Goal: Task Accomplishment & Management: Use online tool/utility

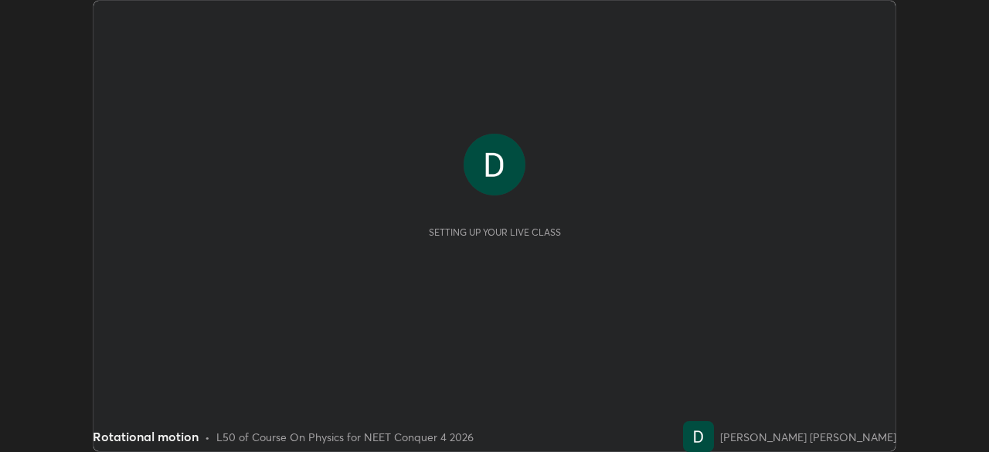
scroll to position [452, 989]
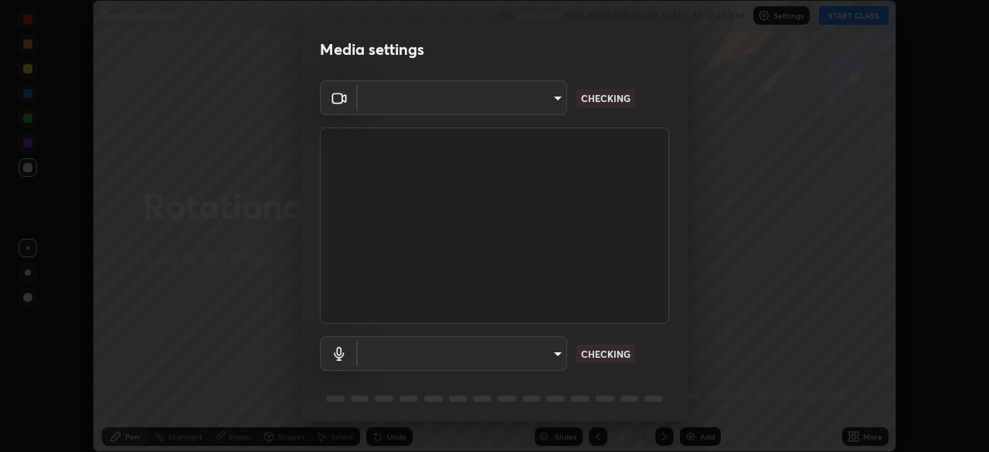
click at [851, 433] on div "Media settings ​ CHECKING ​ CHECKING 1 / 5 Next" at bounding box center [494, 226] width 989 height 452
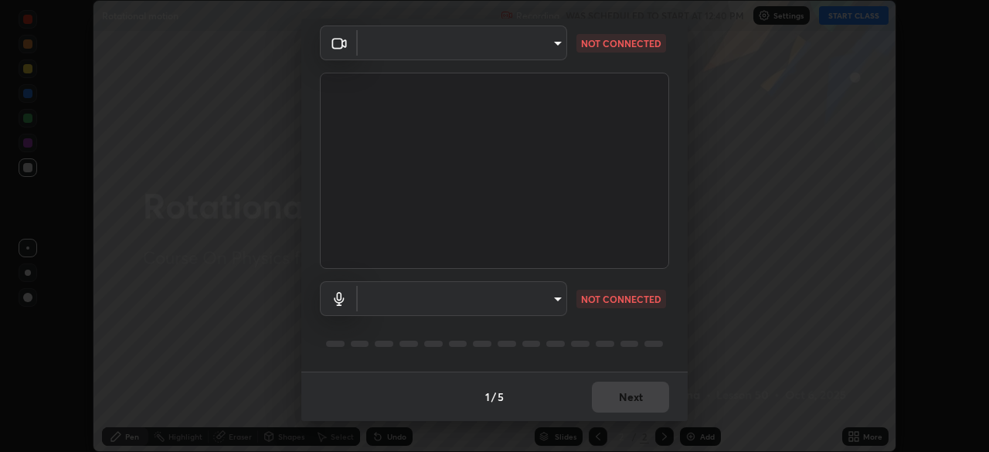
type input "094ffe3f61abc64f3ce73721aab664ef57d10a5fc7d187ad1ef3fa5fd4d2b427"
type input "default"
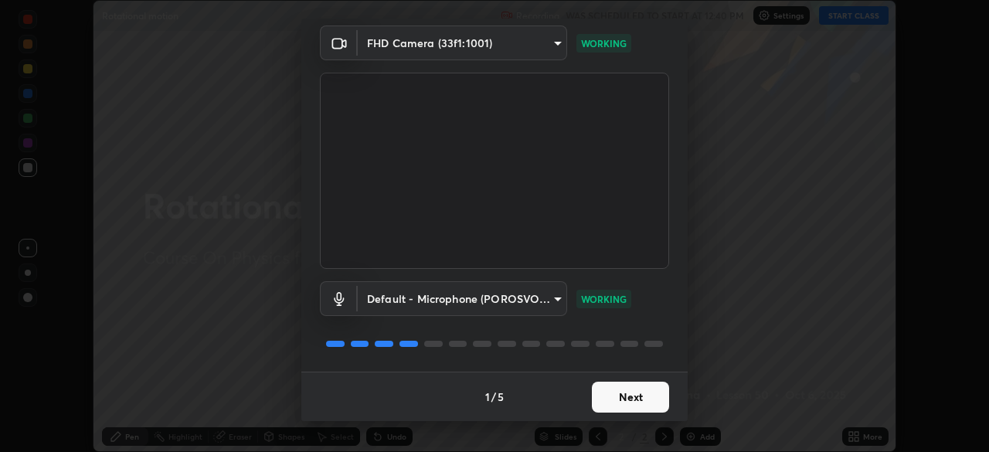
click at [631, 398] on button "Next" at bounding box center [630, 397] width 77 height 31
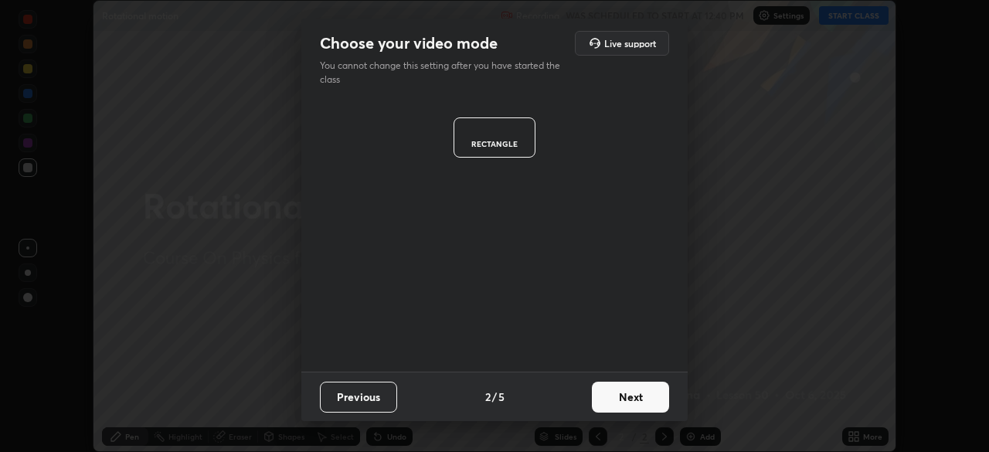
scroll to position [0, 0]
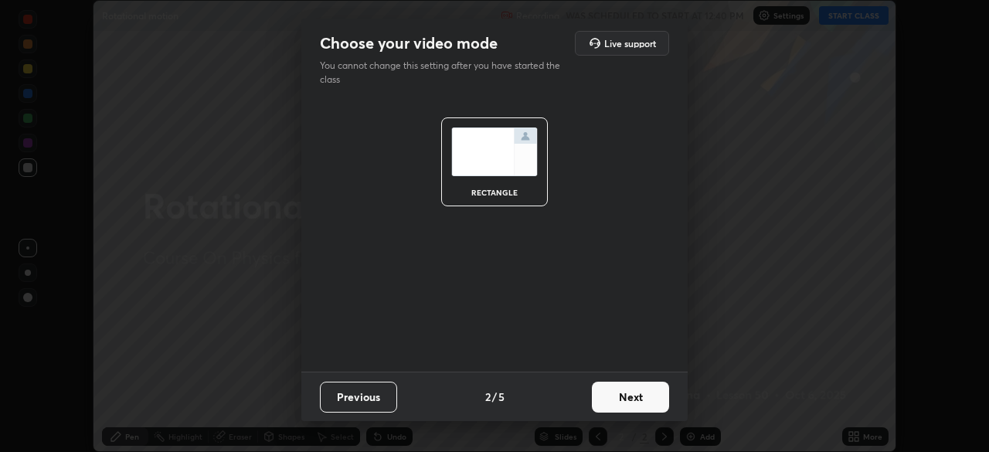
click at [632, 398] on button "Next" at bounding box center [630, 397] width 77 height 31
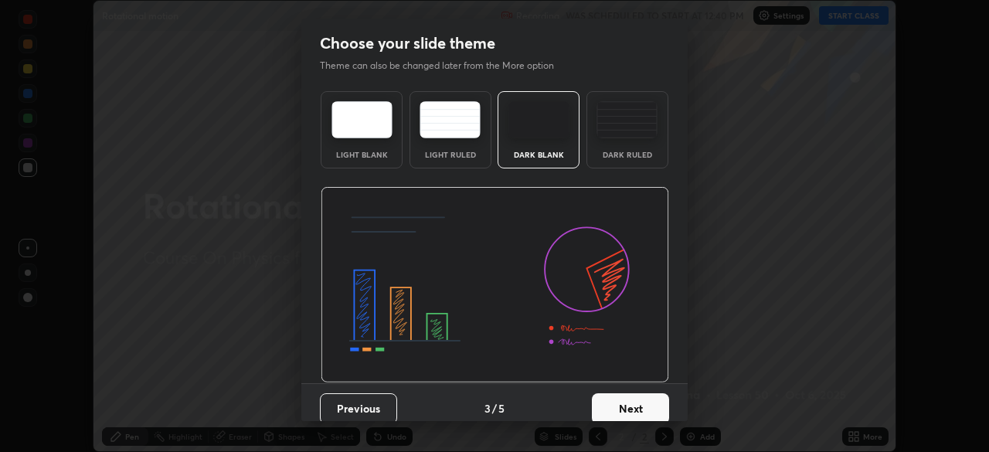
click at [635, 395] on button "Next" at bounding box center [630, 408] width 77 height 31
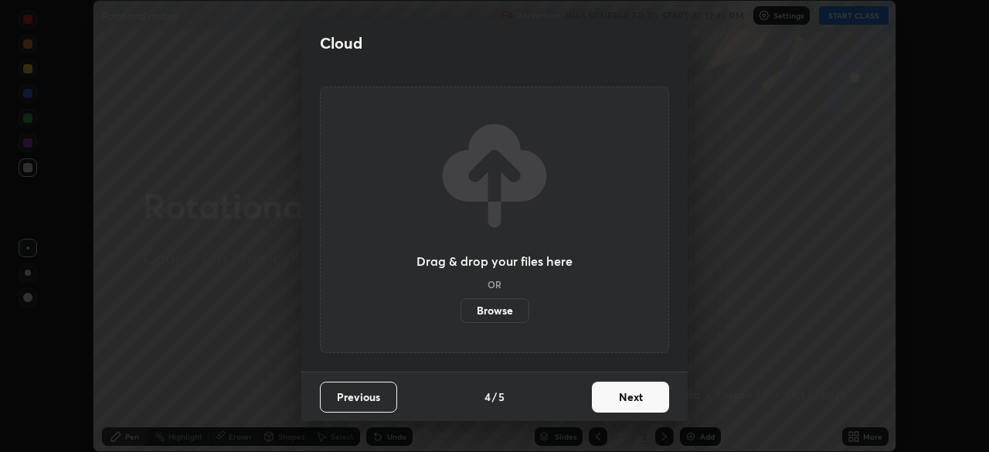
click at [630, 397] on button "Next" at bounding box center [630, 397] width 77 height 31
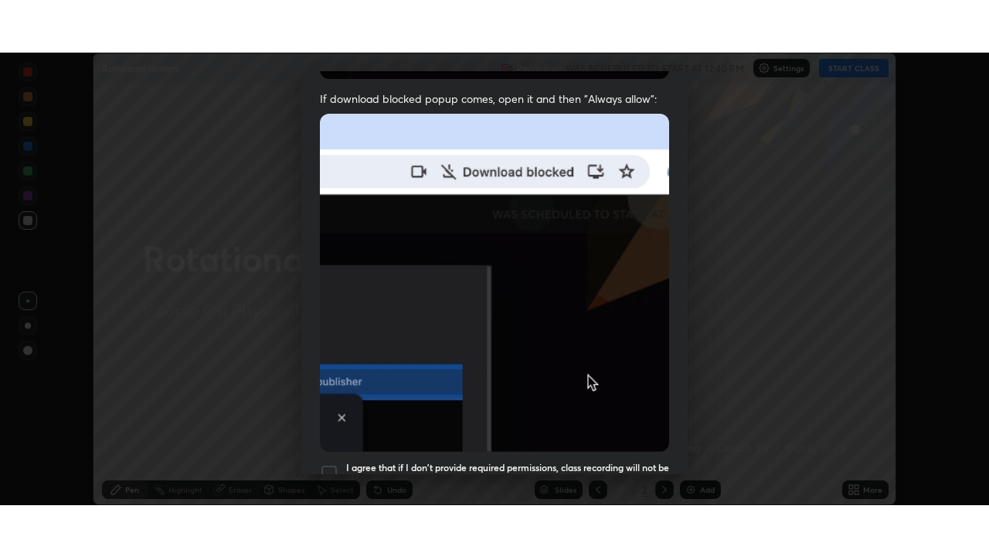
scroll to position [370, 0]
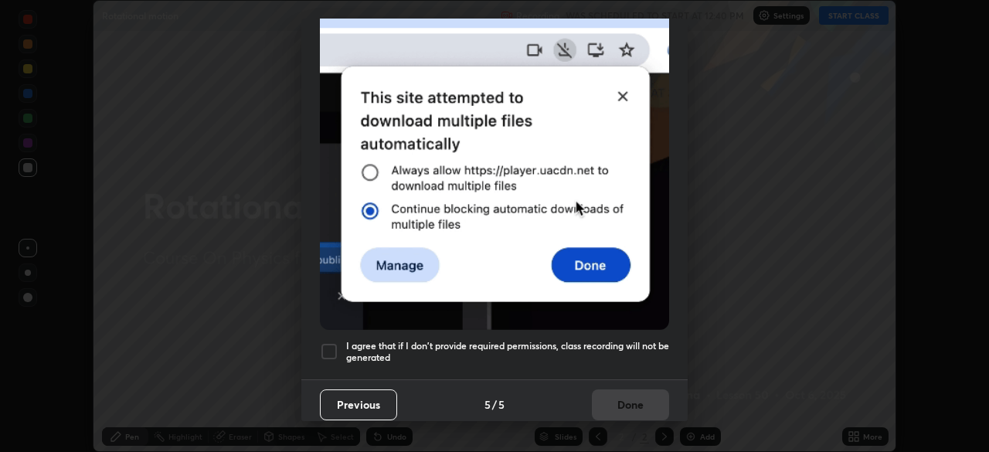
click at [332, 342] on div at bounding box center [329, 351] width 19 height 19
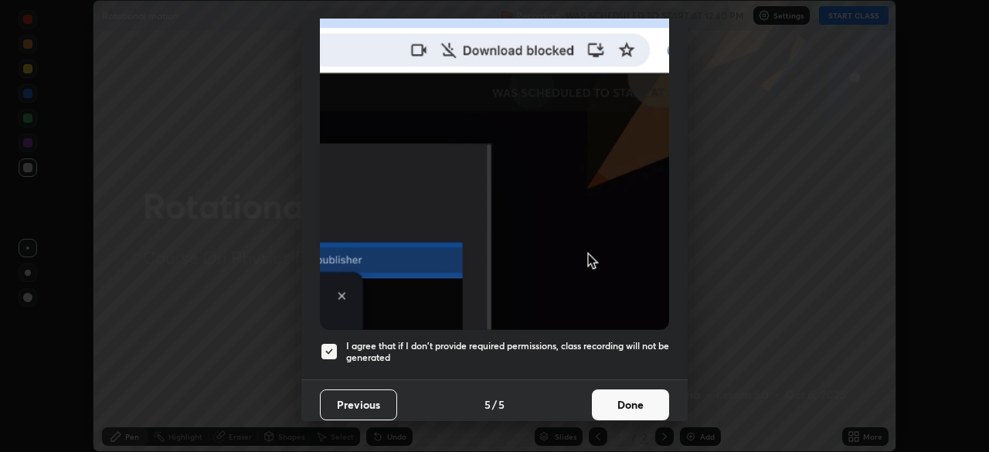
click at [609, 397] on button "Done" at bounding box center [630, 405] width 77 height 31
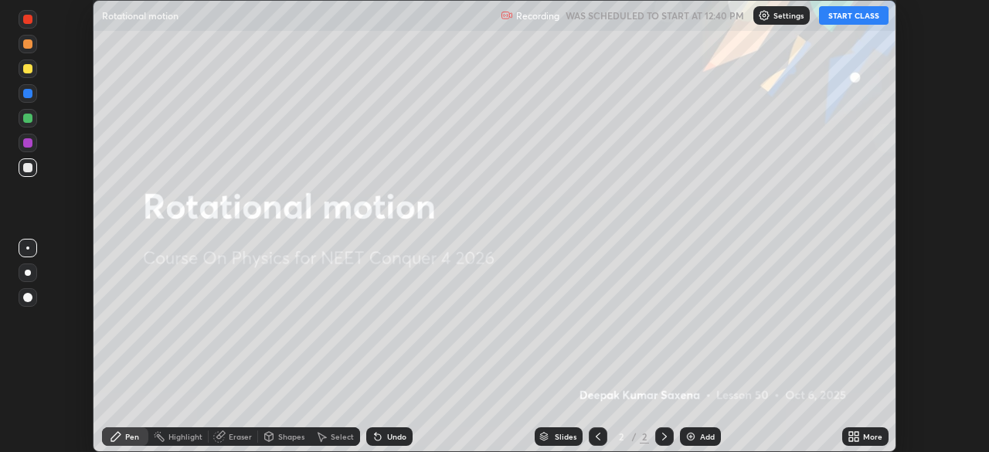
click at [851, 439] on icon at bounding box center [852, 440] width 4 height 4
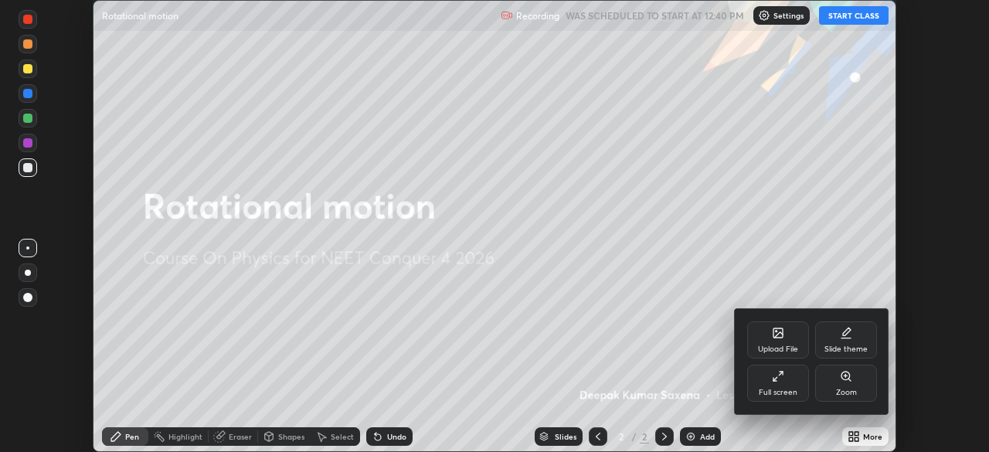
click at [789, 380] on div "Full screen" at bounding box center [778, 383] width 62 height 37
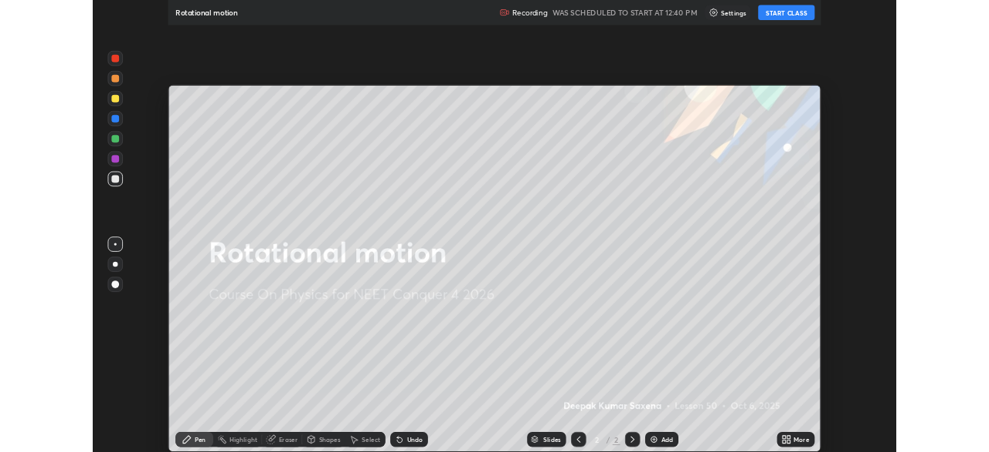
scroll to position [557, 989]
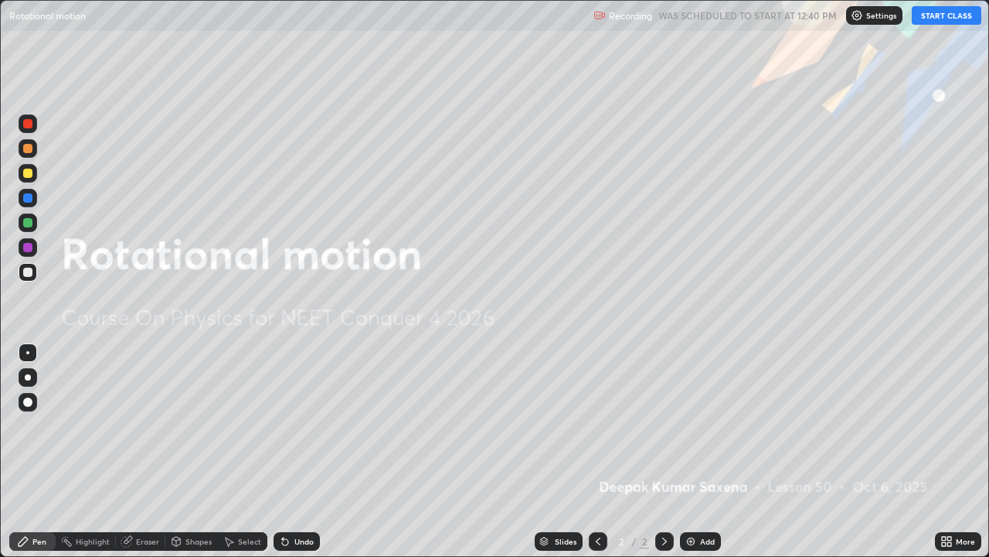
click at [924, 18] on button "START CLASS" at bounding box center [947, 15] width 70 height 19
click at [703, 451] on div "Add" at bounding box center [707, 541] width 15 height 8
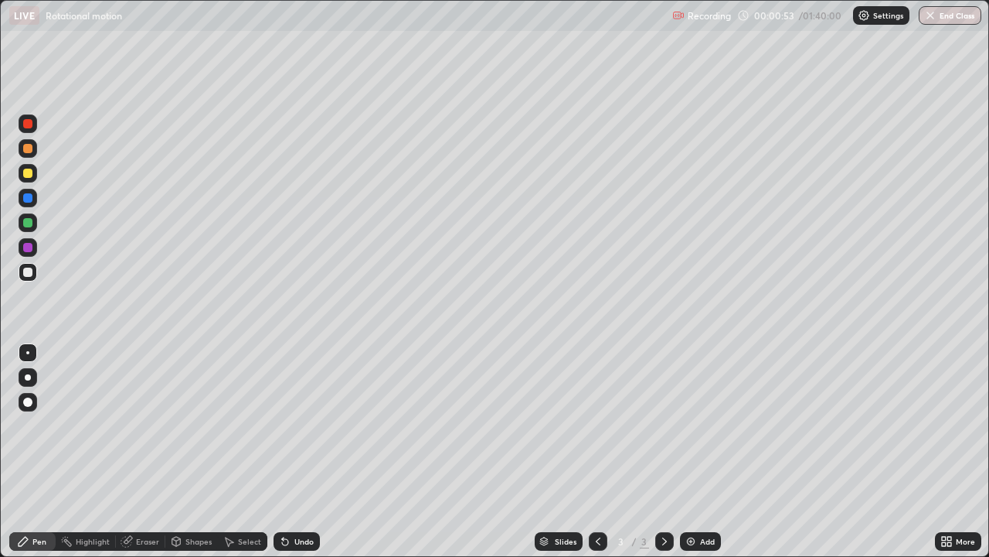
click at [32, 169] on div at bounding box center [28, 173] width 19 height 19
click at [193, 451] on div "Shapes" at bounding box center [199, 541] width 26 height 8
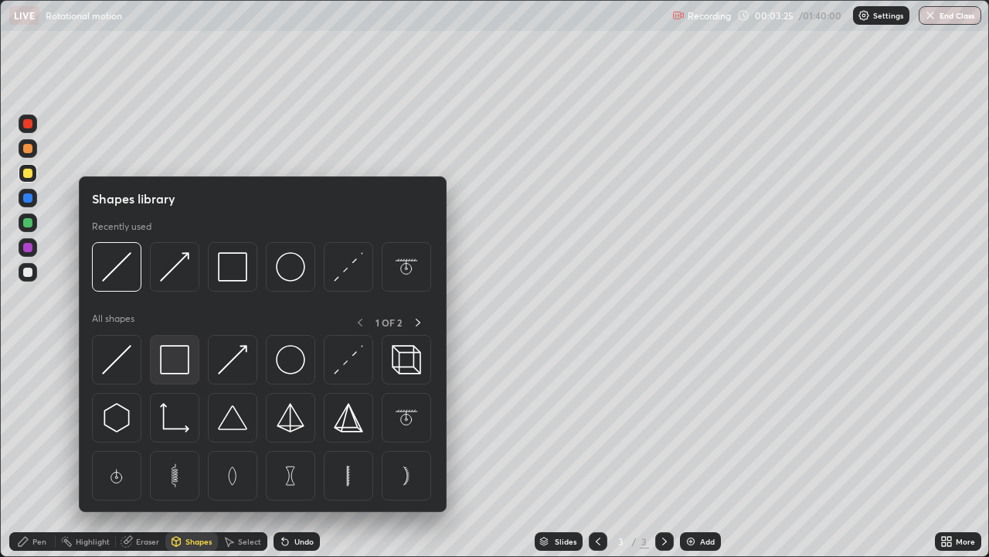
click at [169, 361] on img at bounding box center [174, 359] width 29 height 29
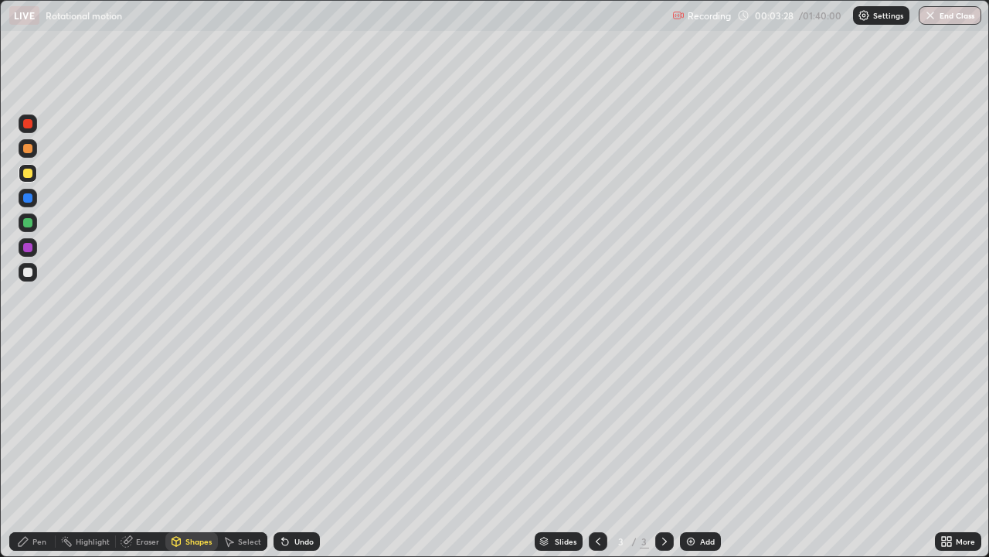
click at [41, 451] on div "Pen" at bounding box center [39, 541] width 14 height 8
click at [693, 451] on img at bounding box center [691, 541] width 12 height 12
click at [183, 451] on div "Shapes" at bounding box center [191, 541] width 53 height 19
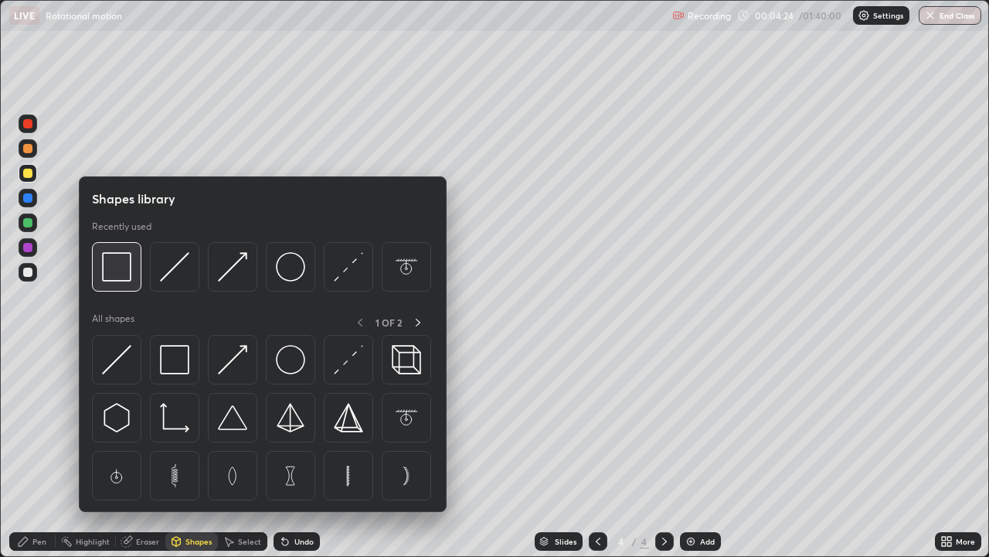
click at [127, 276] on img at bounding box center [116, 266] width 29 height 29
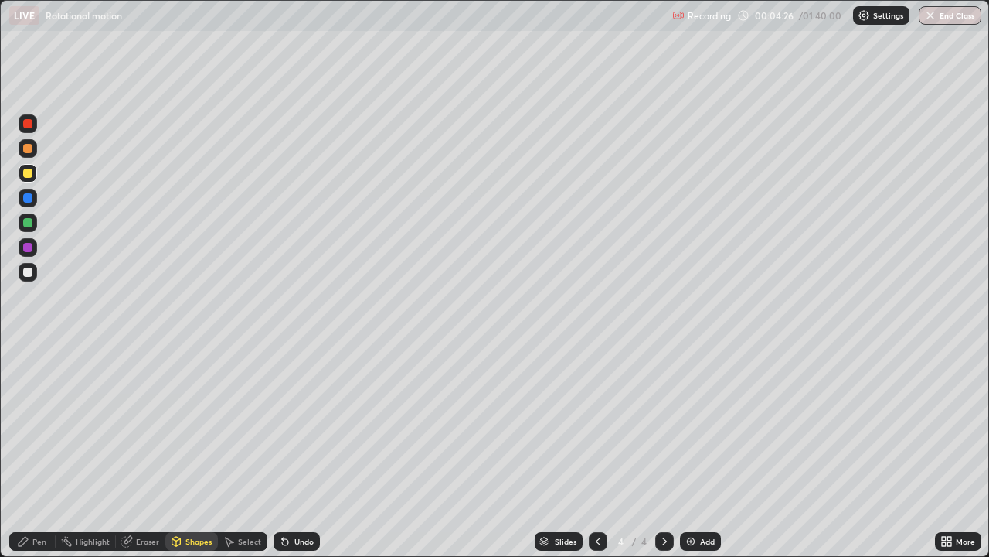
click at [40, 451] on div "Pen" at bounding box center [39, 541] width 14 height 8
click at [149, 451] on div "Eraser" at bounding box center [147, 541] width 23 height 8
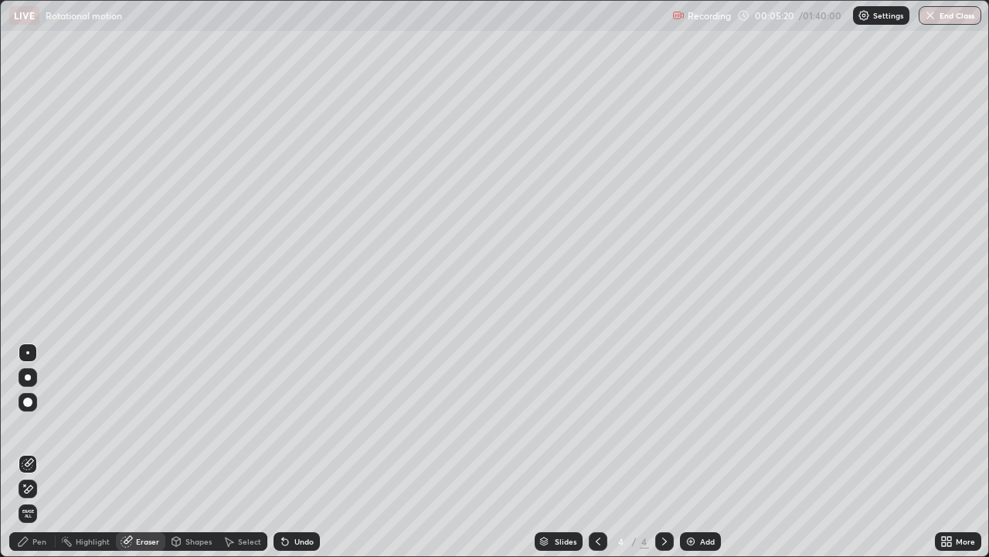
click at [34, 451] on div "Pen" at bounding box center [39, 541] width 14 height 8
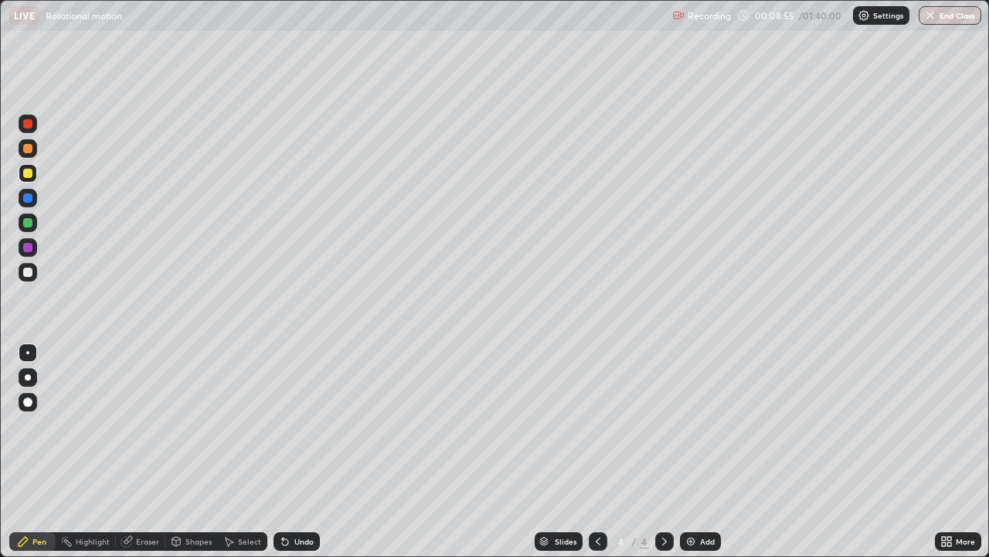
click at [703, 451] on div "Add" at bounding box center [707, 541] width 15 height 8
click at [192, 451] on div "Shapes" at bounding box center [199, 541] width 26 height 8
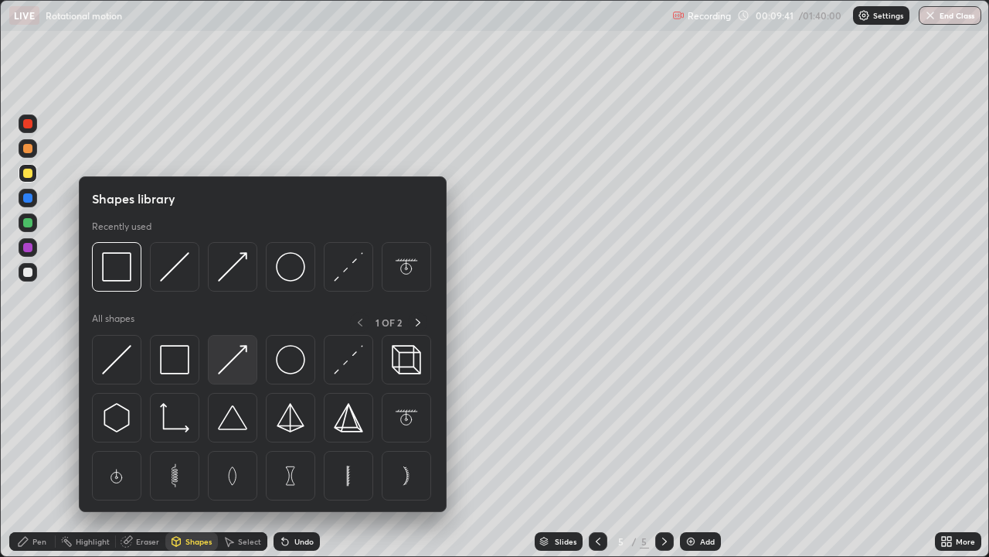
click at [229, 360] on img at bounding box center [232, 359] width 29 height 29
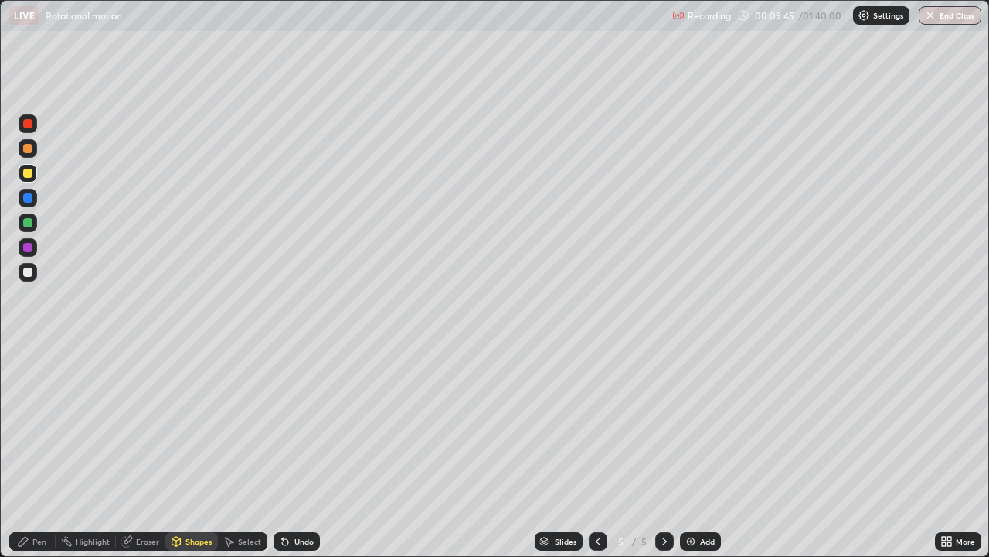
click at [39, 451] on div "Pen" at bounding box center [39, 541] width 14 height 8
click at [202, 451] on div "Shapes" at bounding box center [199, 541] width 26 height 8
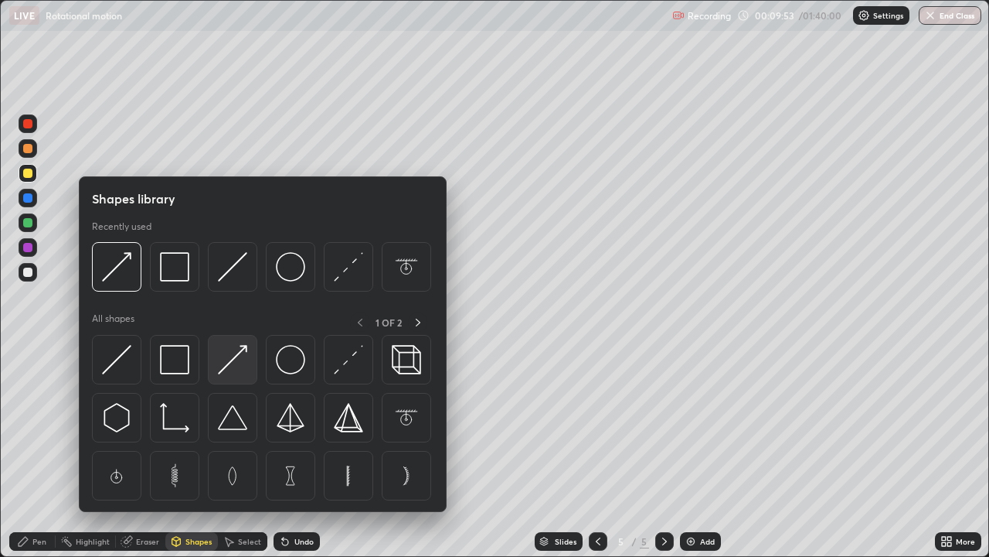
click at [237, 352] on img at bounding box center [232, 359] width 29 height 29
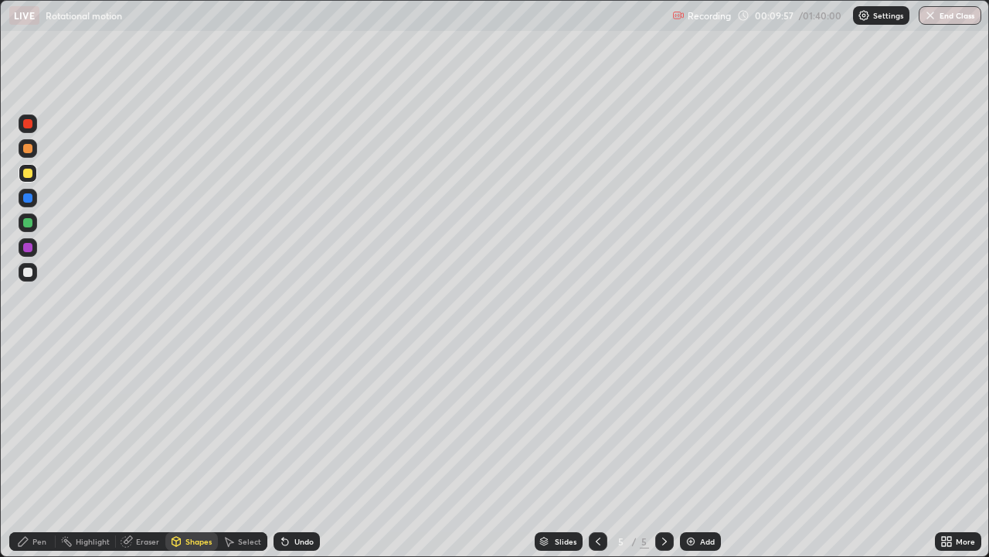
click at [29, 451] on div "Pen" at bounding box center [32, 541] width 46 height 19
click at [143, 451] on div "Eraser" at bounding box center [147, 541] width 23 height 8
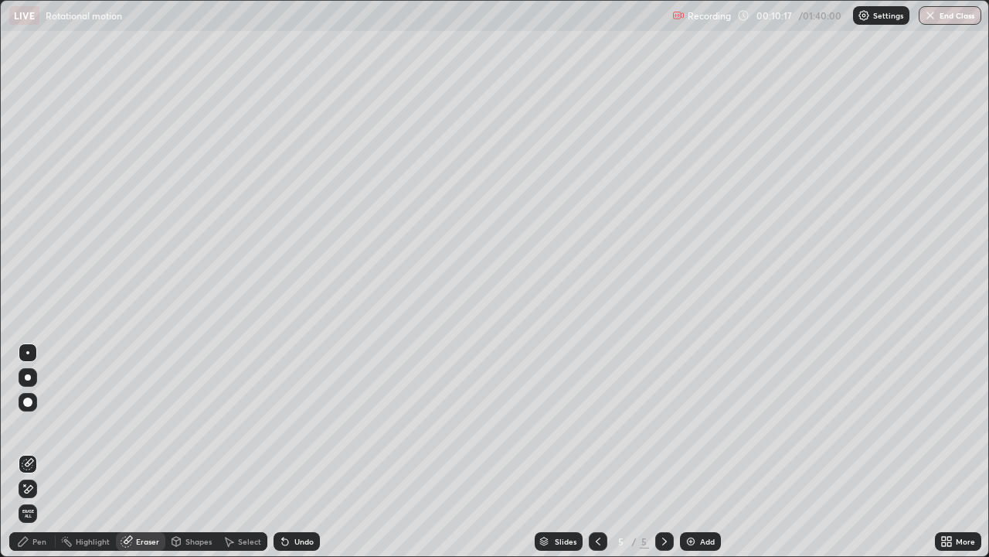
click at [44, 451] on div "Pen" at bounding box center [39, 541] width 14 height 8
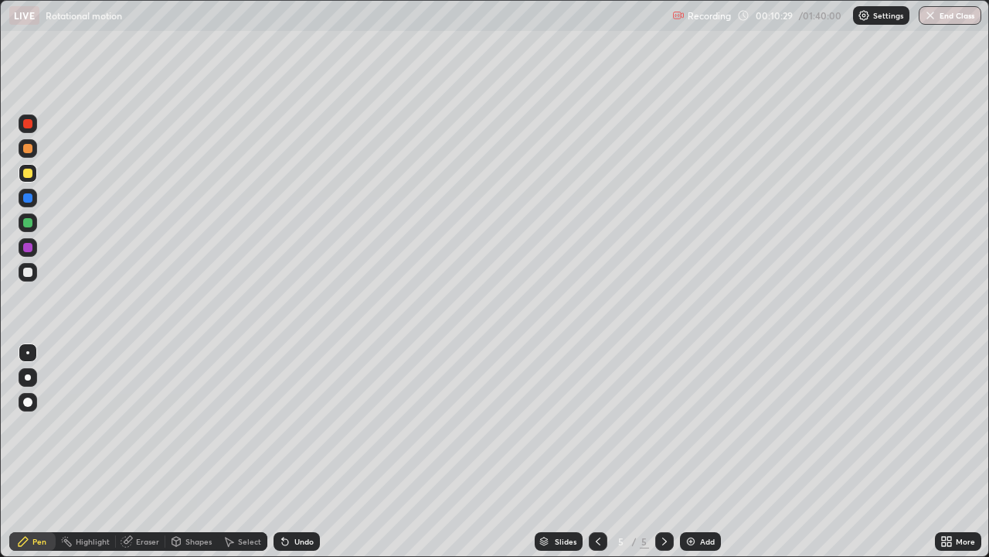
click at [132, 451] on icon at bounding box center [127, 541] width 12 height 12
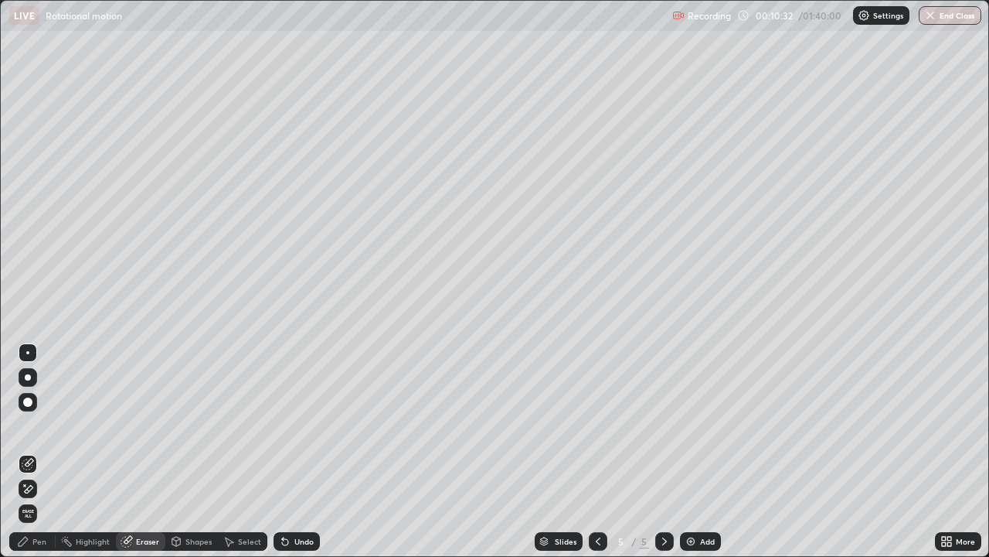
click at [48, 451] on div "Pen" at bounding box center [32, 541] width 46 height 19
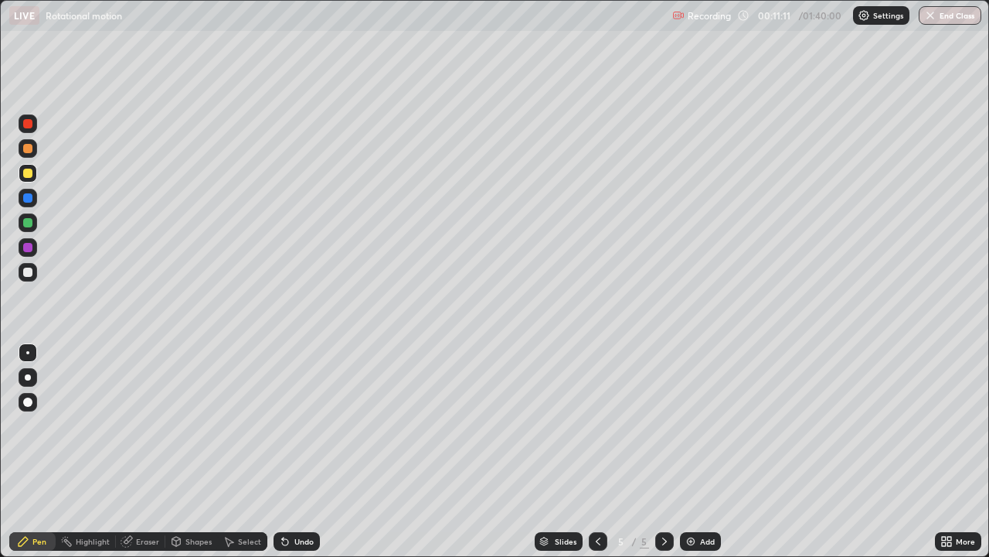
click at [589, 451] on div at bounding box center [598, 541] width 19 height 19
click at [0, 73] on div "Setting up your live class" at bounding box center [494, 278] width 989 height 557
click at [666, 451] on icon at bounding box center [665, 541] width 12 height 12
click at [596, 451] on icon at bounding box center [598, 541] width 12 height 12
click at [663, 451] on icon at bounding box center [665, 541] width 12 height 12
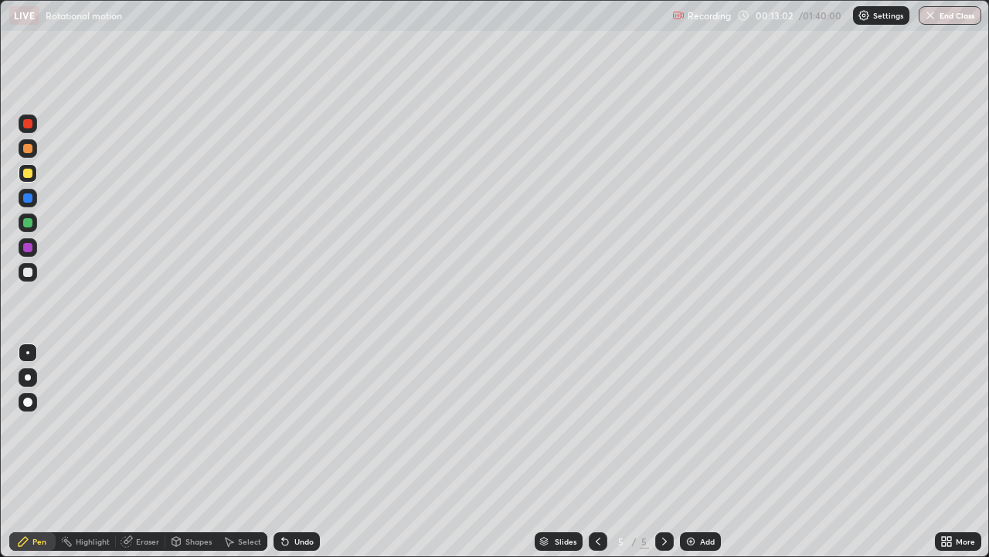
click at [696, 451] on div "Add" at bounding box center [700, 541] width 41 height 19
click at [186, 451] on div "Shapes" at bounding box center [191, 541] width 53 height 19
click at [597, 451] on icon at bounding box center [598, 541] width 12 height 12
click at [662, 451] on icon at bounding box center [665, 541] width 12 height 12
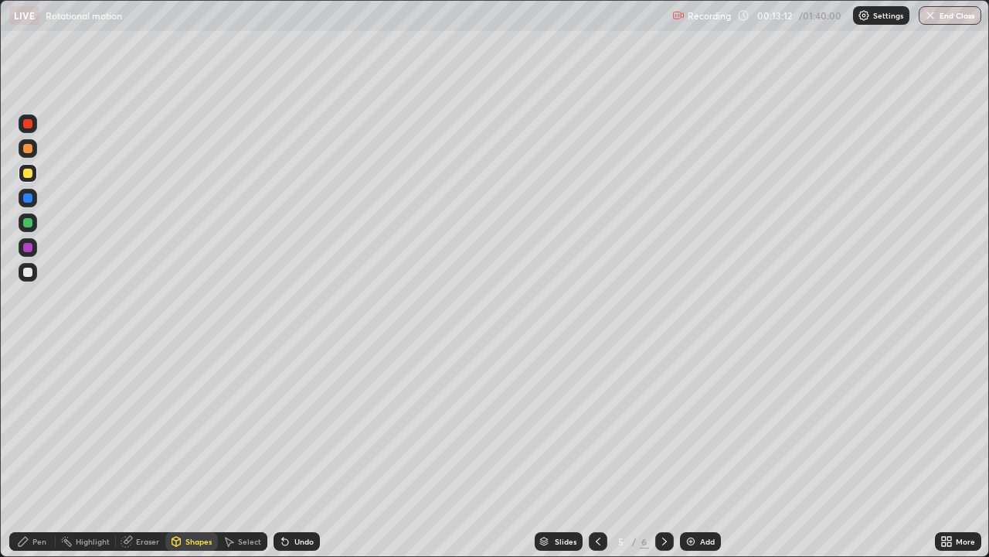
click at [662, 451] on icon at bounding box center [665, 541] width 12 height 12
click at [597, 451] on icon at bounding box center [598, 541] width 12 height 12
click at [44, 451] on div "Pen" at bounding box center [32, 541] width 46 height 19
click at [598, 451] on icon at bounding box center [598, 541] width 5 height 8
click at [663, 451] on icon at bounding box center [665, 541] width 12 height 12
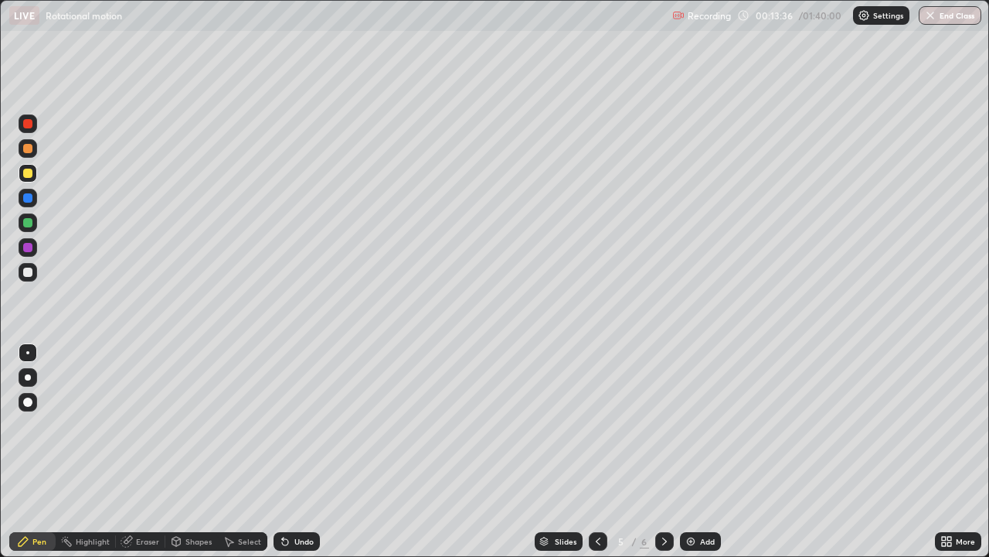
click at [696, 451] on img at bounding box center [691, 541] width 12 height 12
click at [597, 451] on icon at bounding box center [598, 541] width 12 height 12
click at [663, 451] on icon at bounding box center [665, 541] width 12 height 12
click at [186, 451] on div "Shapes" at bounding box center [199, 541] width 26 height 8
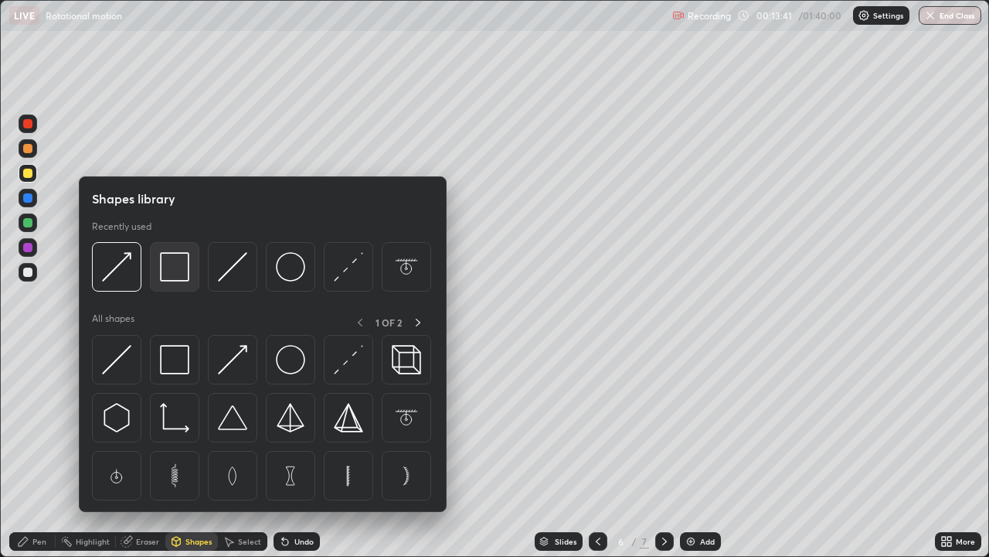
click at [172, 267] on img at bounding box center [174, 266] width 29 height 29
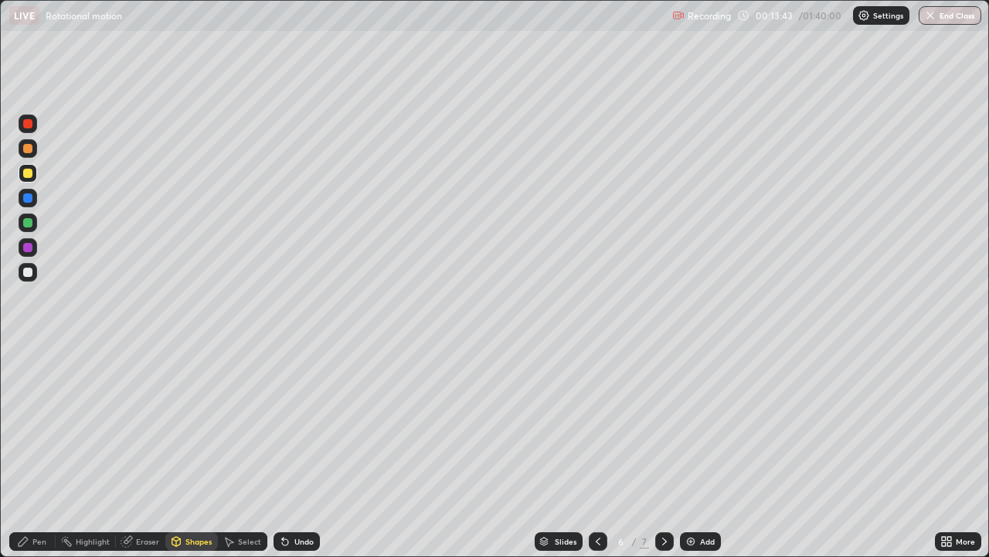
click at [25, 451] on div "Pen" at bounding box center [32, 541] width 46 height 19
click at [138, 451] on div "Eraser" at bounding box center [147, 541] width 23 height 8
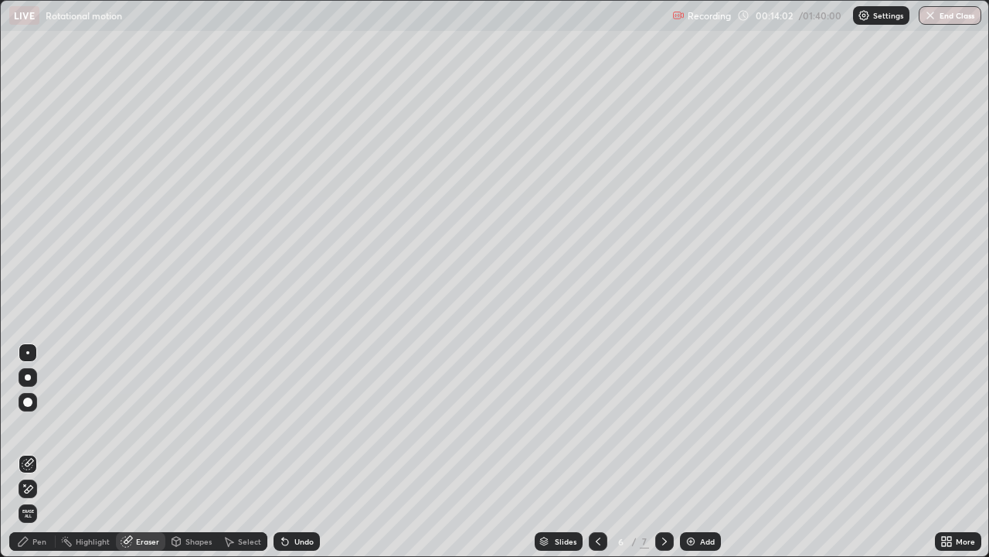
click at [199, 451] on div "Shapes" at bounding box center [199, 541] width 26 height 8
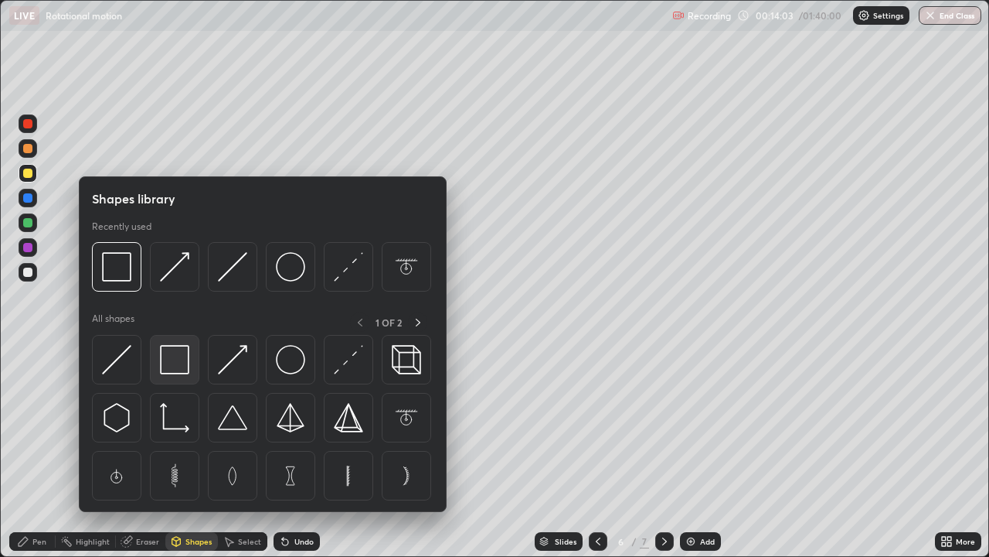
click at [175, 353] on img at bounding box center [174, 359] width 29 height 29
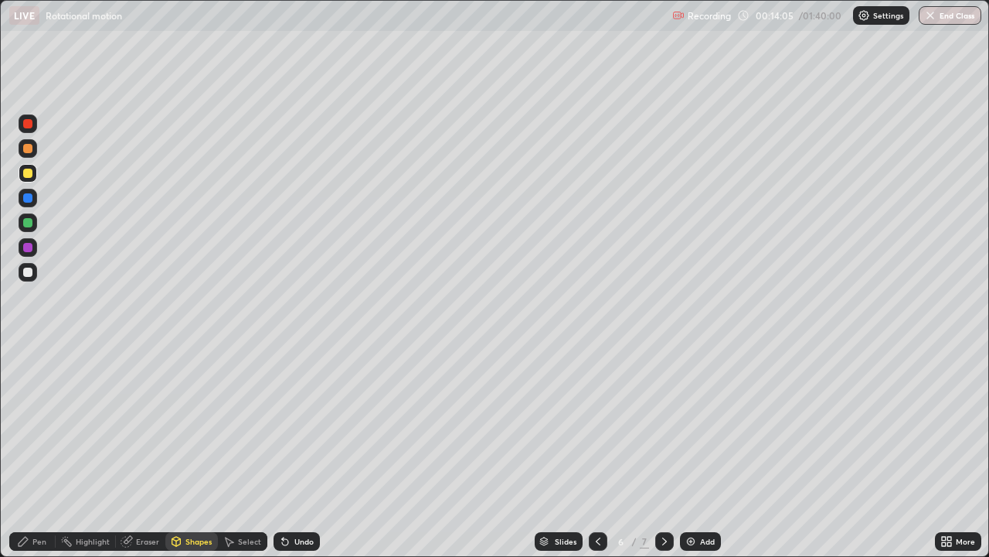
click at [38, 451] on div "Pen" at bounding box center [32, 541] width 46 height 19
click at [193, 451] on div "Shapes" at bounding box center [199, 541] width 26 height 8
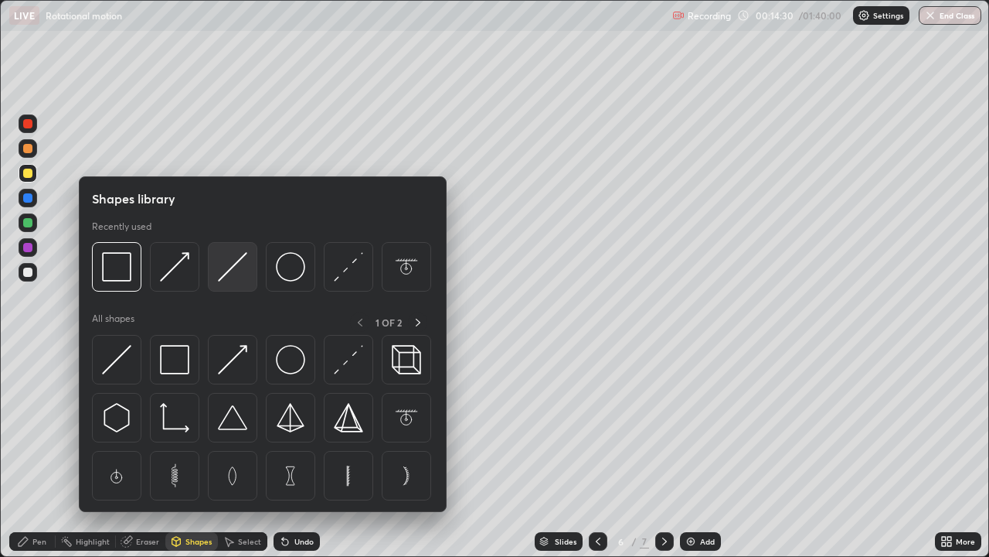
click at [237, 271] on img at bounding box center [232, 266] width 29 height 29
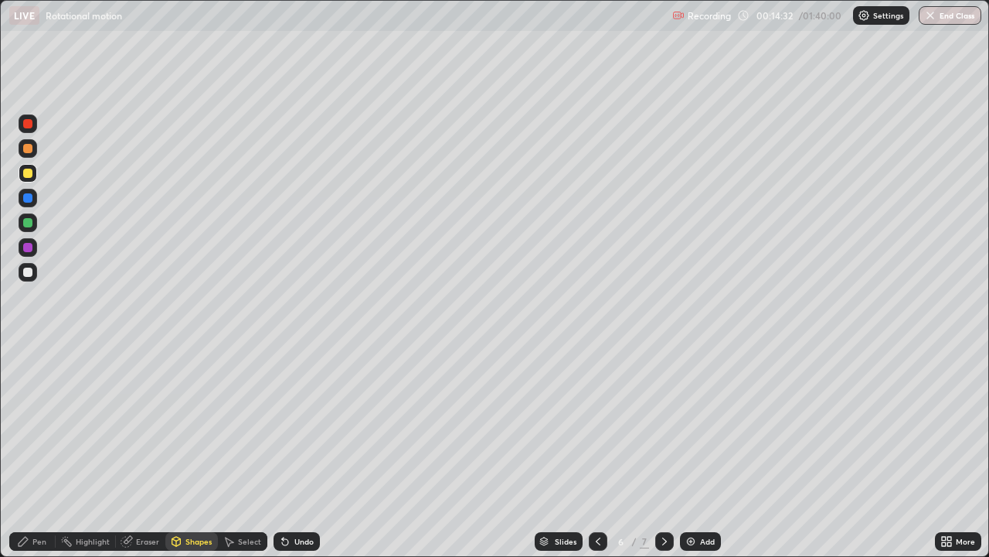
click at [196, 451] on div "Shapes" at bounding box center [199, 541] width 26 height 8
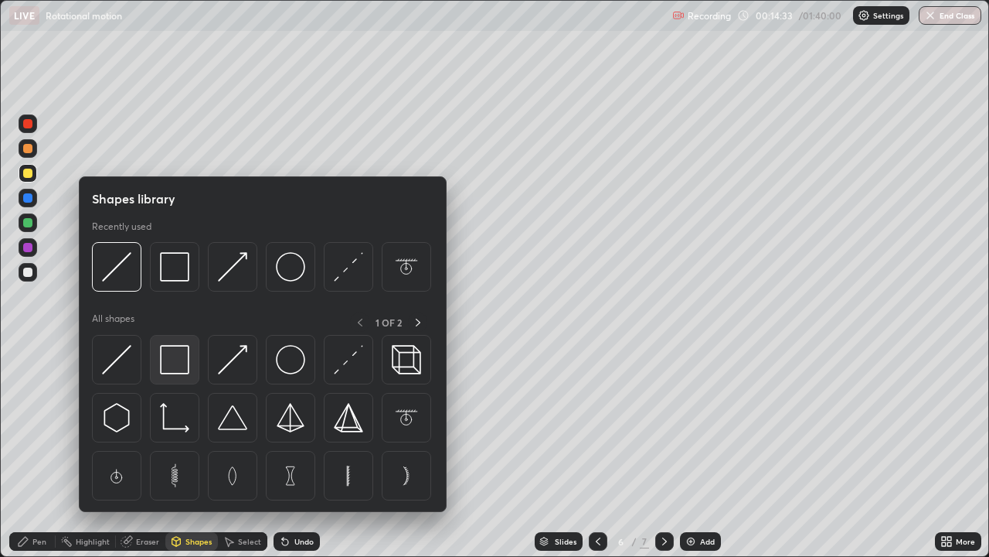
click at [176, 358] on img at bounding box center [174, 359] width 29 height 29
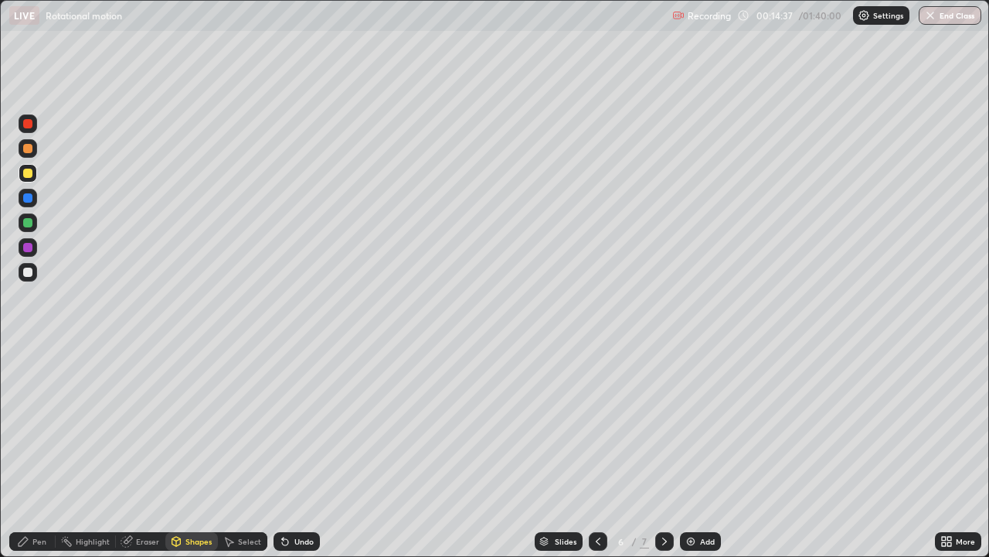
click at [45, 451] on div "Pen" at bounding box center [39, 541] width 14 height 8
click at [196, 451] on div "Shapes" at bounding box center [191, 541] width 53 height 19
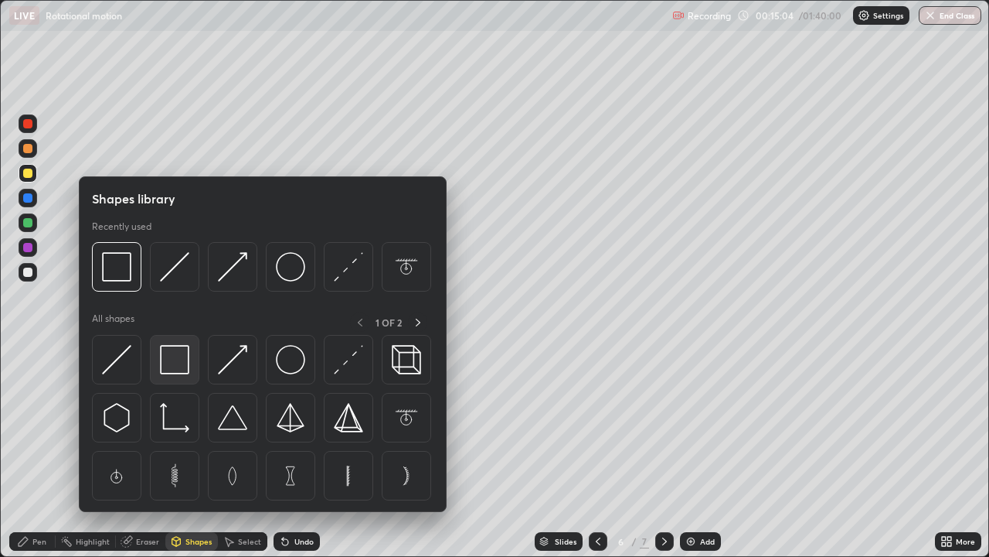
click at [169, 359] on img at bounding box center [174, 359] width 29 height 29
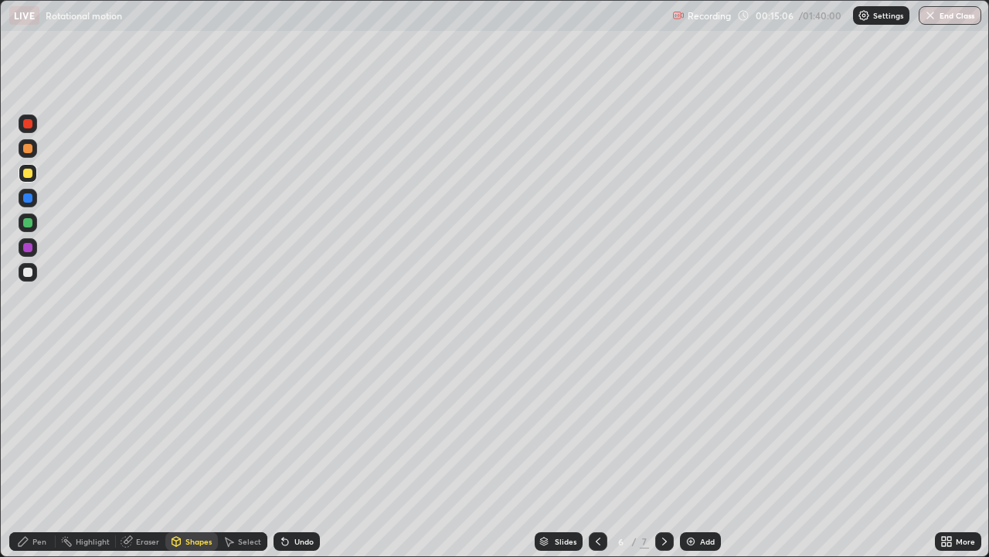
click at [193, 451] on div "Shapes" at bounding box center [199, 541] width 26 height 8
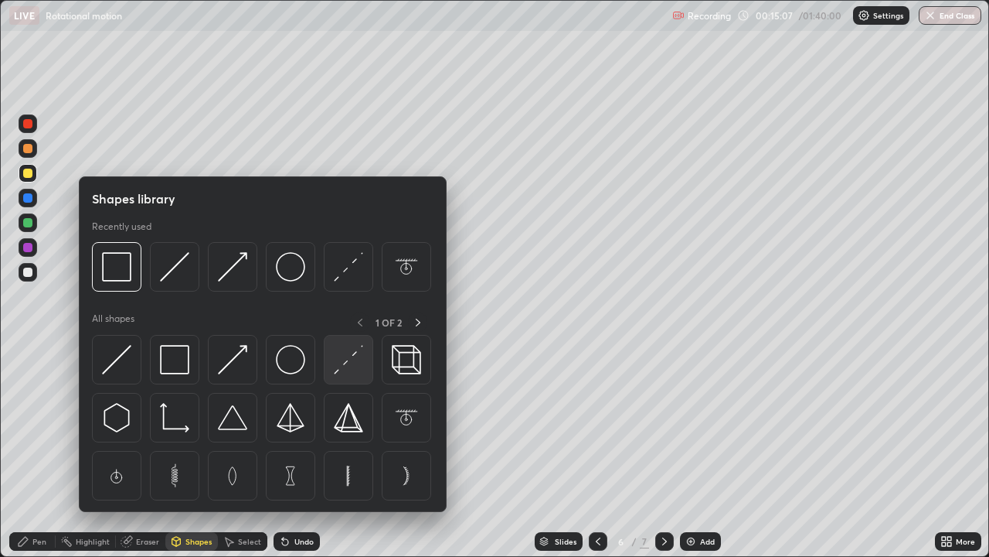
click at [342, 359] on img at bounding box center [348, 359] width 29 height 29
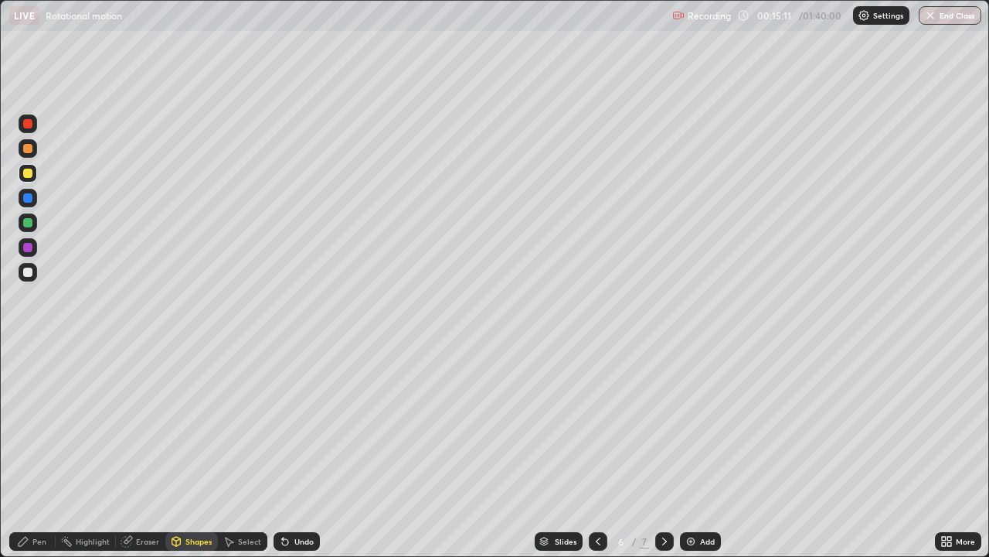
click at [39, 451] on div "Pen" at bounding box center [39, 541] width 14 height 8
click at [201, 451] on div "Shapes" at bounding box center [199, 541] width 26 height 8
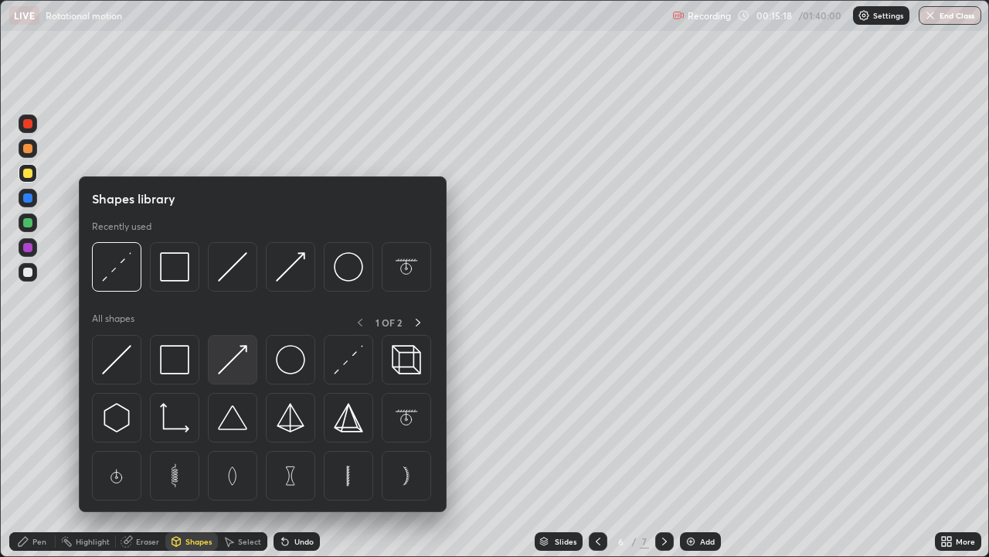
click at [227, 366] on img at bounding box center [232, 359] width 29 height 29
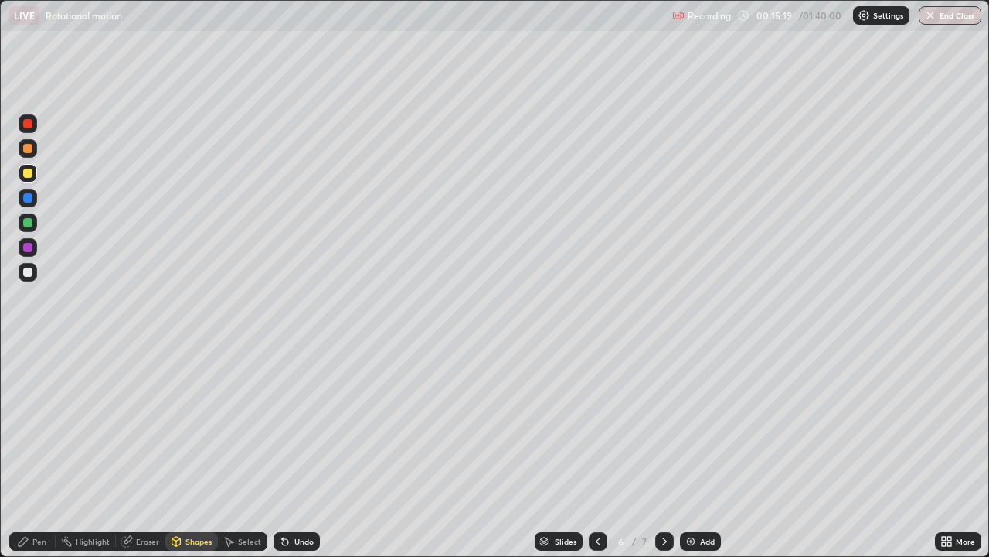
click at [28, 268] on div at bounding box center [27, 271] width 9 height 9
click at [29, 451] on div "Pen" at bounding box center [32, 541] width 46 height 19
click at [701, 451] on div "Add" at bounding box center [707, 541] width 15 height 8
click at [301, 451] on div "Undo" at bounding box center [304, 541] width 19 height 8
click at [685, 451] on img at bounding box center [691, 541] width 12 height 12
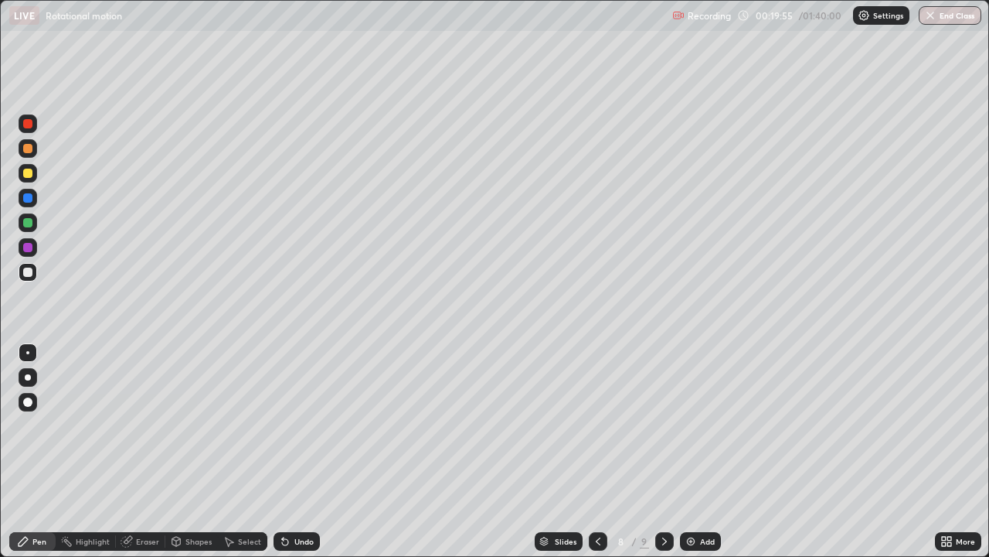
click at [196, 451] on div "Shapes" at bounding box center [191, 541] width 53 height 19
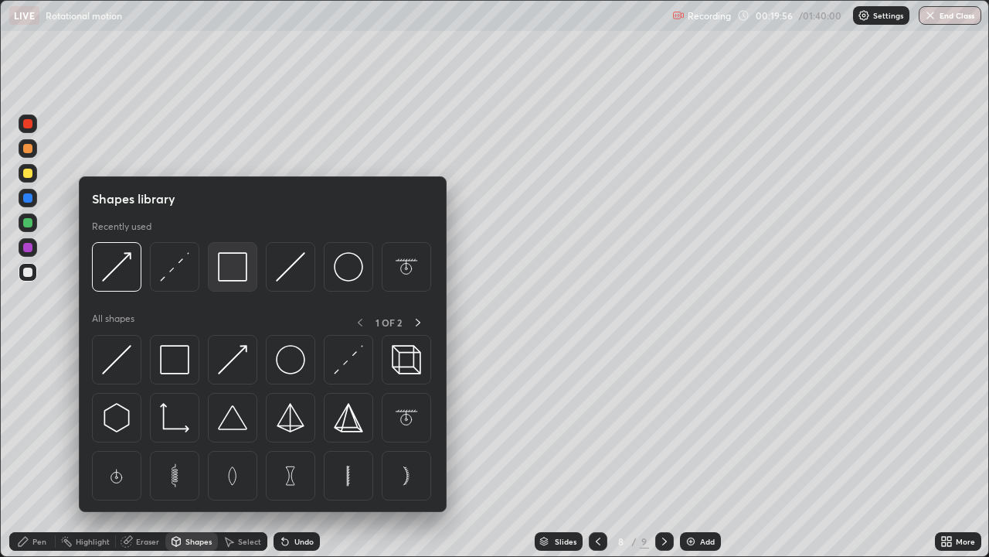
click at [229, 276] on img at bounding box center [232, 266] width 29 height 29
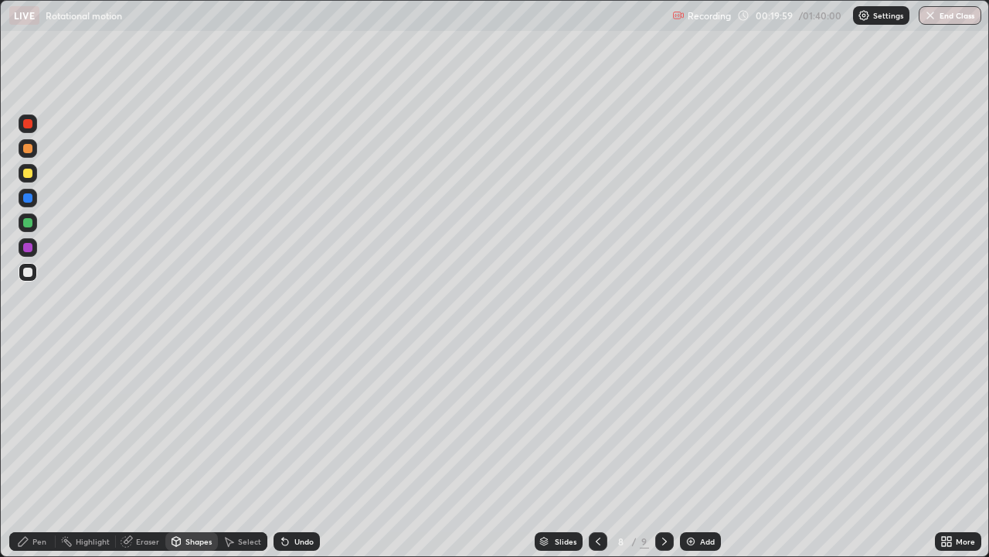
click at [32, 451] on div "Pen" at bounding box center [39, 541] width 14 height 8
click at [594, 451] on icon at bounding box center [598, 541] width 12 height 12
click at [596, 451] on icon at bounding box center [598, 541] width 12 height 12
click at [589, 451] on div at bounding box center [598, 541] width 19 height 19
click at [596, 451] on icon at bounding box center [598, 541] width 5 height 8
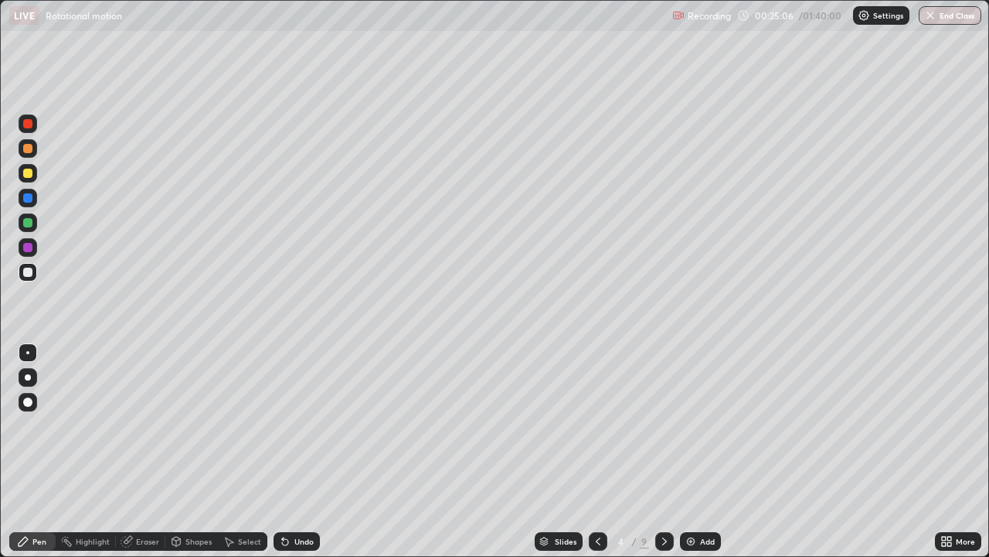
click at [594, 451] on icon at bounding box center [598, 541] width 12 height 12
click at [597, 451] on icon at bounding box center [598, 541] width 12 height 12
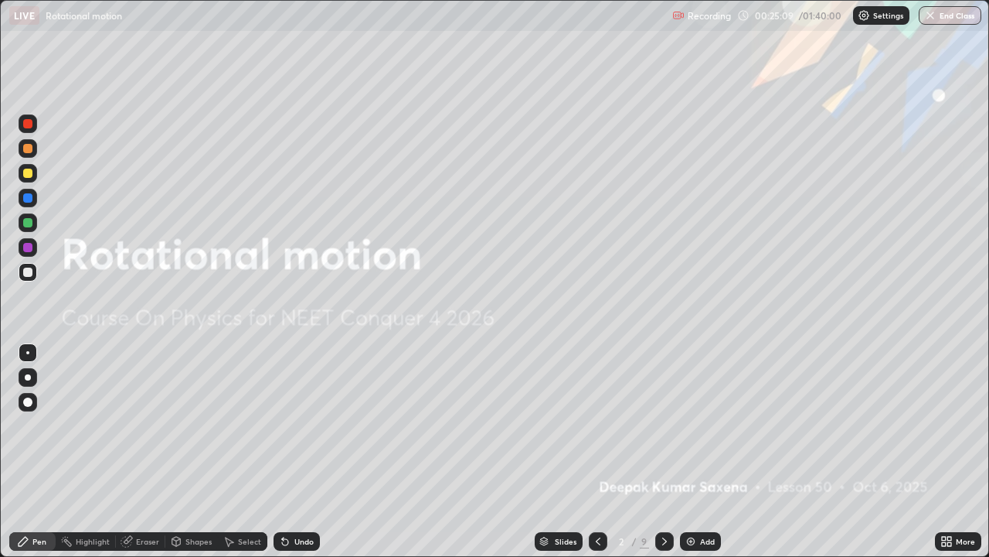
click at [662, 451] on icon at bounding box center [664, 541] width 5 height 8
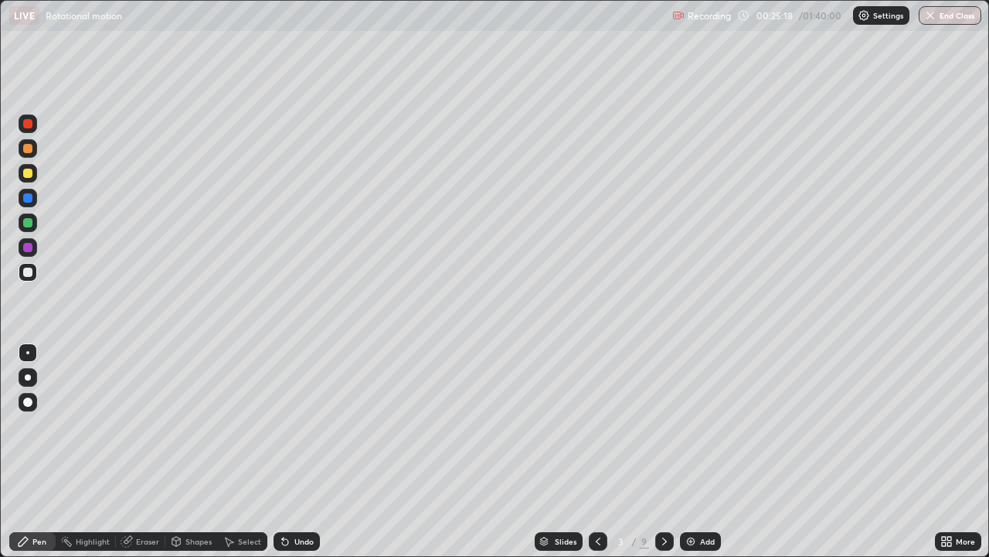
click at [189, 451] on div "Shapes" at bounding box center [191, 541] width 53 height 19
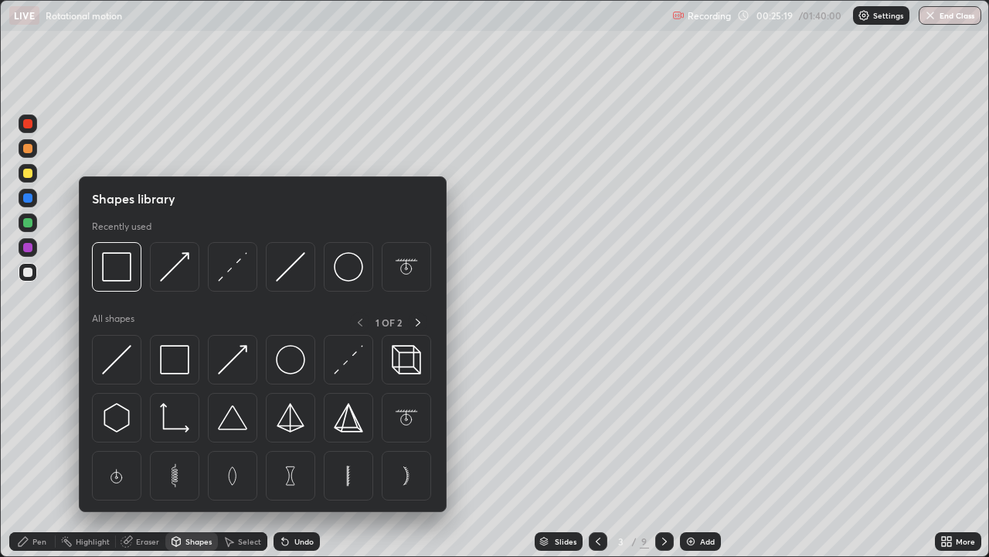
click at [141, 451] on div "Eraser" at bounding box center [140, 541] width 49 height 19
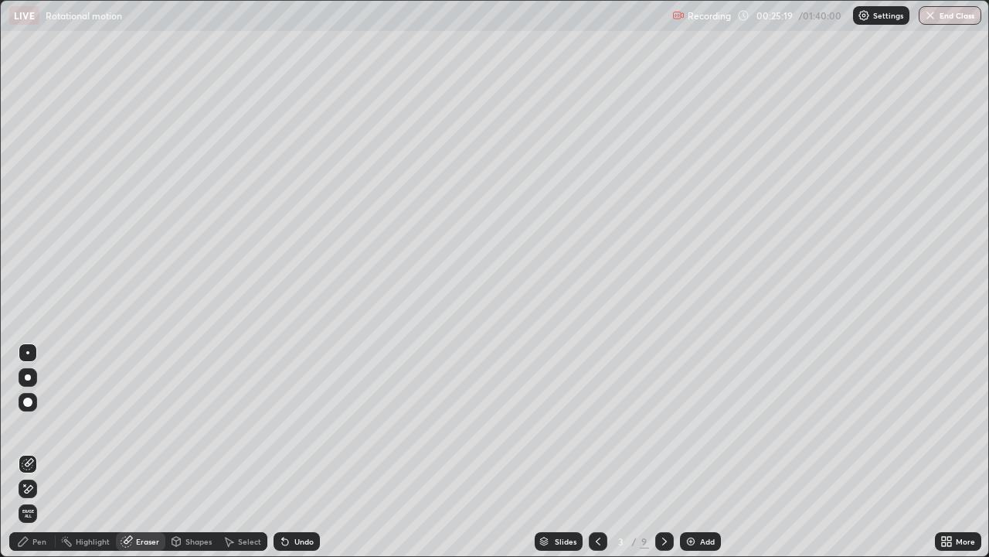
click at [29, 393] on div at bounding box center [28, 402] width 19 height 19
click at [37, 451] on div "Pen" at bounding box center [32, 541] width 46 height 19
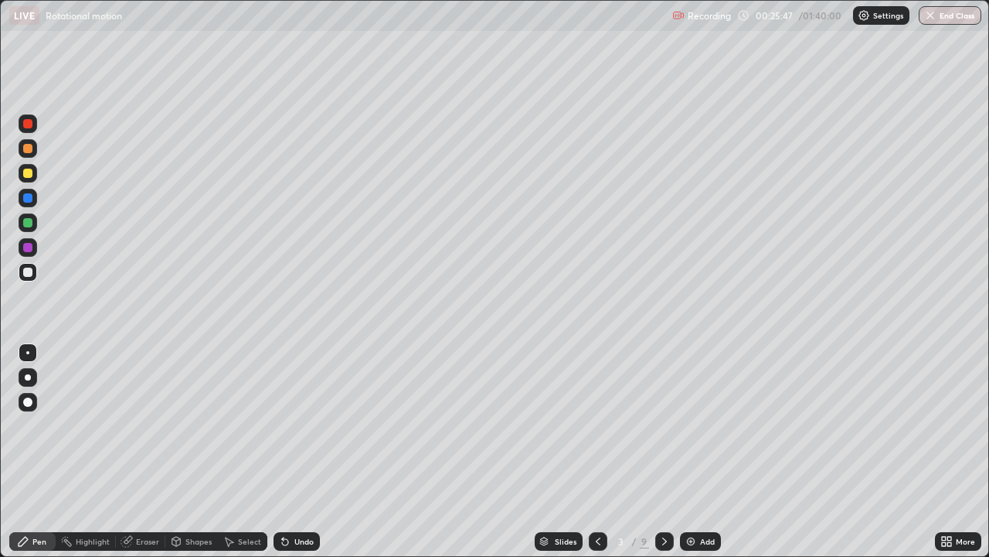
click at [663, 451] on icon at bounding box center [665, 541] width 12 height 12
click at [665, 451] on icon at bounding box center [665, 541] width 12 height 12
click at [656, 451] on div at bounding box center [664, 541] width 19 height 19
click at [663, 451] on icon at bounding box center [665, 541] width 12 height 12
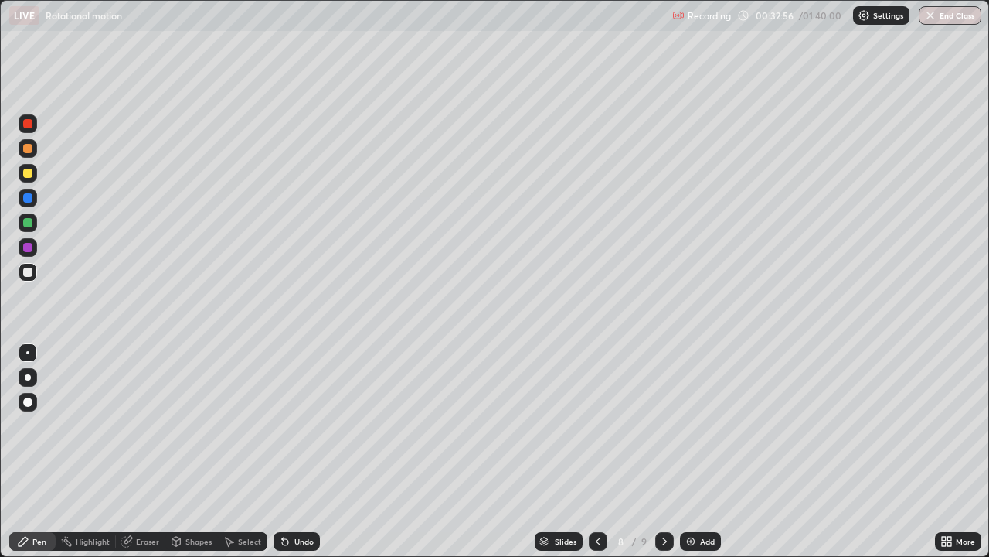
click at [597, 451] on icon at bounding box center [598, 541] width 12 height 12
click at [598, 451] on icon at bounding box center [598, 541] width 12 height 12
click at [663, 451] on icon at bounding box center [665, 541] width 12 height 12
click at [661, 451] on icon at bounding box center [665, 541] width 12 height 12
click at [598, 451] on icon at bounding box center [598, 541] width 5 height 8
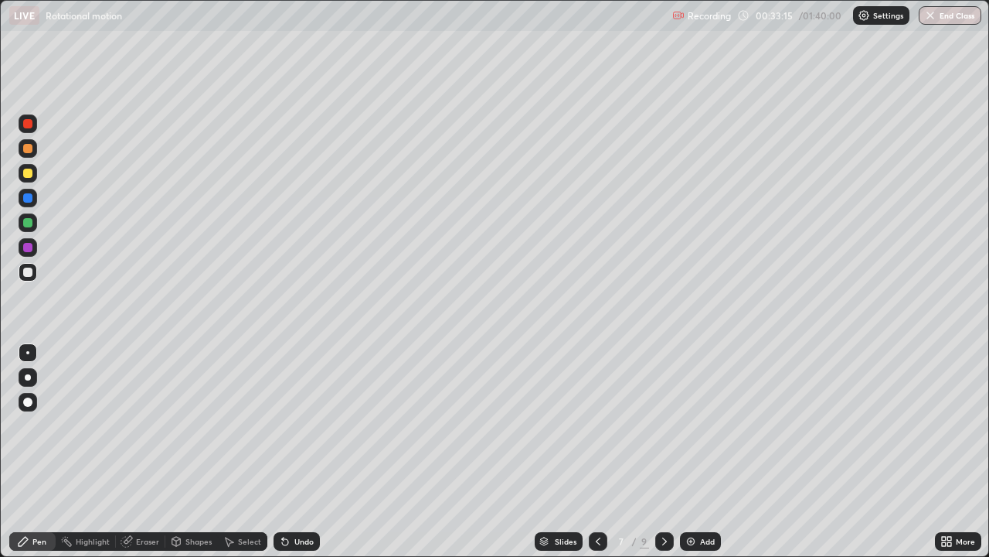
click at [600, 451] on div at bounding box center [598, 541] width 19 height 19
click at [693, 451] on img at bounding box center [691, 541] width 12 height 12
click at [177, 451] on icon at bounding box center [176, 540] width 9 height 9
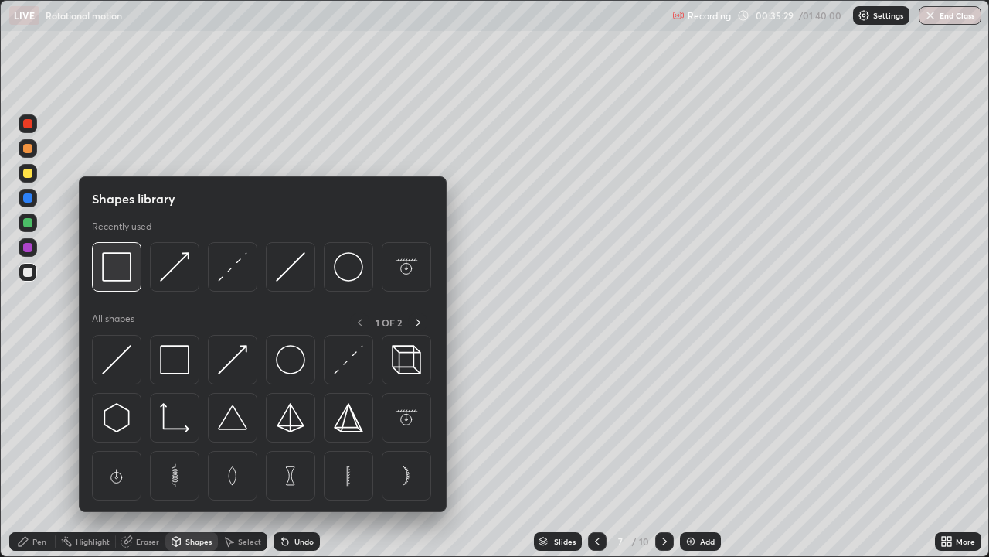
click at [126, 281] on div at bounding box center [116, 266] width 49 height 49
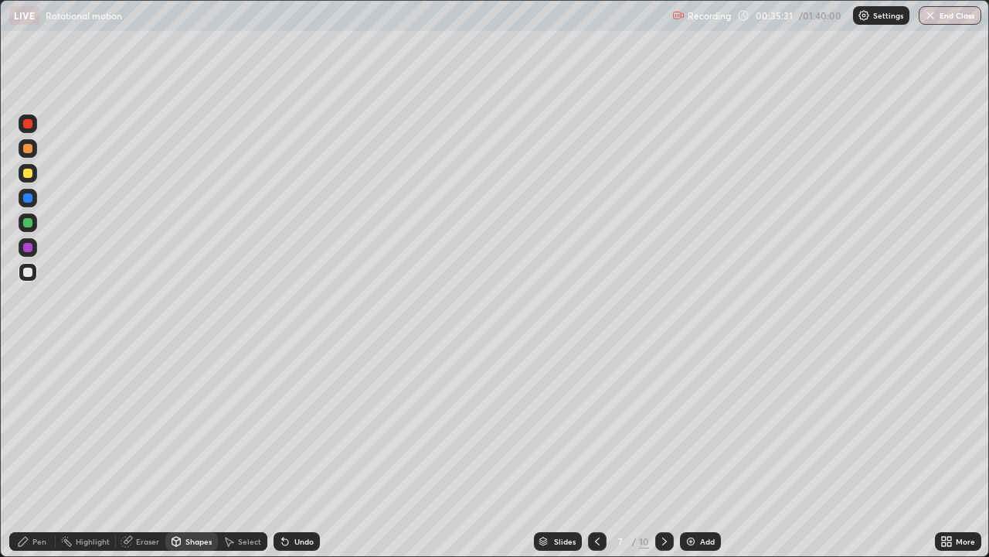
click at [39, 451] on div "Pen" at bounding box center [39, 541] width 14 height 8
click at [193, 451] on div "Shapes" at bounding box center [199, 541] width 26 height 8
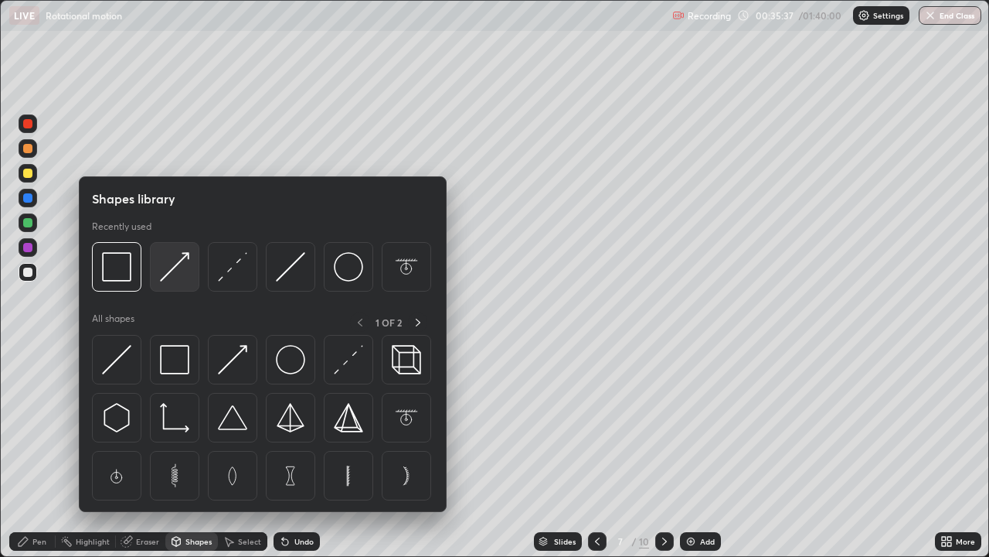
click at [182, 271] on img at bounding box center [174, 266] width 29 height 29
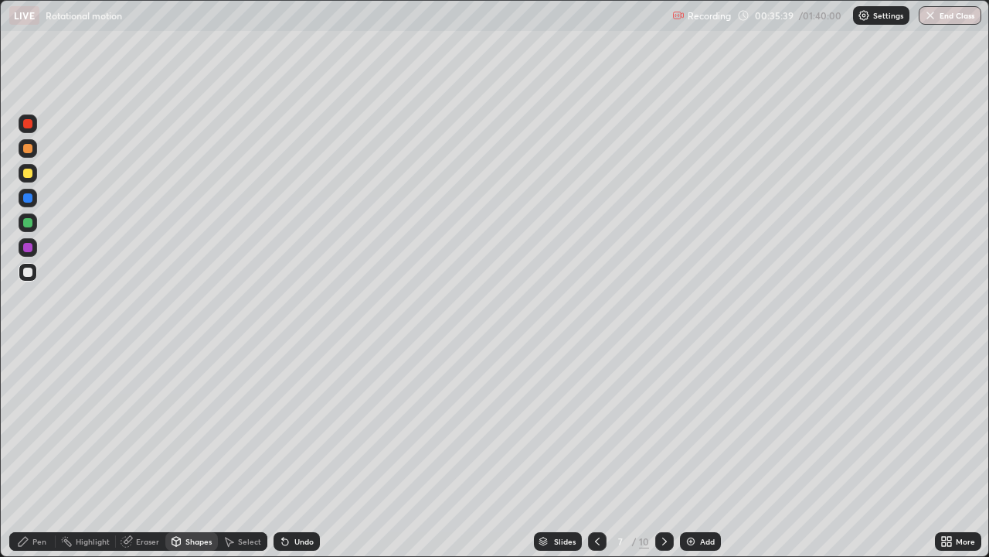
click at [30, 451] on div "Pen" at bounding box center [32, 541] width 46 height 19
click at [700, 451] on div "Add" at bounding box center [700, 541] width 41 height 19
click at [193, 451] on div "Shapes" at bounding box center [199, 541] width 26 height 8
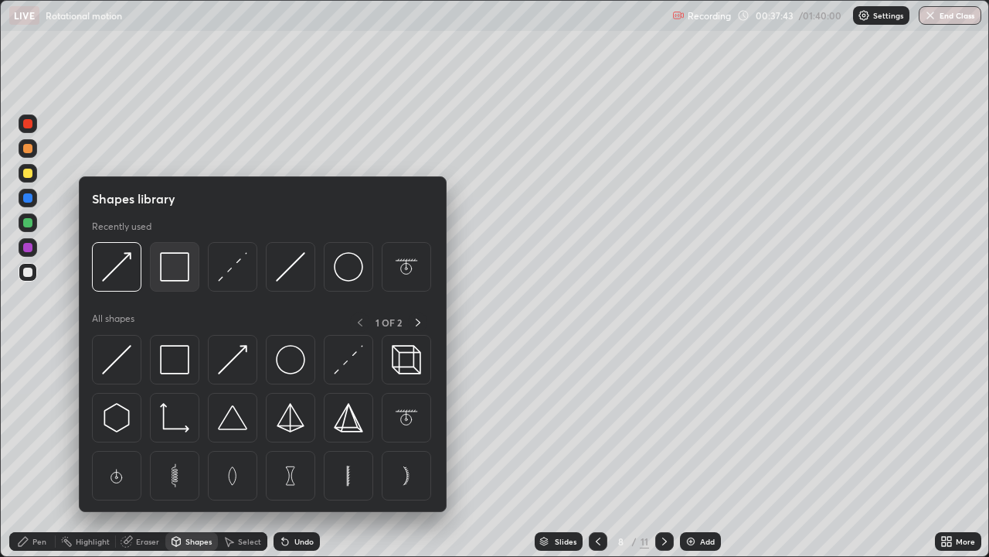
click at [175, 267] on img at bounding box center [174, 266] width 29 height 29
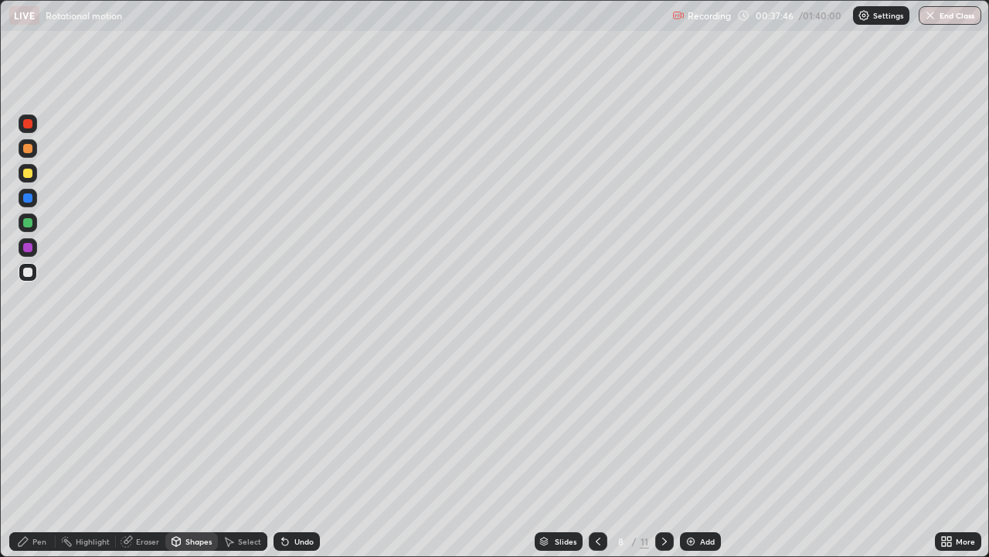
click at [31, 451] on div "Pen" at bounding box center [32, 541] width 46 height 19
click at [307, 451] on div "Undo" at bounding box center [304, 541] width 19 height 8
click at [299, 451] on div "Undo" at bounding box center [304, 541] width 19 height 8
click at [197, 451] on div "Shapes" at bounding box center [199, 541] width 26 height 8
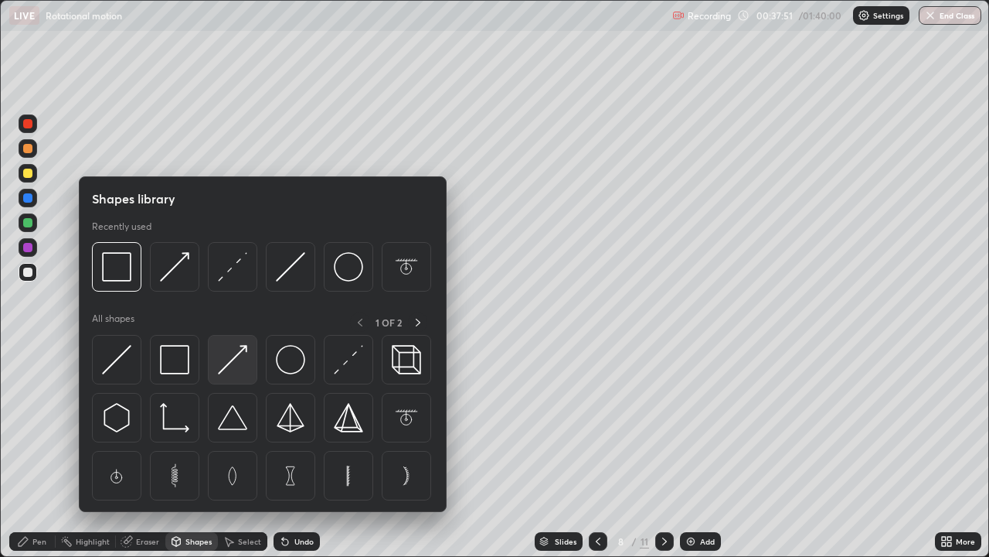
click at [226, 356] on img at bounding box center [232, 359] width 29 height 29
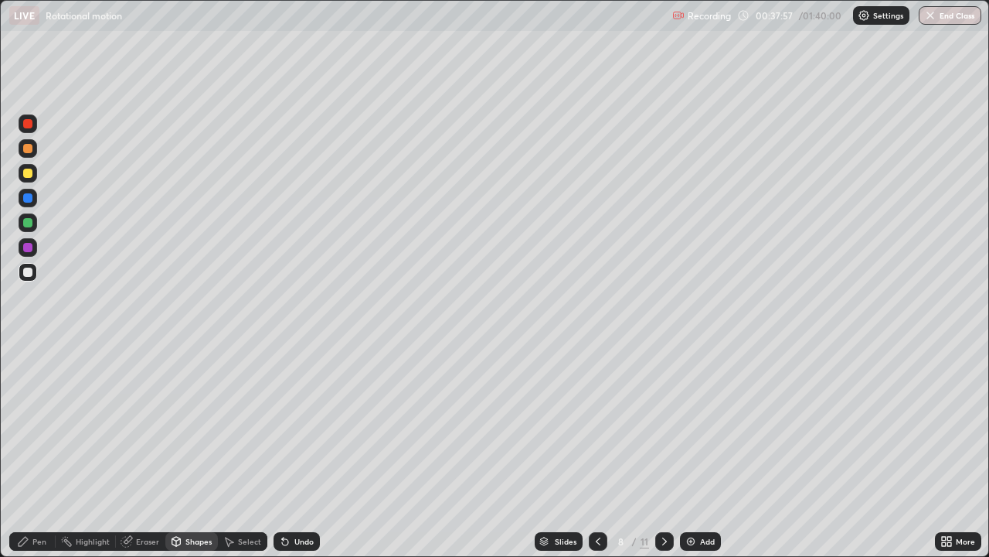
click at [36, 451] on div "Pen" at bounding box center [32, 541] width 46 height 19
click at [685, 451] on img at bounding box center [691, 541] width 12 height 12
click at [186, 451] on div "Shapes" at bounding box center [191, 541] width 53 height 19
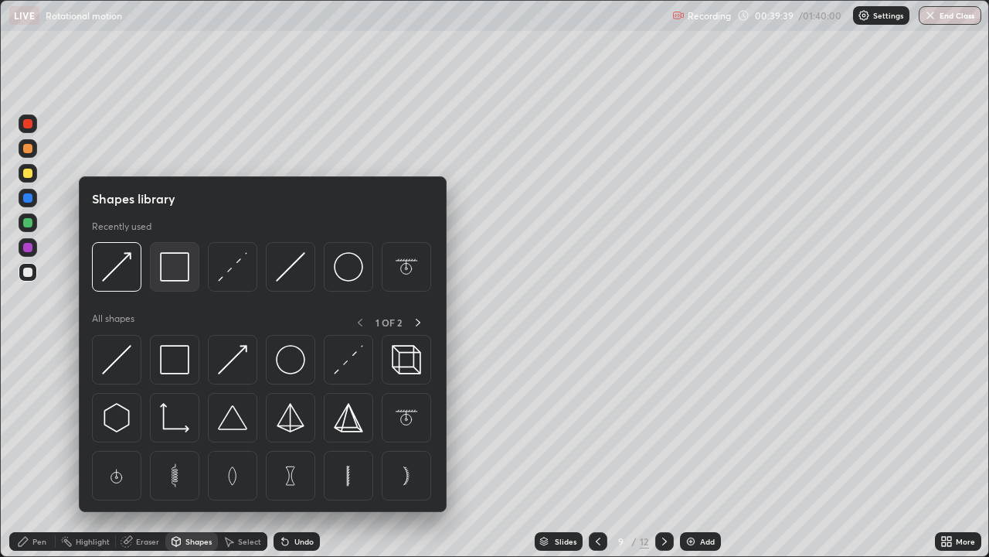
click at [174, 280] on img at bounding box center [174, 266] width 29 height 29
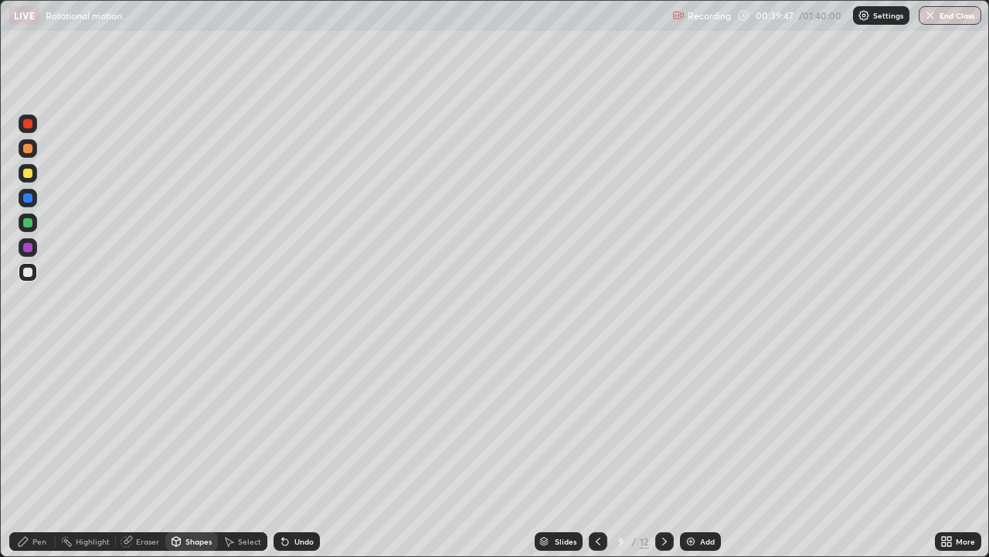
click at [49, 451] on div "Pen" at bounding box center [32, 541] width 46 height 19
click at [295, 451] on div "Undo" at bounding box center [297, 541] width 46 height 19
click at [301, 451] on div "Undo" at bounding box center [304, 541] width 19 height 8
click at [309, 451] on div "Undo" at bounding box center [304, 541] width 19 height 8
click at [308, 451] on div "Undo" at bounding box center [304, 541] width 19 height 8
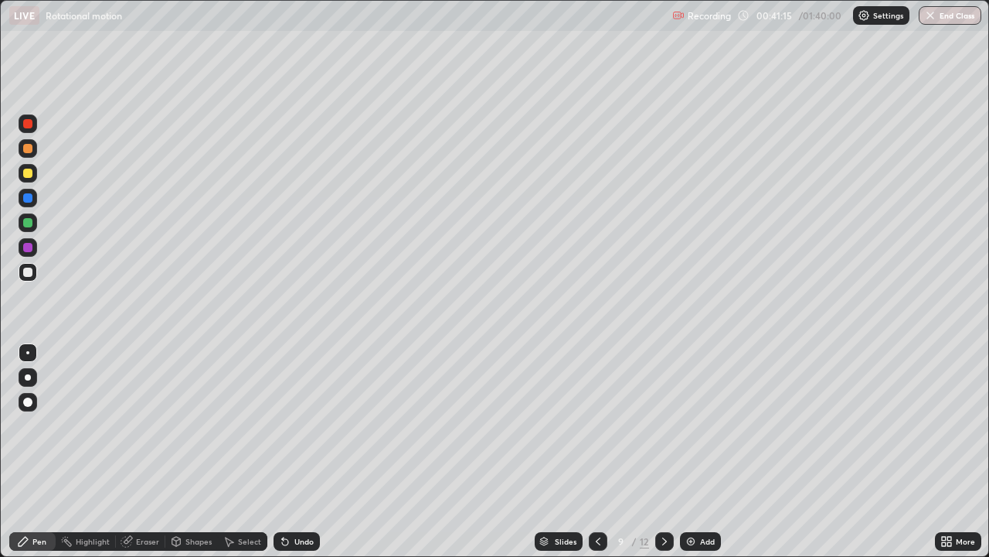
click at [302, 451] on div "Undo" at bounding box center [304, 541] width 19 height 8
click at [28, 177] on div at bounding box center [27, 173] width 9 height 9
click at [706, 451] on div "Add" at bounding box center [700, 541] width 41 height 19
click at [192, 451] on div "Shapes" at bounding box center [199, 541] width 26 height 8
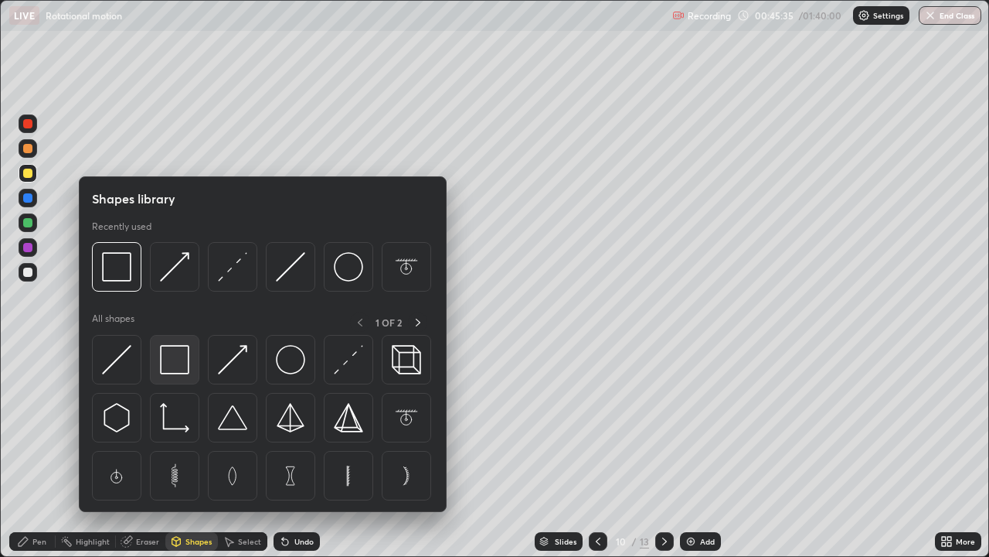
click at [172, 352] on img at bounding box center [174, 359] width 29 height 29
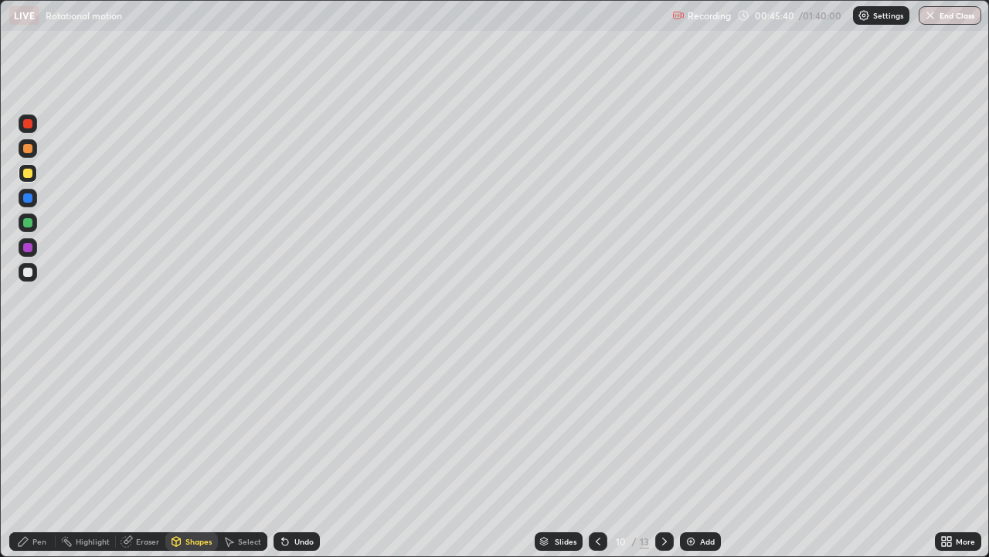
click at [191, 451] on div "Shapes" at bounding box center [199, 541] width 26 height 8
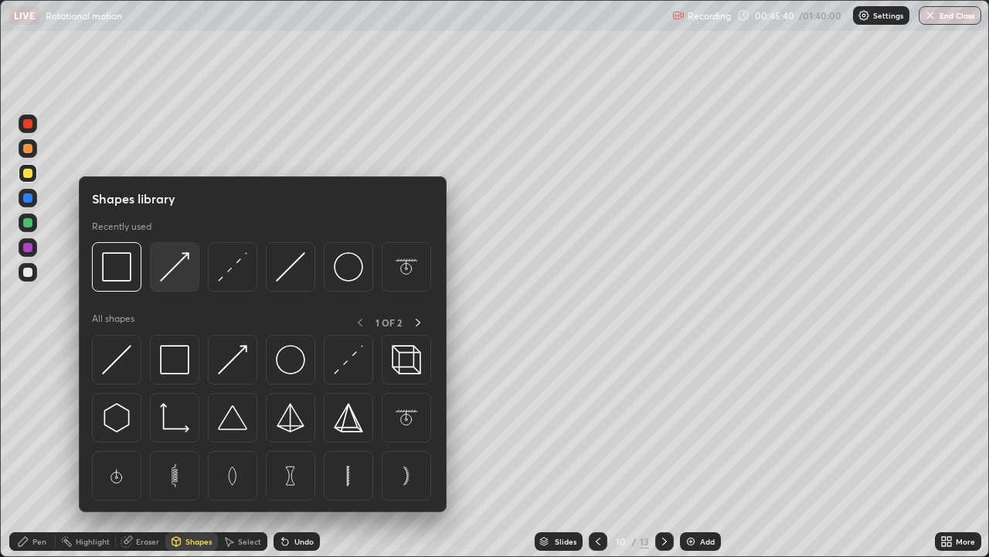
click at [176, 264] on img at bounding box center [174, 266] width 29 height 29
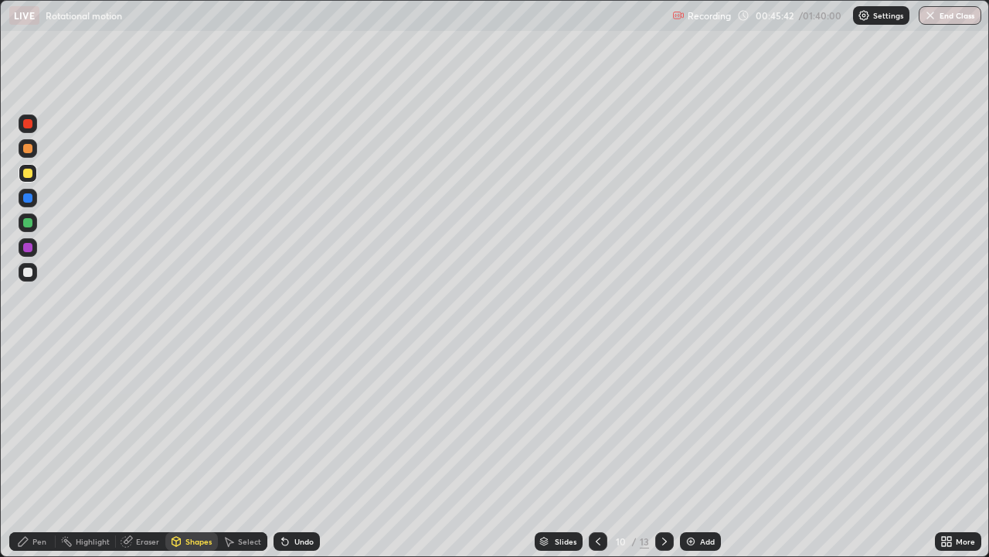
click at [29, 271] on div at bounding box center [27, 271] width 9 height 9
click at [40, 451] on div "Pen" at bounding box center [39, 541] width 14 height 8
click at [33, 174] on div at bounding box center [28, 173] width 19 height 19
click at [700, 451] on div "Add" at bounding box center [700, 541] width 41 height 19
click at [203, 451] on div "Shapes" at bounding box center [199, 541] width 26 height 8
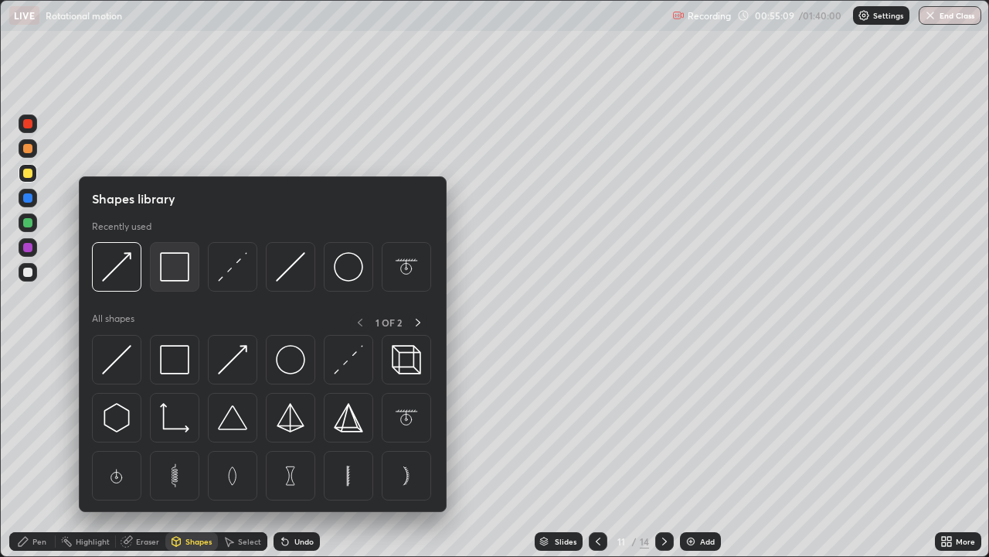
click at [179, 277] on img at bounding box center [174, 266] width 29 height 29
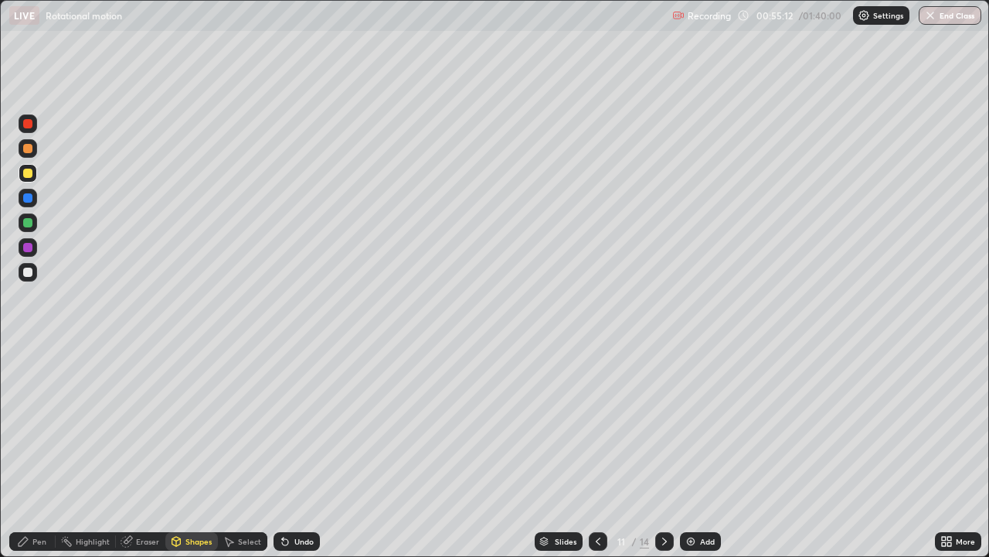
click at [40, 451] on div "Pen" at bounding box center [39, 541] width 14 height 8
click at [689, 451] on div "Add" at bounding box center [700, 541] width 41 height 19
click at [197, 451] on div "Shapes" at bounding box center [199, 541] width 26 height 8
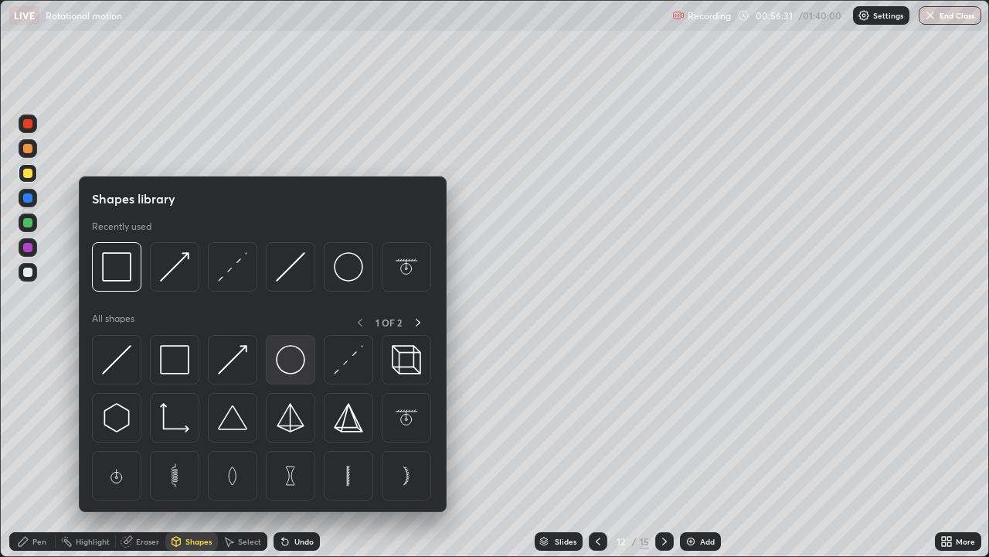
click at [295, 352] on img at bounding box center [290, 359] width 29 height 29
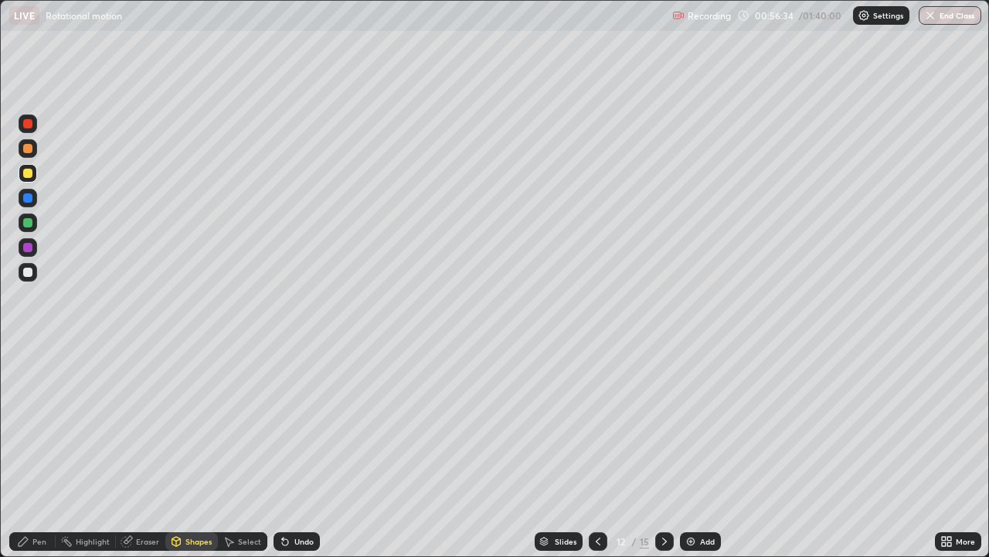
click at [197, 451] on div "Shapes" at bounding box center [199, 541] width 26 height 8
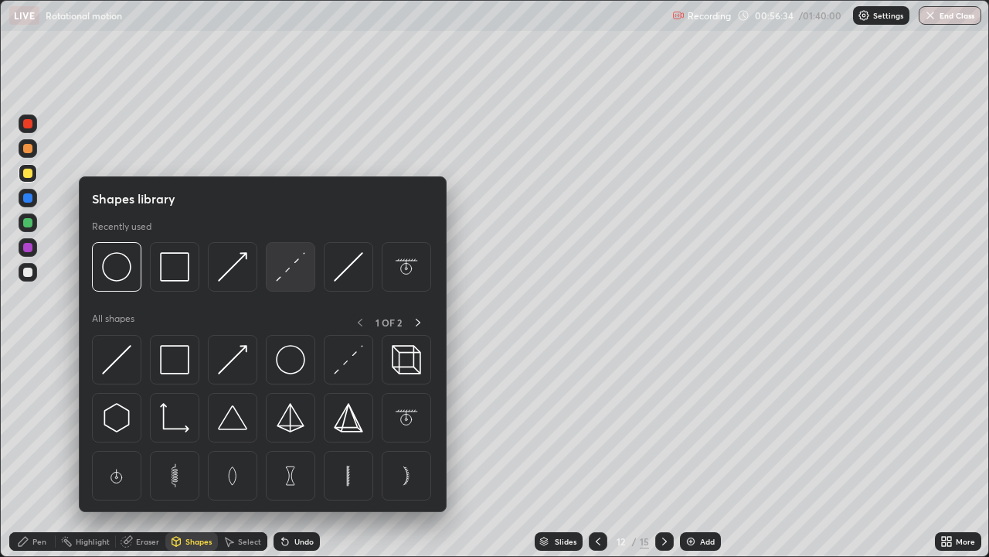
click at [290, 274] on img at bounding box center [290, 266] width 29 height 29
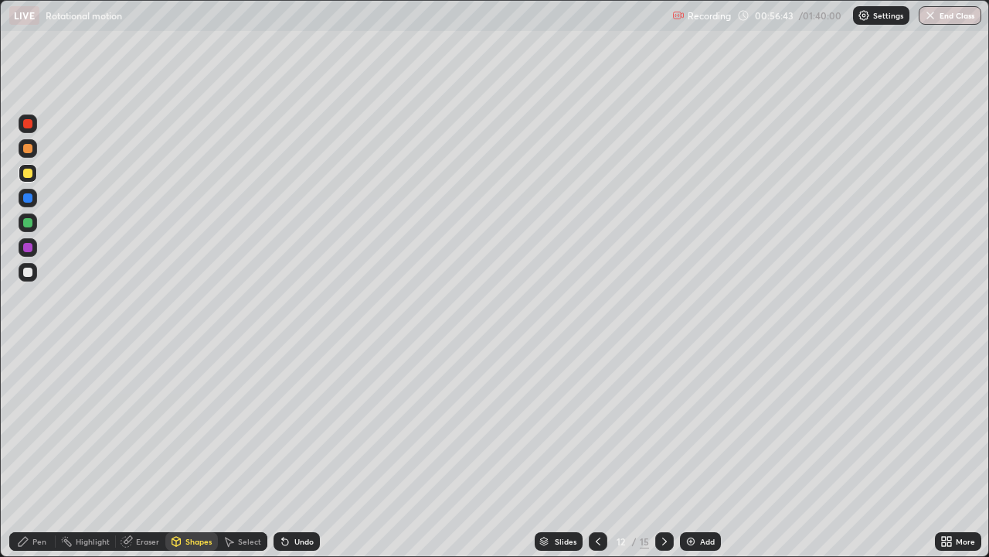
click at [192, 451] on div "Shapes" at bounding box center [199, 541] width 26 height 8
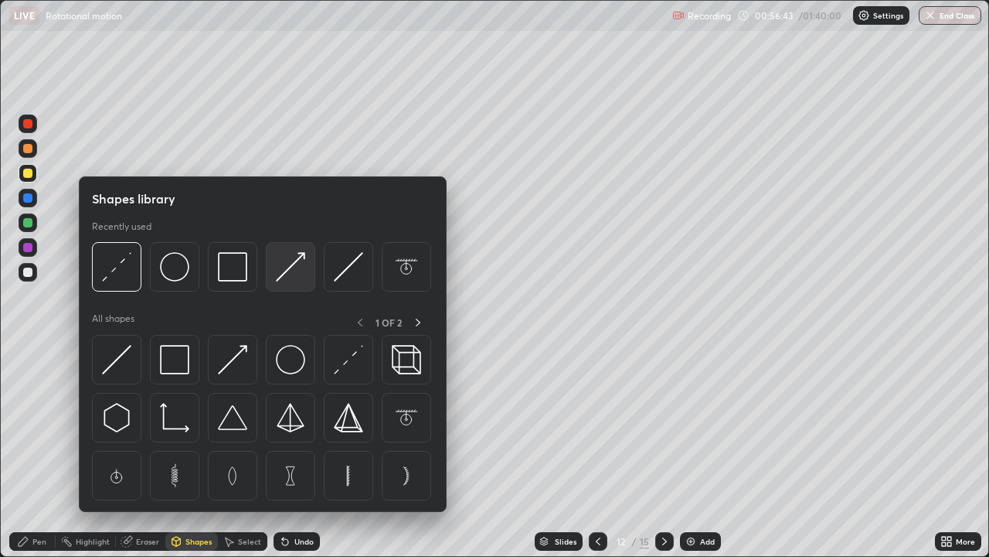
click at [276, 271] on img at bounding box center [290, 266] width 29 height 29
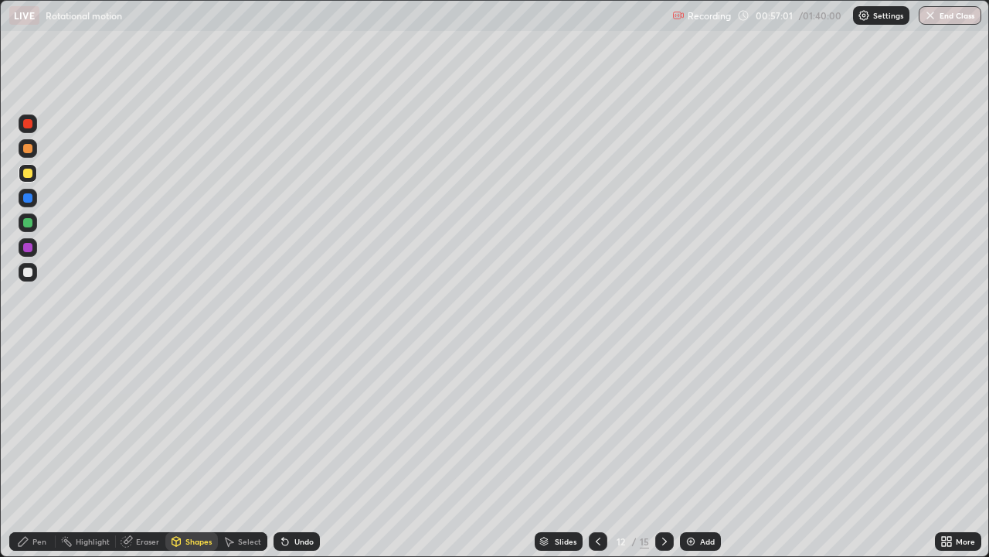
click at [186, 451] on div "Shapes" at bounding box center [199, 541] width 26 height 8
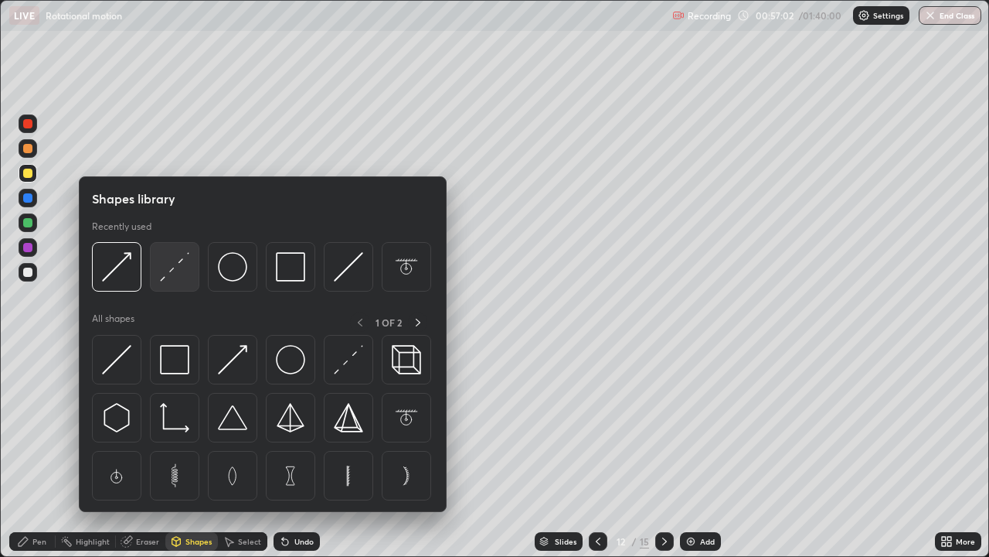
click at [179, 270] on img at bounding box center [174, 266] width 29 height 29
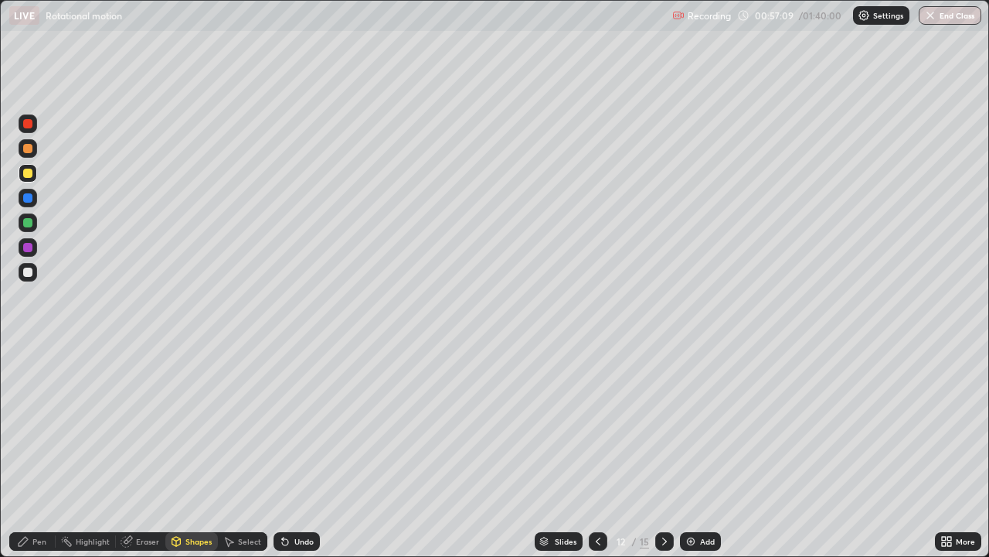
click at [39, 451] on div "Pen" at bounding box center [32, 541] width 46 height 19
click at [188, 451] on div "Shapes" at bounding box center [199, 541] width 26 height 8
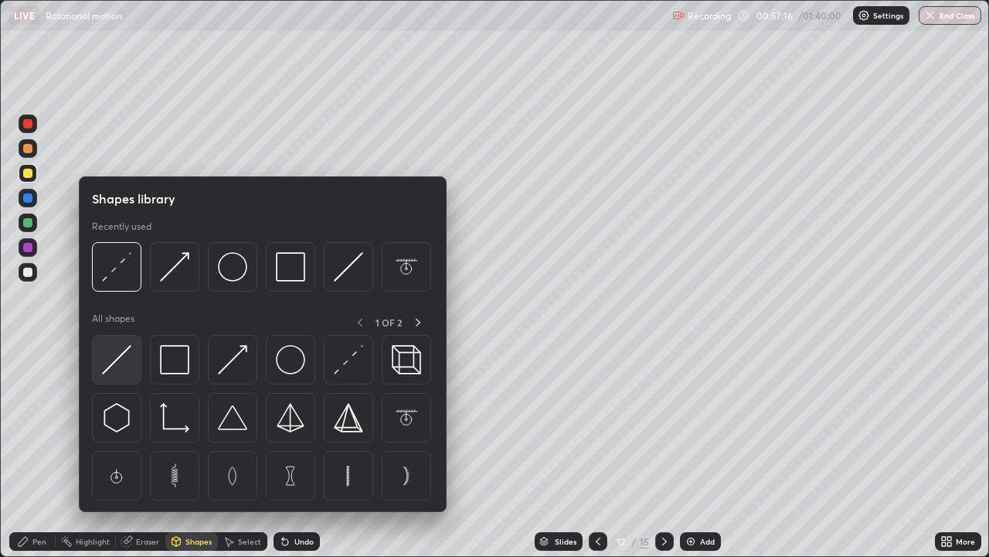
click at [120, 357] on img at bounding box center [116, 359] width 29 height 29
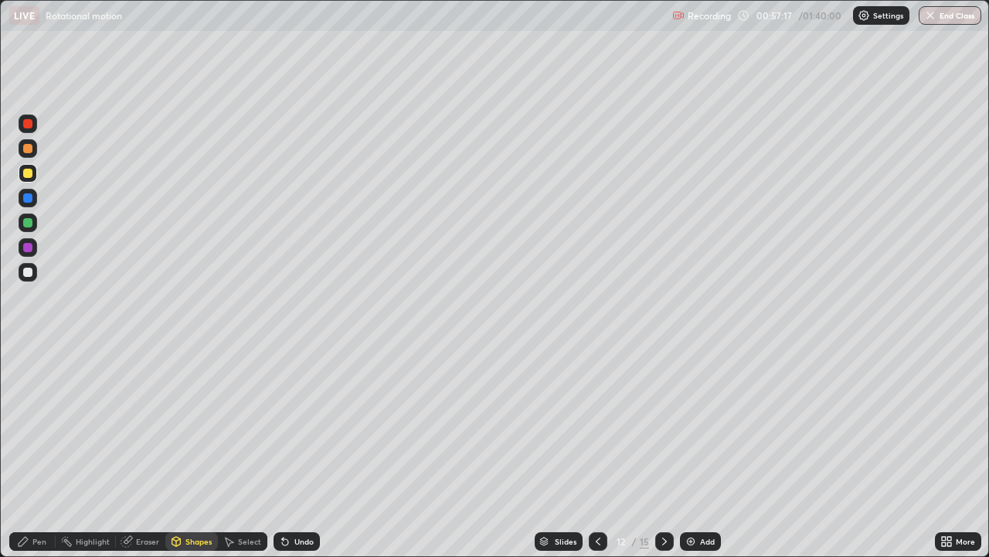
click at [194, 451] on div "Shapes" at bounding box center [199, 541] width 26 height 8
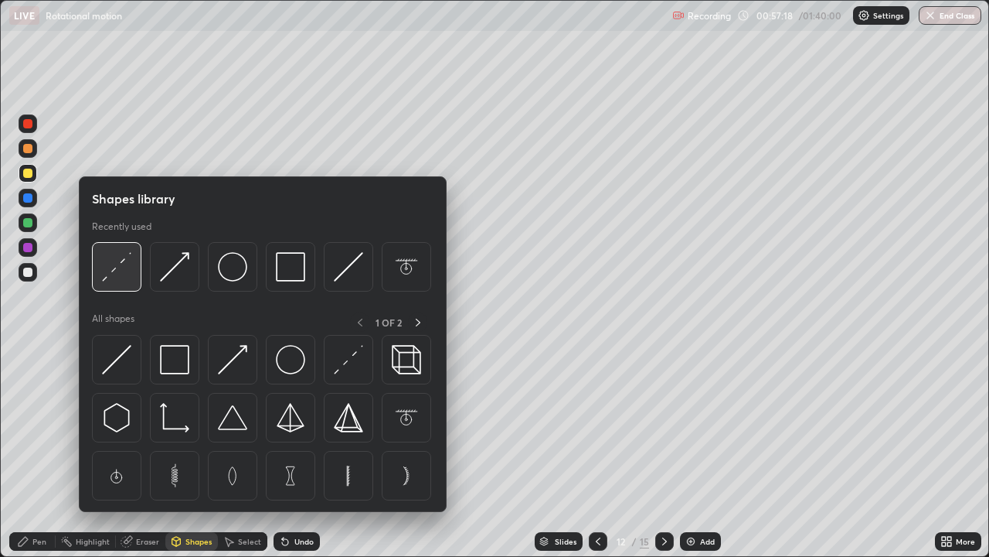
click at [121, 271] on img at bounding box center [116, 266] width 29 height 29
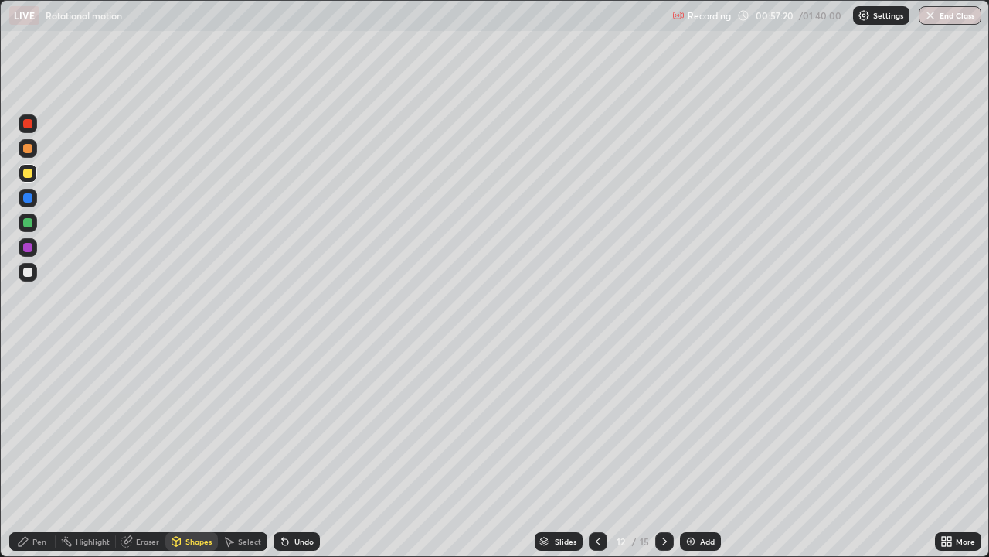
click at [36, 451] on div "Pen" at bounding box center [39, 541] width 14 height 8
click at [196, 451] on div "Shapes" at bounding box center [199, 541] width 26 height 8
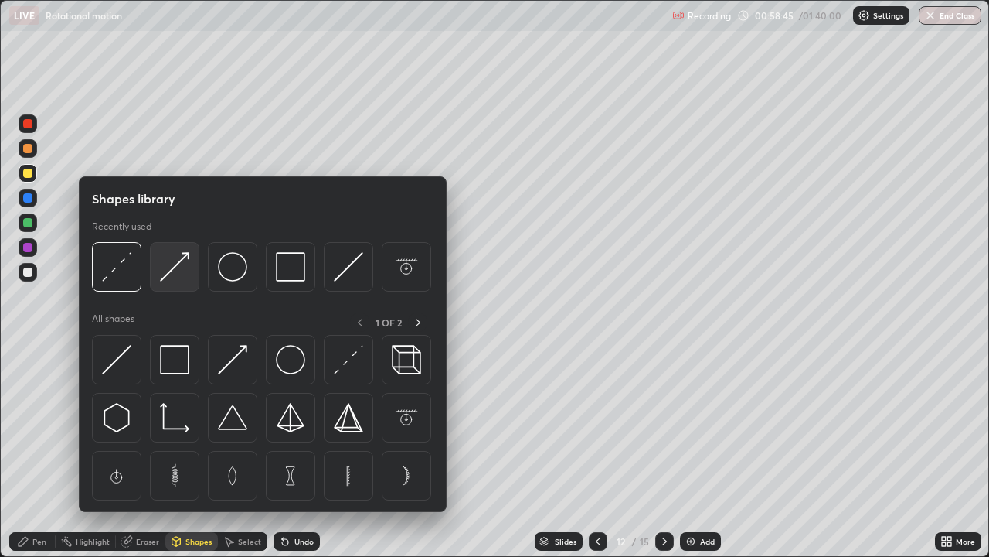
click at [182, 267] on img at bounding box center [174, 266] width 29 height 29
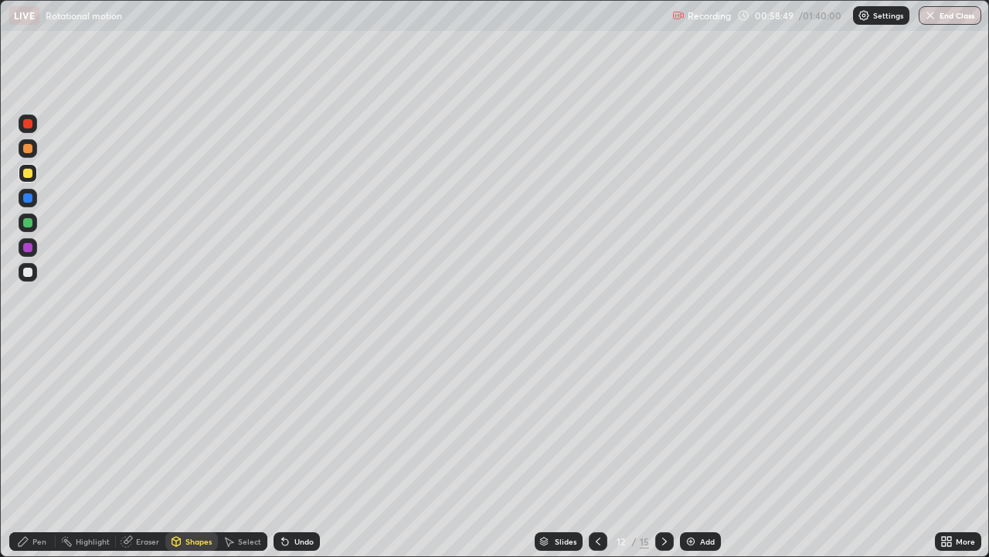
click at [39, 451] on div "Pen" at bounding box center [39, 541] width 14 height 8
click at [26, 269] on div at bounding box center [27, 271] width 9 height 9
click at [26, 172] on div at bounding box center [27, 173] width 9 height 9
click at [23, 192] on div at bounding box center [28, 198] width 19 height 19
click at [20, 218] on div at bounding box center [28, 222] width 19 height 19
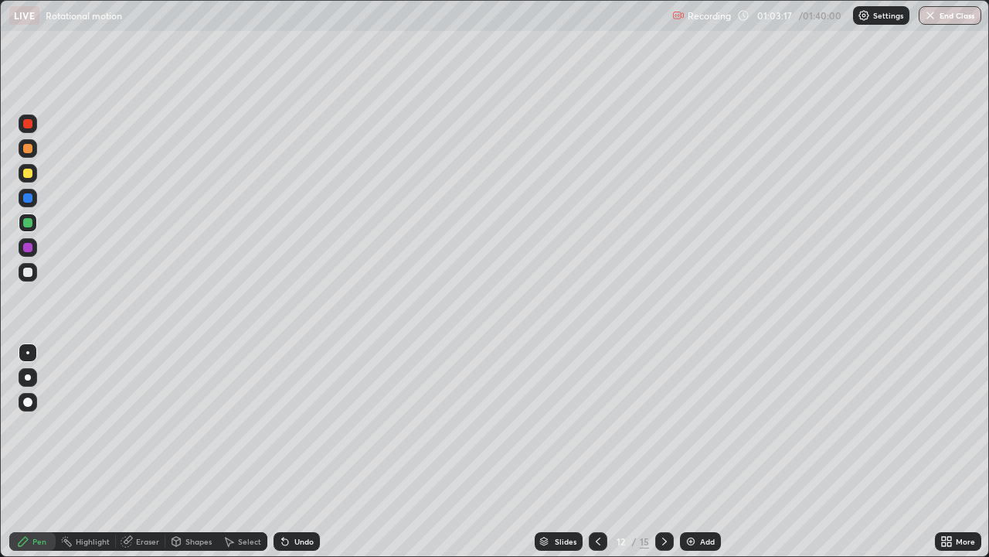
click at [29, 271] on div at bounding box center [27, 271] width 9 height 9
click at [298, 451] on div "Undo" at bounding box center [304, 541] width 19 height 8
click at [700, 451] on div "Add" at bounding box center [700, 541] width 41 height 19
click at [188, 451] on div "Shapes" at bounding box center [199, 541] width 26 height 8
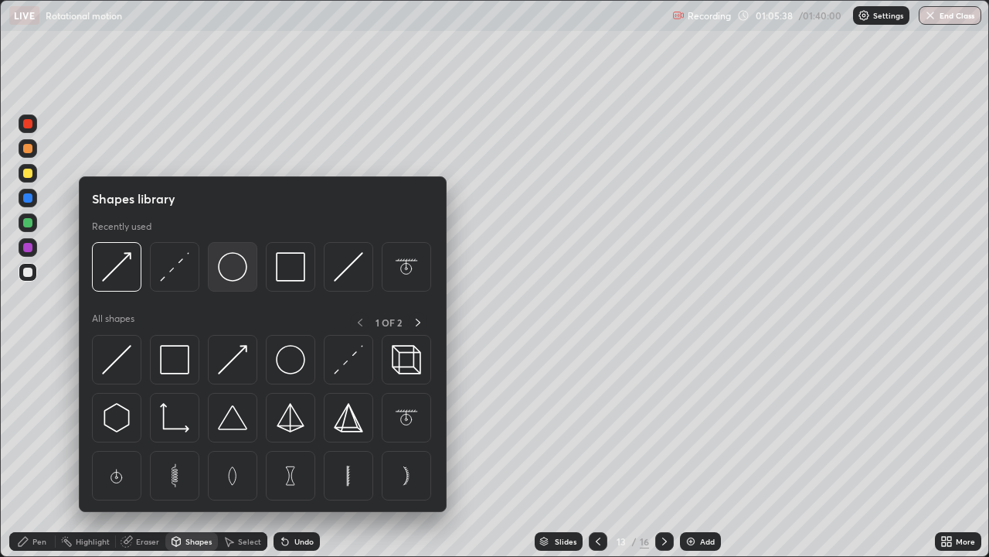
click at [238, 274] on img at bounding box center [232, 266] width 29 height 29
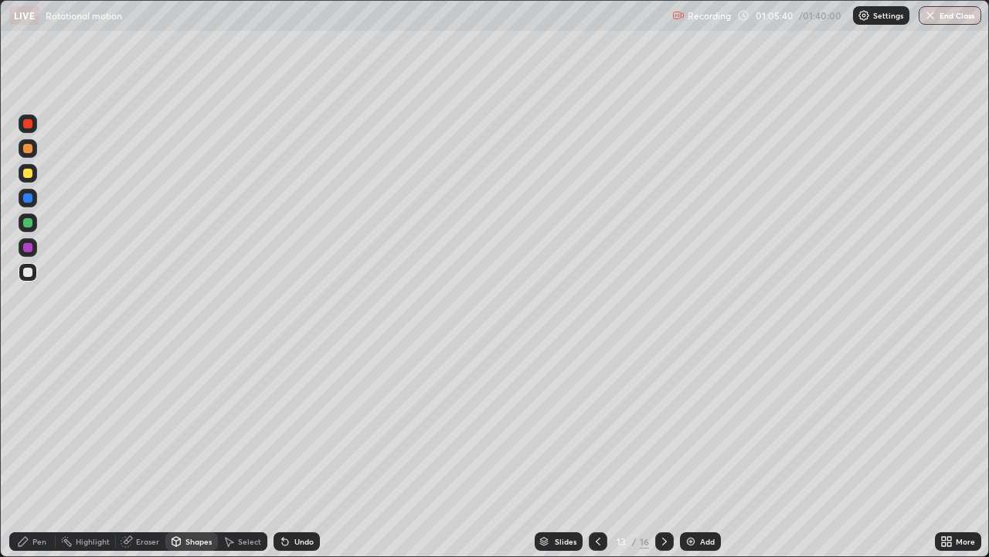
click at [196, 451] on div "Shapes" at bounding box center [199, 541] width 26 height 8
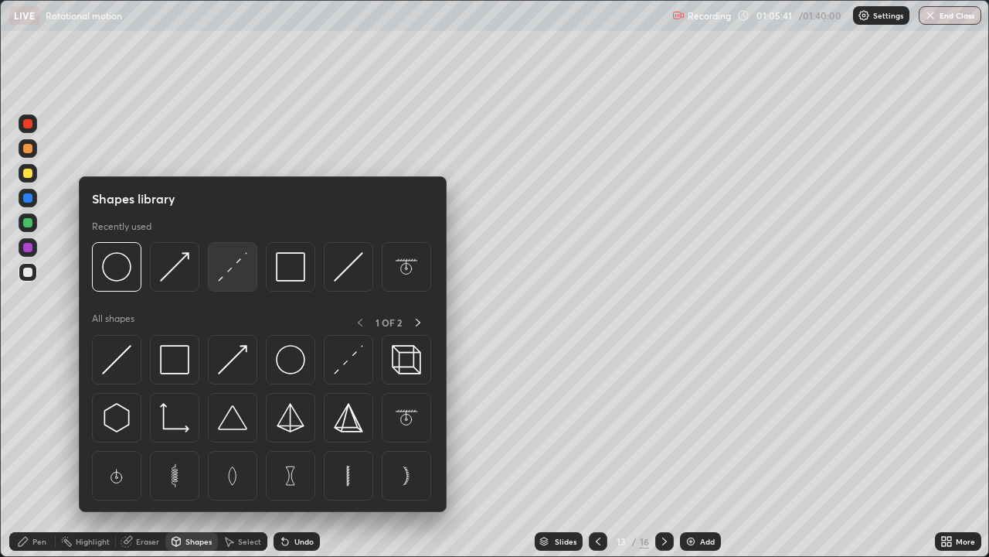
click at [232, 269] on img at bounding box center [232, 266] width 29 height 29
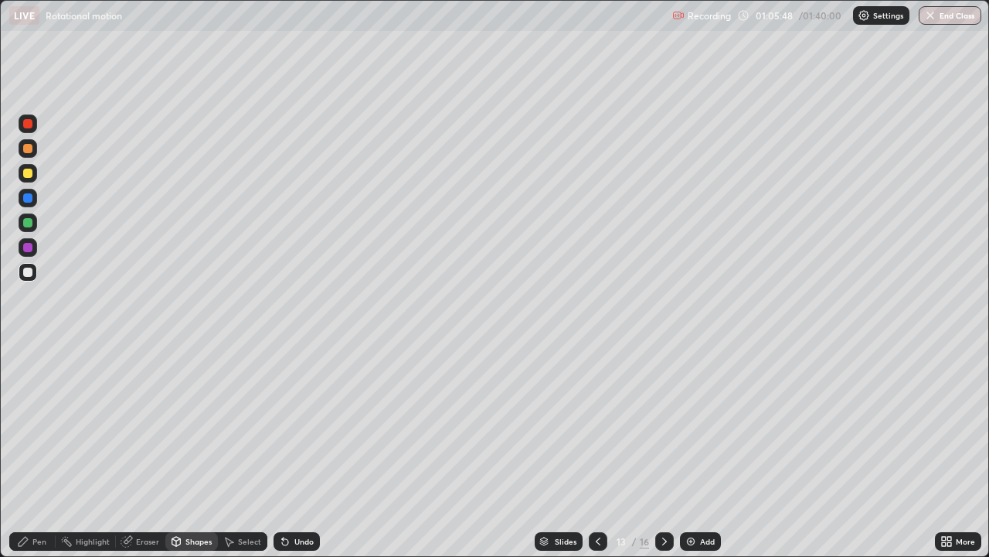
click at [186, 451] on div "Shapes" at bounding box center [199, 541] width 26 height 8
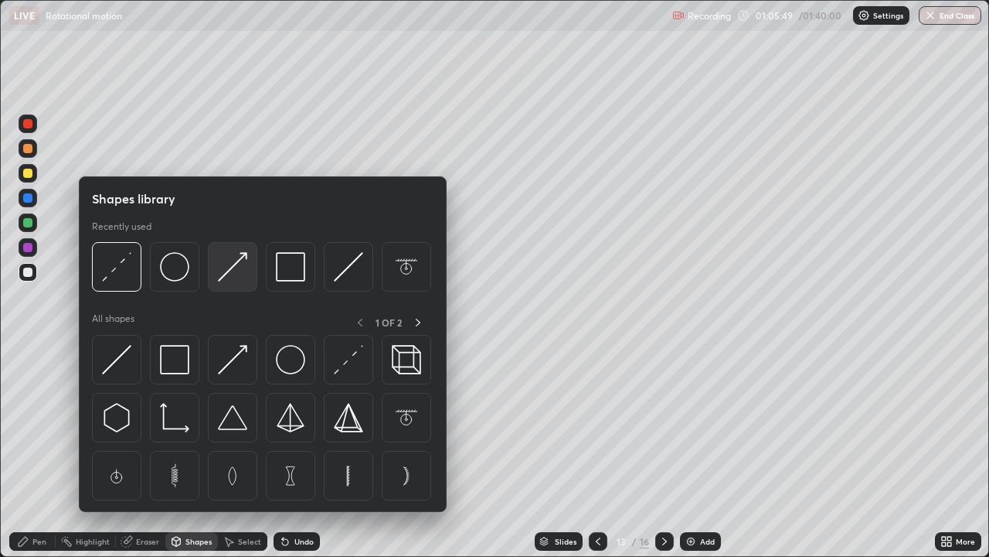
click at [231, 273] on img at bounding box center [232, 266] width 29 height 29
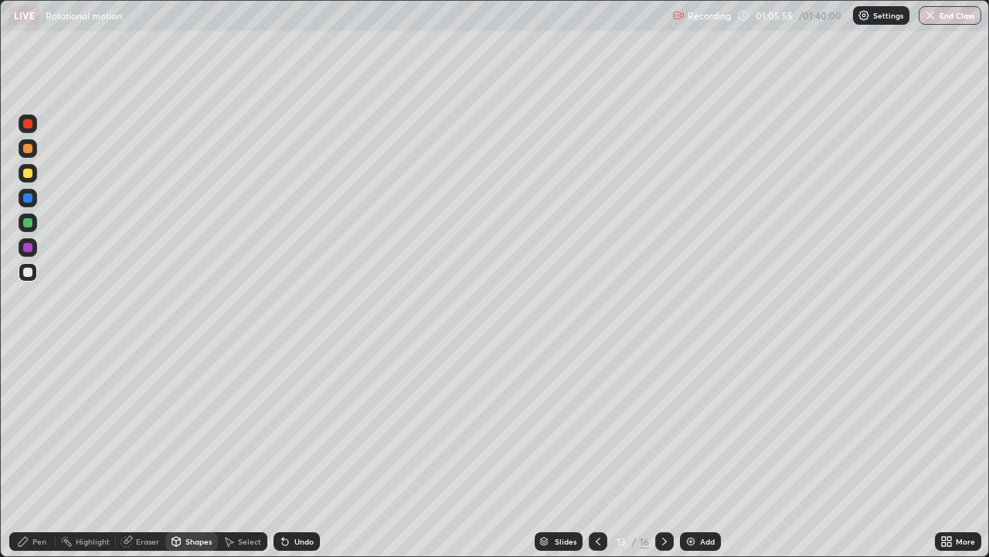
click at [198, 451] on div "Shapes" at bounding box center [199, 541] width 26 height 8
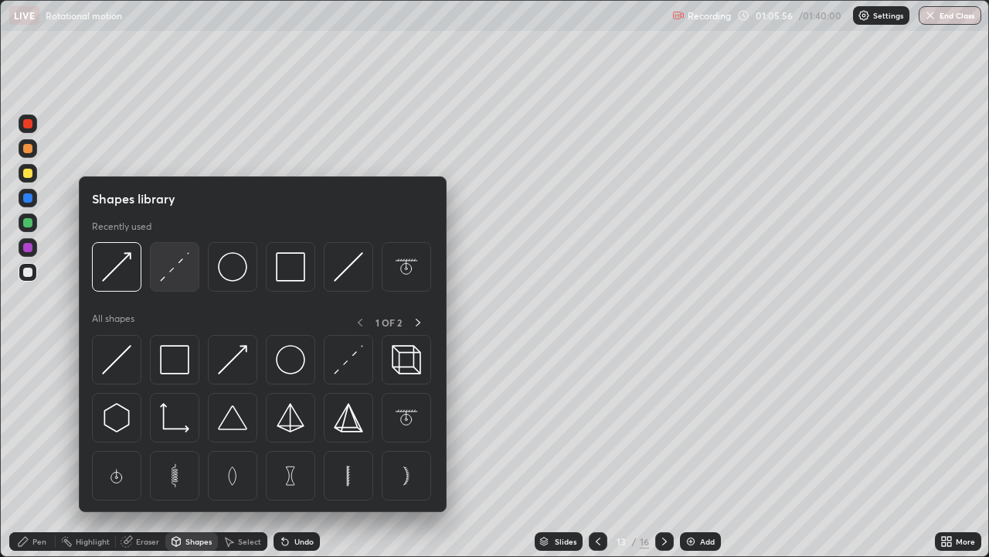
click at [184, 271] on img at bounding box center [174, 266] width 29 height 29
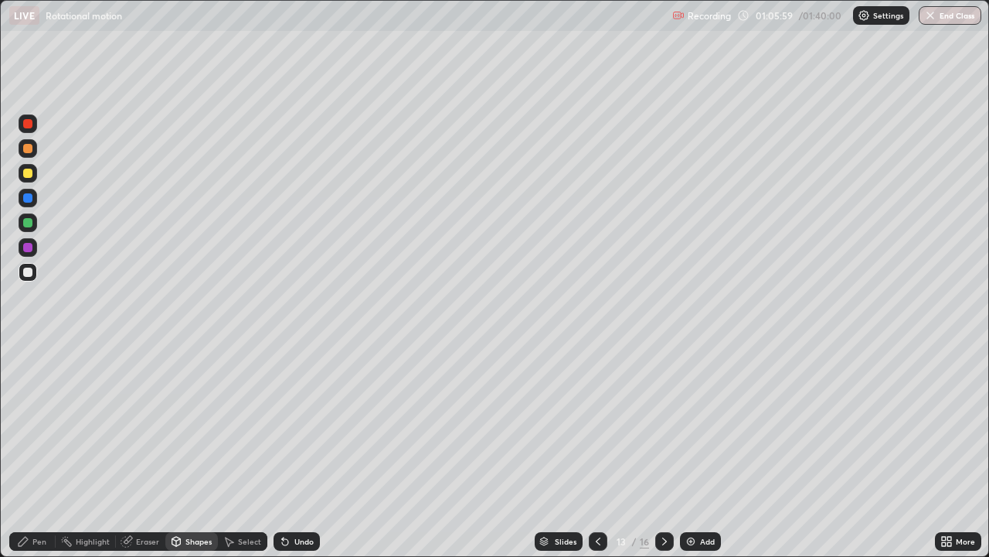
click at [304, 451] on div "Undo" at bounding box center [304, 541] width 19 height 8
click at [28, 174] on div at bounding box center [27, 173] width 9 height 9
click at [33, 451] on div "Pen" at bounding box center [39, 541] width 14 height 8
click at [193, 451] on div "Shapes" at bounding box center [199, 541] width 26 height 8
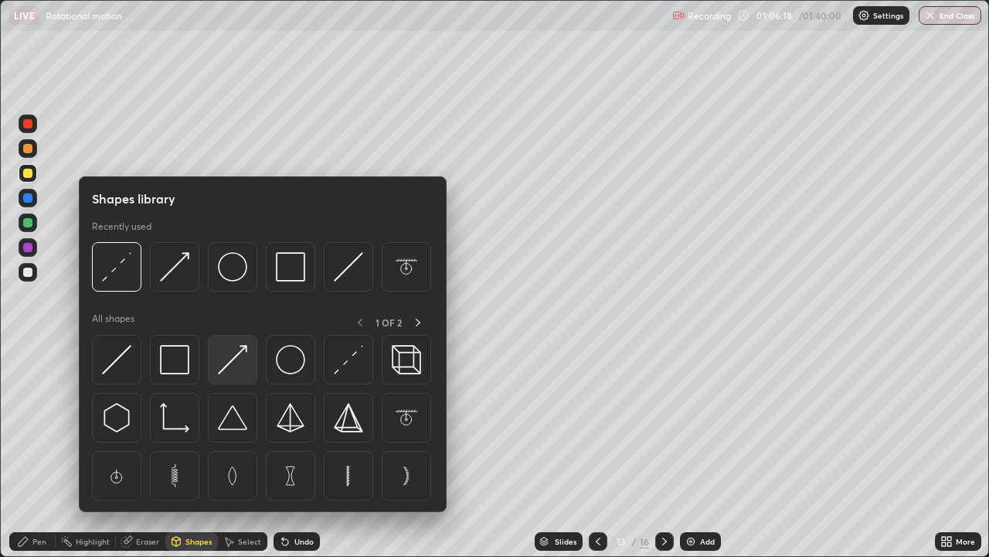
click at [231, 356] on img at bounding box center [232, 359] width 29 height 29
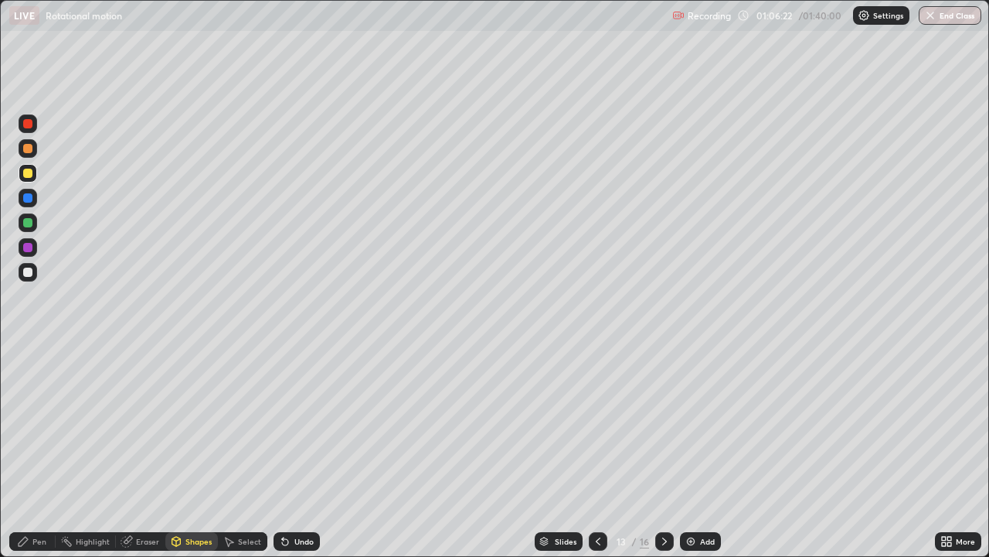
click at [196, 451] on div "Shapes" at bounding box center [199, 541] width 26 height 8
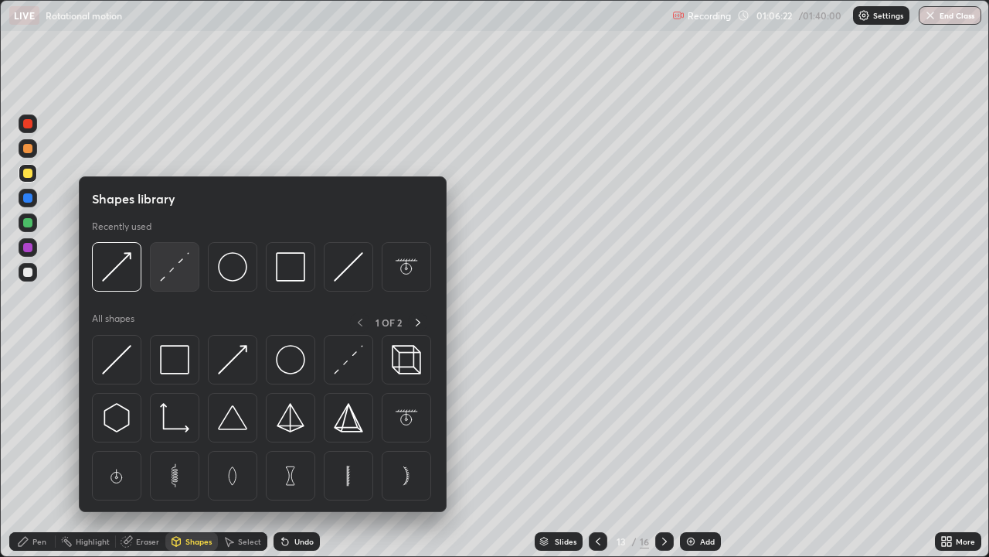
click at [185, 268] on img at bounding box center [174, 266] width 29 height 29
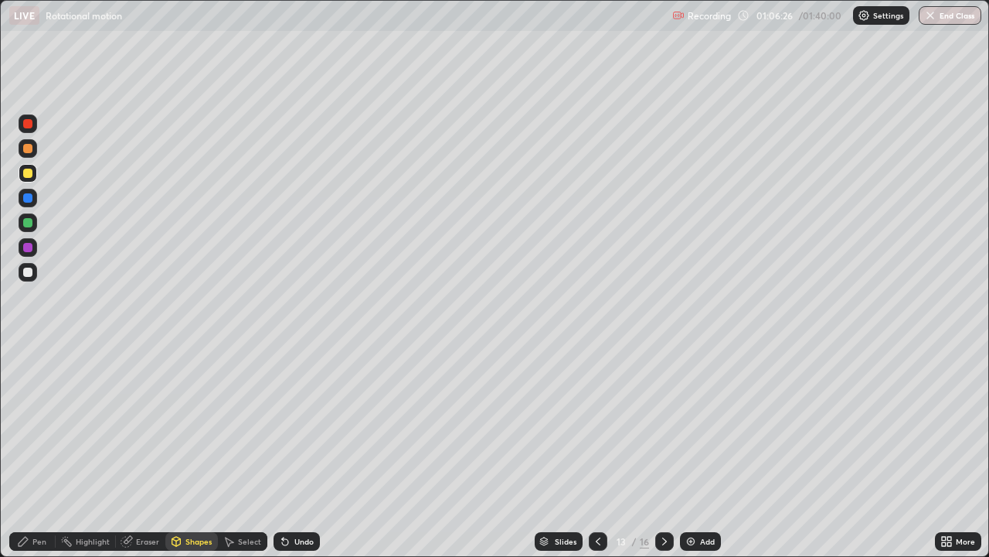
click at [39, 451] on div "Pen" at bounding box center [32, 541] width 46 height 19
click at [145, 451] on div "Eraser" at bounding box center [147, 541] width 23 height 8
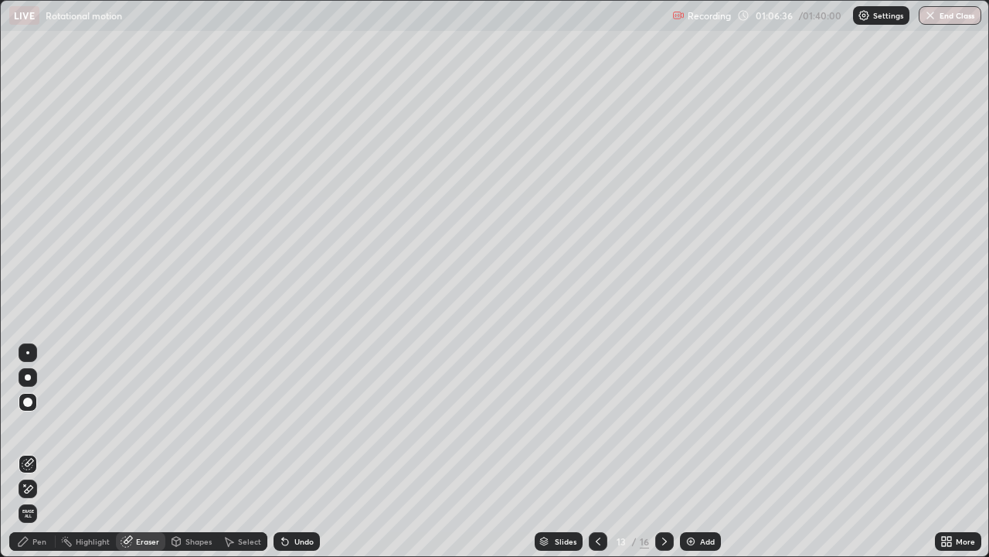
click at [187, 451] on div "Shapes" at bounding box center [199, 541] width 26 height 8
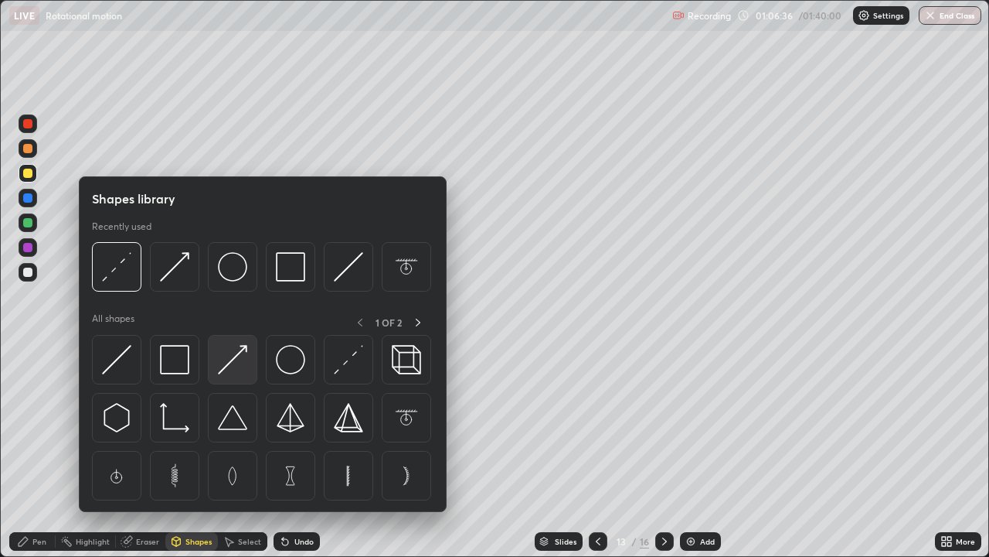
click at [219, 365] on img at bounding box center [232, 359] width 29 height 29
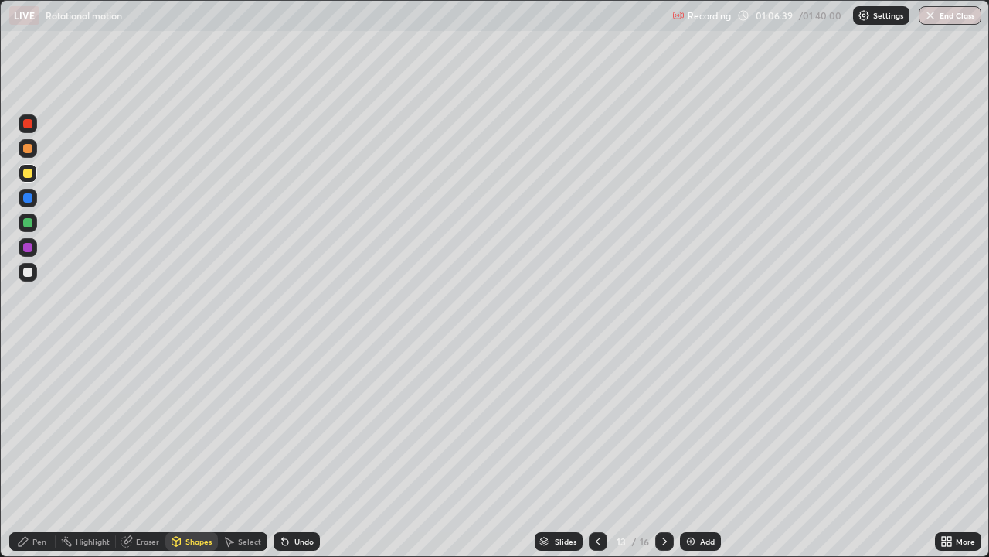
click at [49, 451] on div "Pen" at bounding box center [32, 541] width 46 height 19
click at [193, 451] on div "Shapes" at bounding box center [199, 541] width 26 height 8
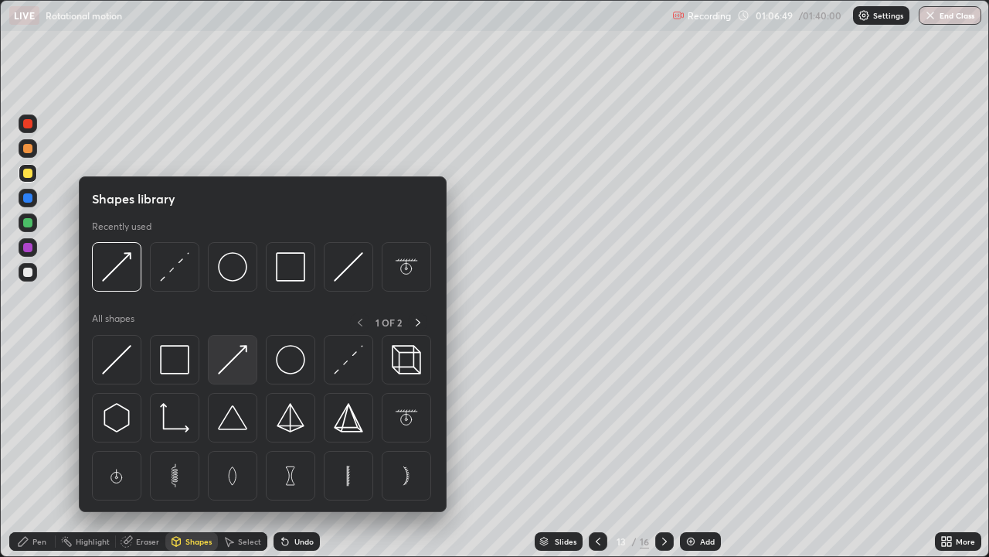
click at [226, 354] on img at bounding box center [232, 359] width 29 height 29
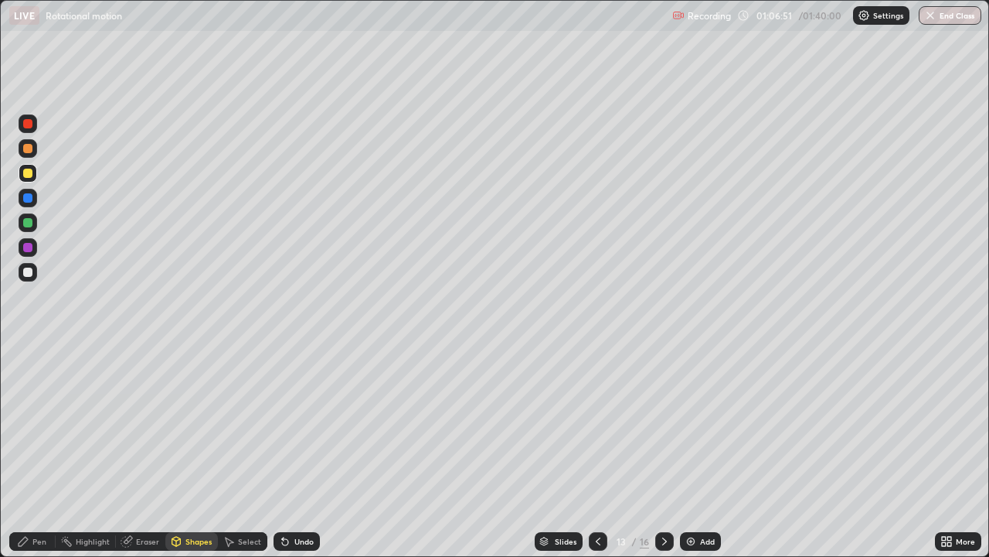
click at [36, 451] on div "Pen" at bounding box center [39, 541] width 14 height 8
click at [49, 451] on div "Pen" at bounding box center [32, 541] width 46 height 19
click at [298, 451] on div "Undo" at bounding box center [304, 541] width 19 height 8
click at [32, 451] on div "Pen" at bounding box center [32, 541] width 46 height 19
click at [29, 271] on div at bounding box center [27, 271] width 9 height 9
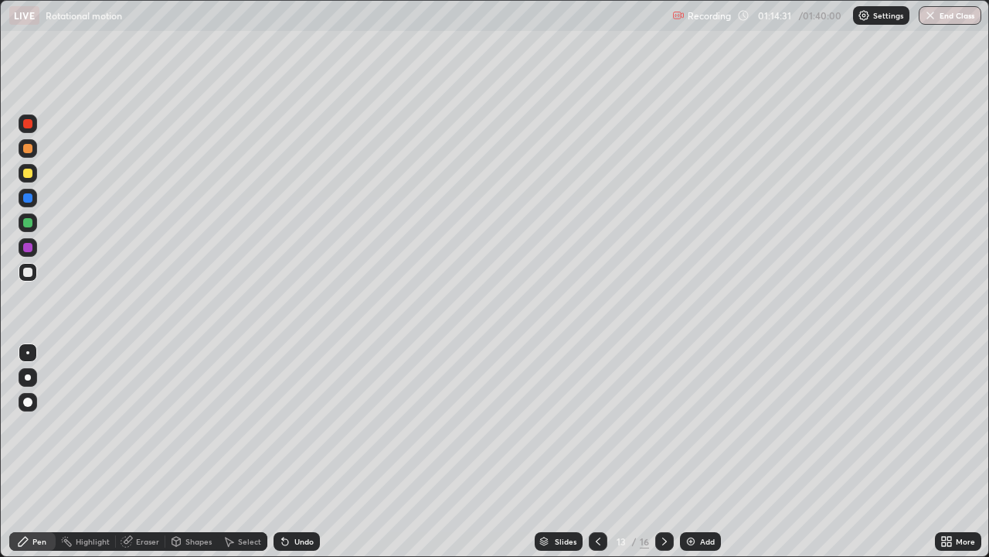
click at [301, 451] on div "Undo" at bounding box center [304, 541] width 19 height 8
click at [302, 451] on div "Undo" at bounding box center [304, 541] width 19 height 8
click at [305, 451] on div "Undo" at bounding box center [297, 541] width 46 height 19
click at [312, 451] on div "Undo" at bounding box center [297, 541] width 46 height 19
click at [700, 451] on div "Add" at bounding box center [700, 541] width 41 height 19
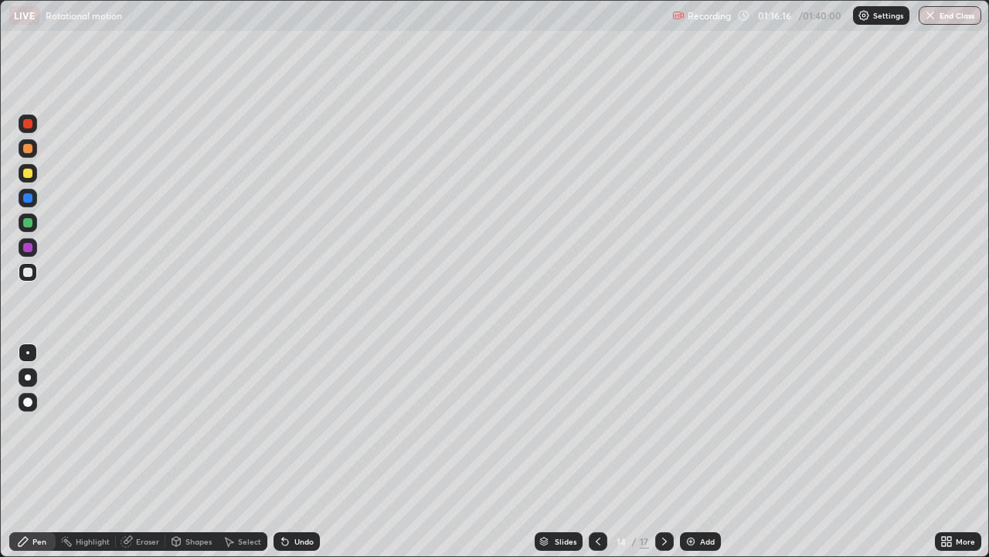
click at [26, 271] on div at bounding box center [27, 271] width 9 height 9
click at [31, 164] on div at bounding box center [28, 173] width 19 height 19
click at [43, 451] on div "Pen" at bounding box center [32, 541] width 46 height 19
click at [703, 451] on div "Add" at bounding box center [707, 541] width 15 height 8
click at [151, 451] on div "Eraser" at bounding box center [147, 541] width 23 height 8
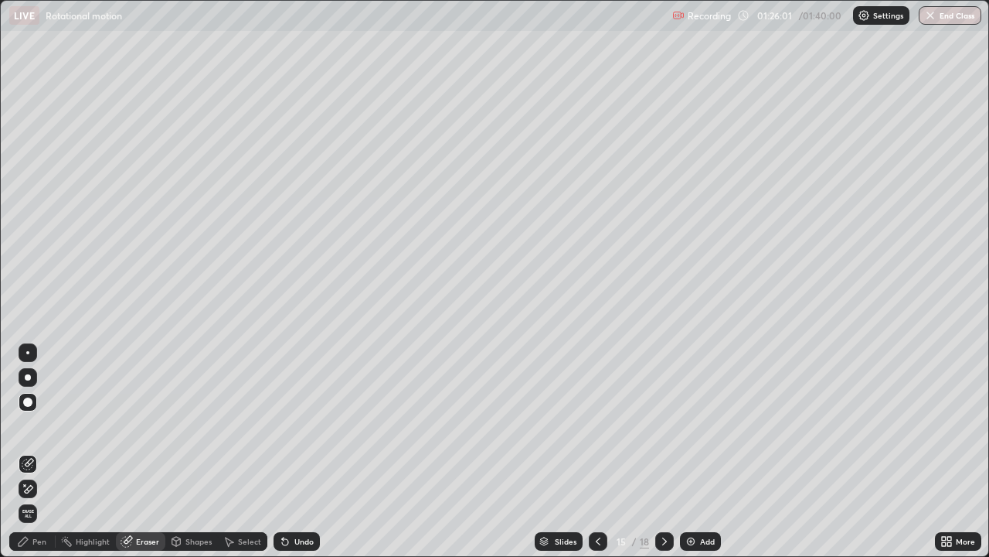
click at [50, 451] on div "Pen" at bounding box center [32, 541] width 46 height 19
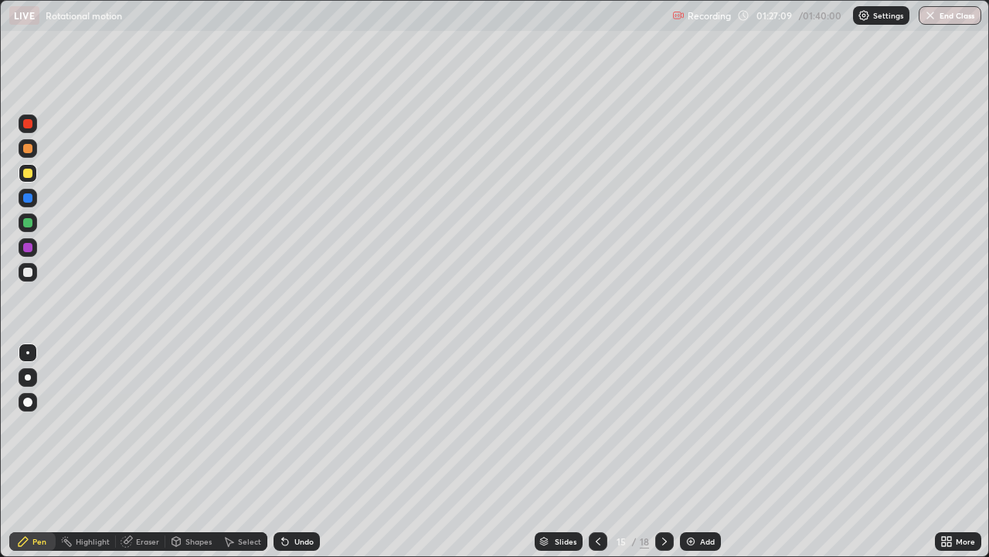
click at [142, 451] on div "Eraser" at bounding box center [140, 541] width 49 height 19
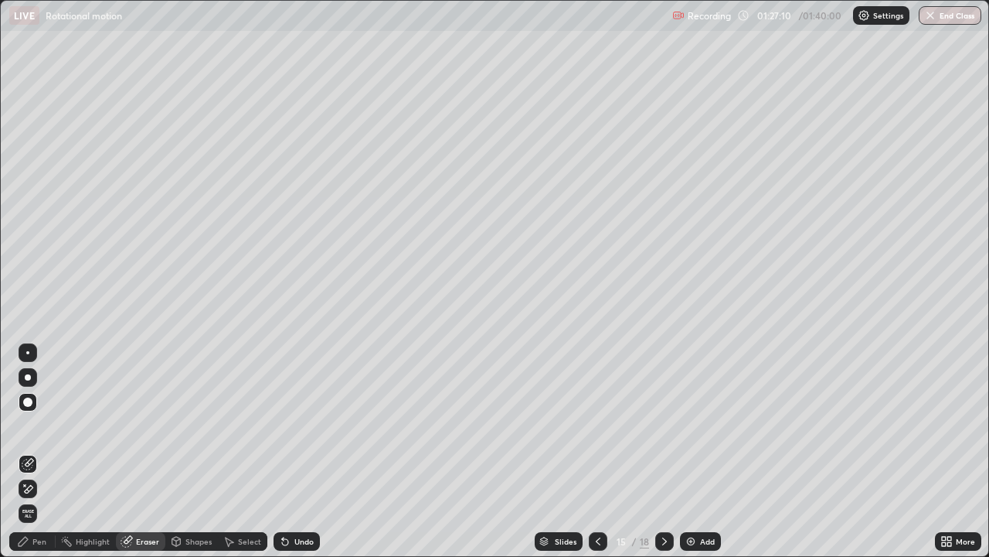
click at [28, 352] on div at bounding box center [27, 352] width 3 height 3
click at [43, 451] on div "Pen" at bounding box center [39, 541] width 14 height 8
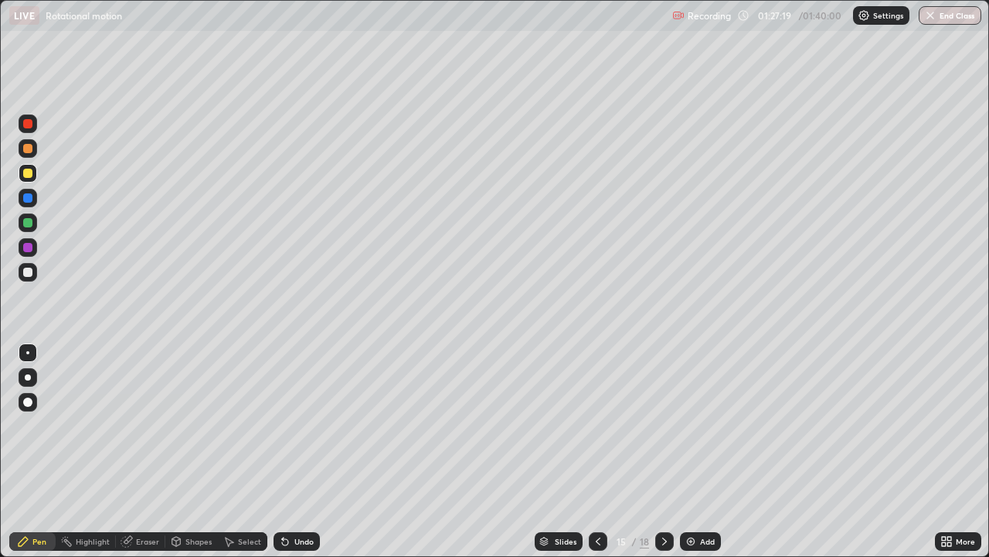
click at [141, 451] on div "Eraser" at bounding box center [140, 541] width 49 height 19
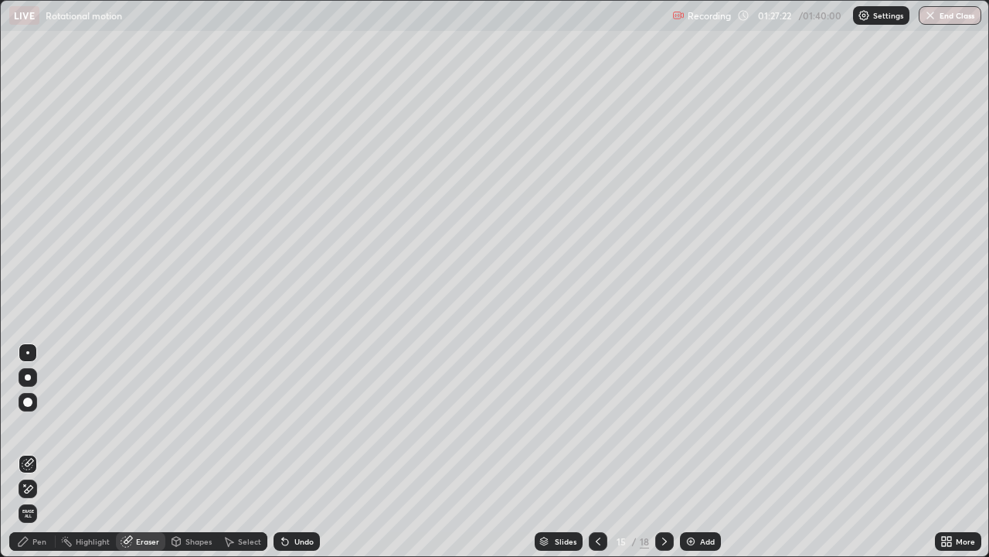
click at [49, 451] on div "Pen" at bounding box center [32, 541] width 46 height 19
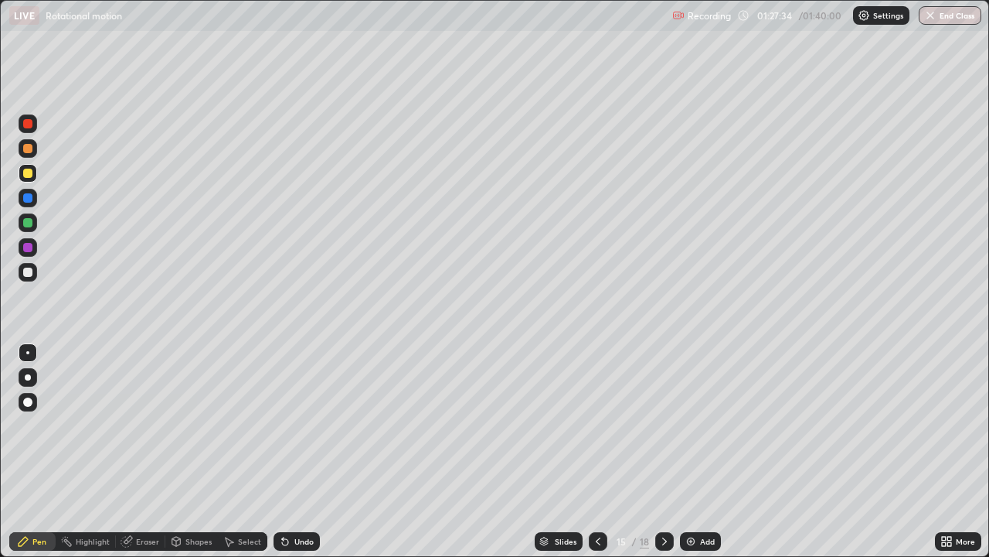
click at [299, 451] on div "Undo" at bounding box center [297, 541] width 46 height 19
click at [302, 451] on div "Undo" at bounding box center [304, 541] width 19 height 8
click at [704, 451] on div "Add" at bounding box center [707, 541] width 15 height 8
click at [192, 451] on div "Shapes" at bounding box center [199, 541] width 26 height 8
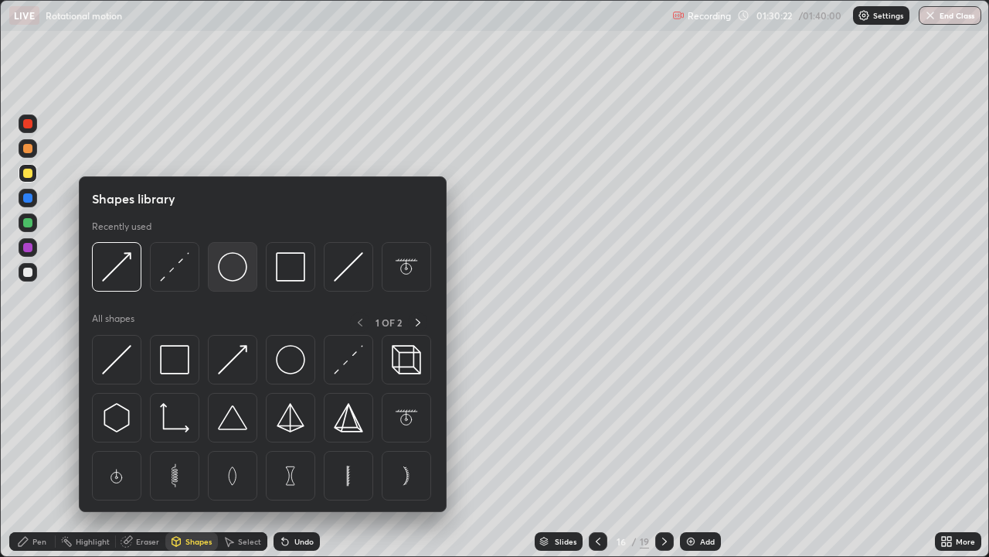
click at [229, 267] on img at bounding box center [232, 266] width 29 height 29
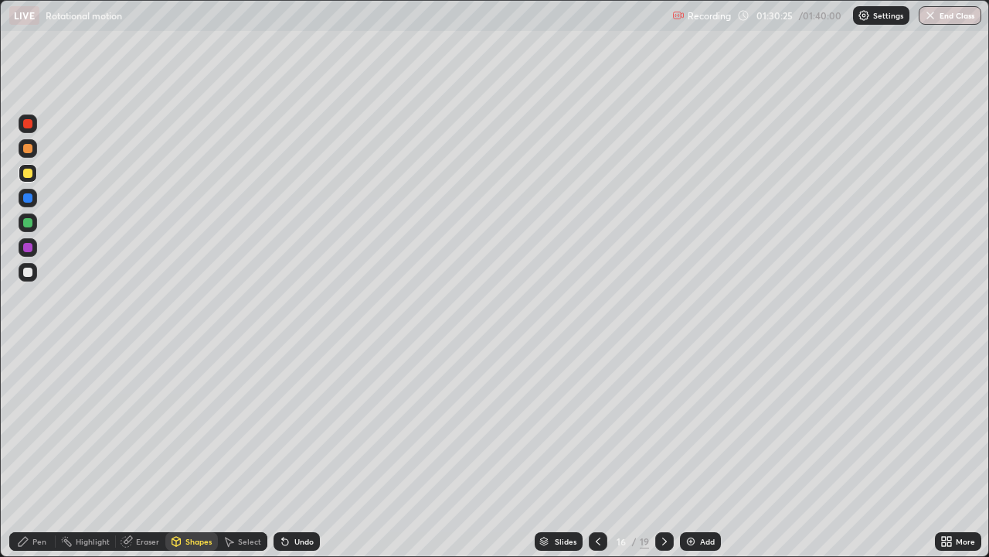
click at [186, 451] on div "Shapes" at bounding box center [199, 541] width 26 height 8
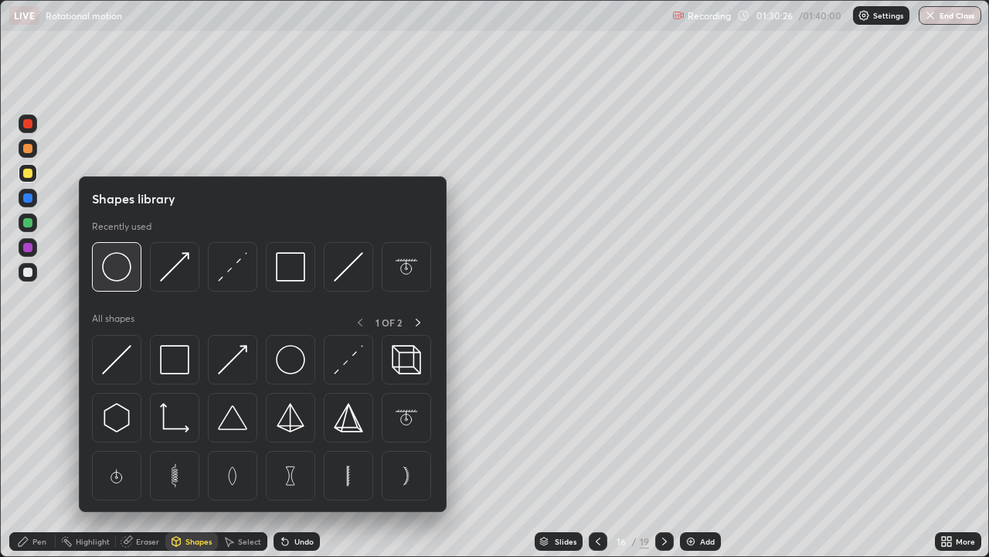
click at [114, 269] on img at bounding box center [116, 266] width 29 height 29
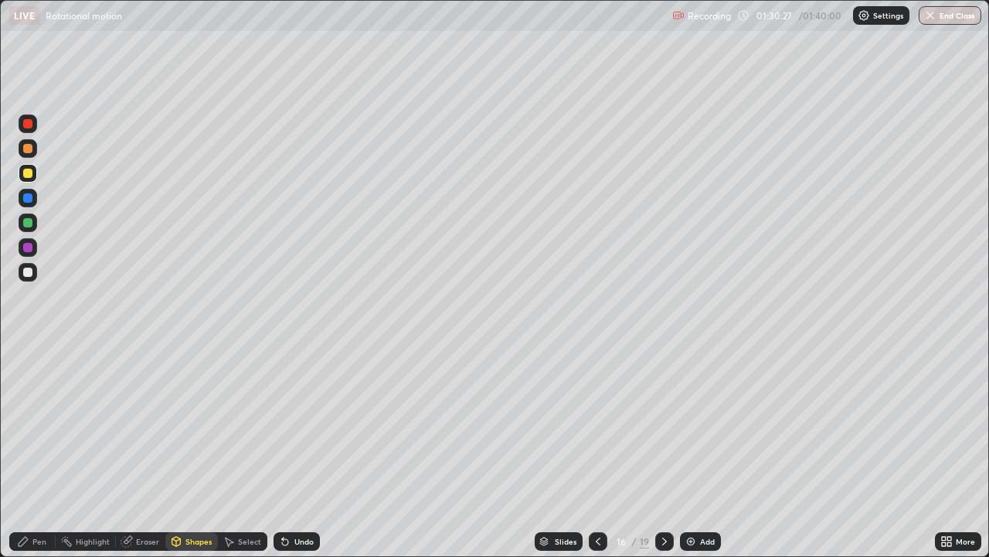
click at [31, 271] on div at bounding box center [27, 271] width 9 height 9
click at [36, 451] on div "Pen" at bounding box center [39, 541] width 14 height 8
click at [204, 451] on div "Shapes" at bounding box center [199, 541] width 26 height 8
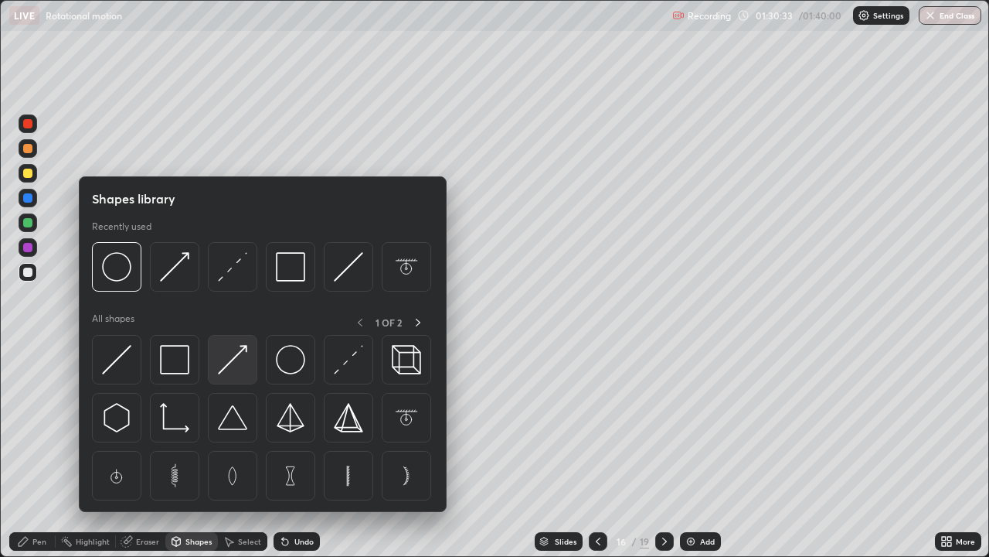
click at [237, 352] on img at bounding box center [232, 359] width 29 height 29
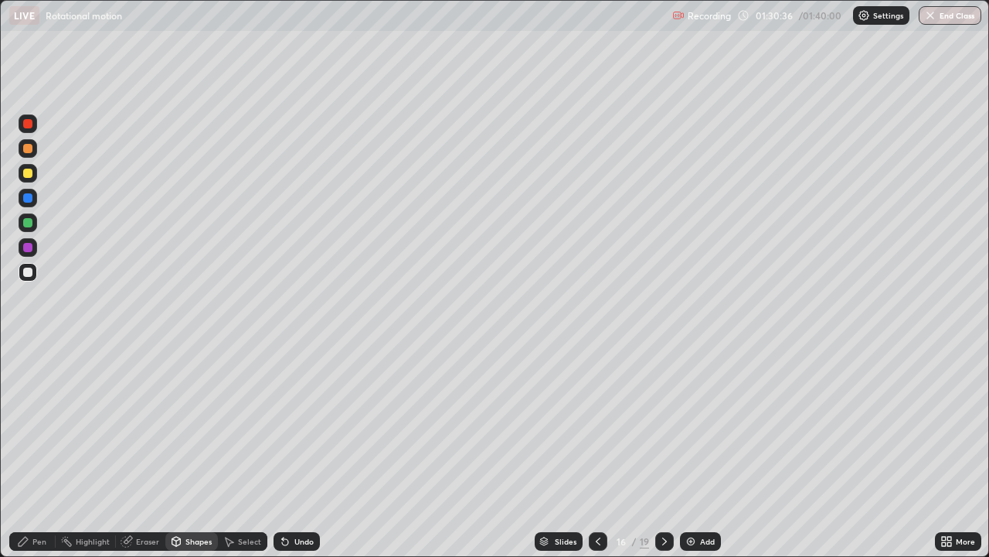
click at [41, 451] on div "Pen" at bounding box center [39, 541] width 14 height 8
click at [186, 451] on div "Shapes" at bounding box center [199, 541] width 26 height 8
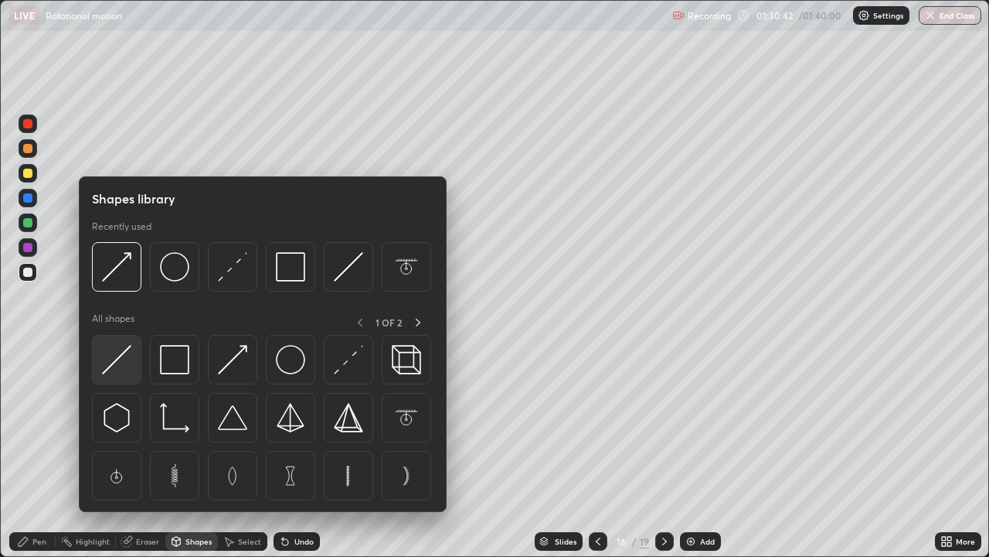
click at [124, 361] on img at bounding box center [116, 359] width 29 height 29
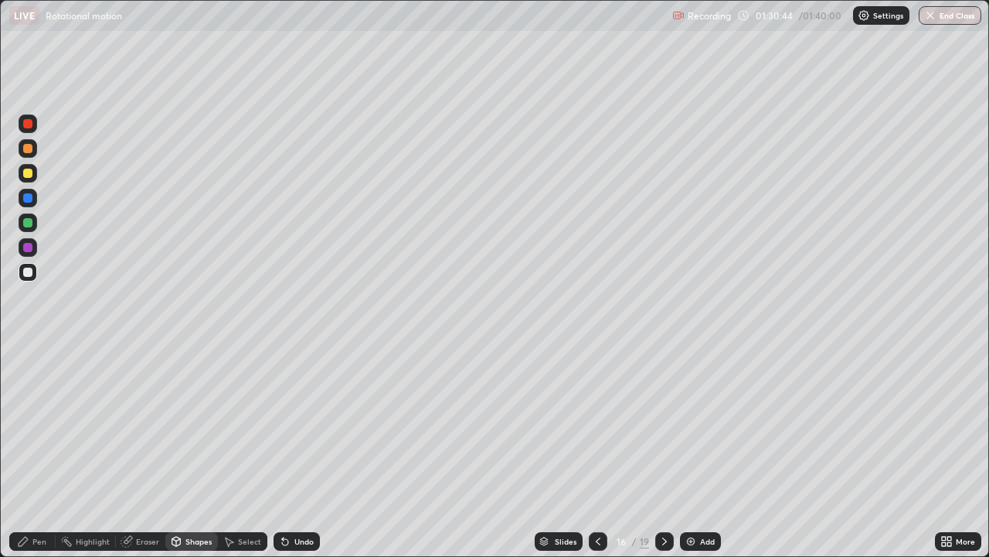
click at [29, 451] on div "Pen" at bounding box center [32, 541] width 46 height 19
click at [283, 451] on icon at bounding box center [285, 542] width 6 height 6
click at [290, 451] on div "Undo" at bounding box center [297, 541] width 46 height 19
click at [701, 451] on div "Add" at bounding box center [707, 541] width 15 height 8
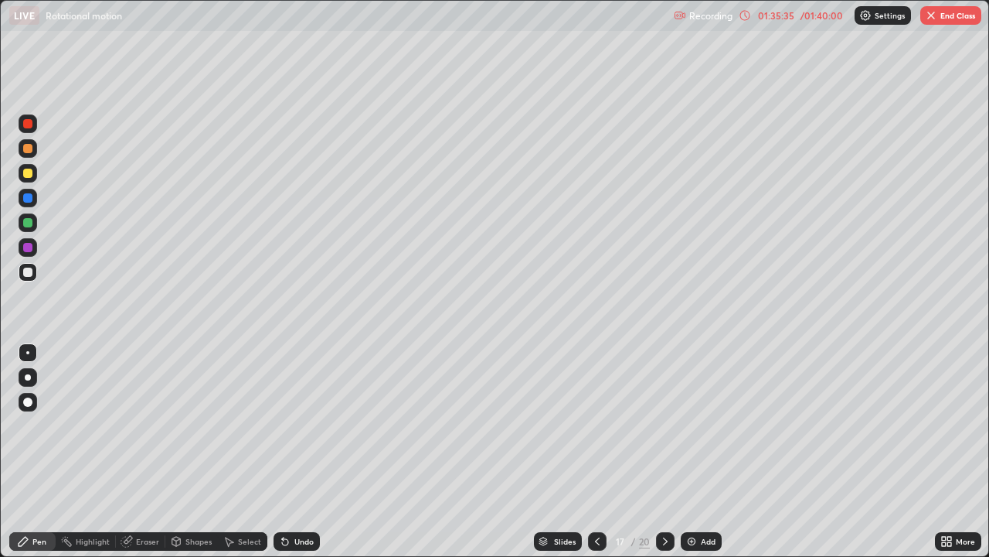
click at [595, 451] on icon at bounding box center [597, 541] width 5 height 8
click at [664, 451] on icon at bounding box center [665, 541] width 12 height 12
click at [595, 451] on icon at bounding box center [597, 541] width 12 height 12
click at [663, 451] on icon at bounding box center [665, 541] width 5 height 8
click at [595, 451] on icon at bounding box center [597, 541] width 5 height 8
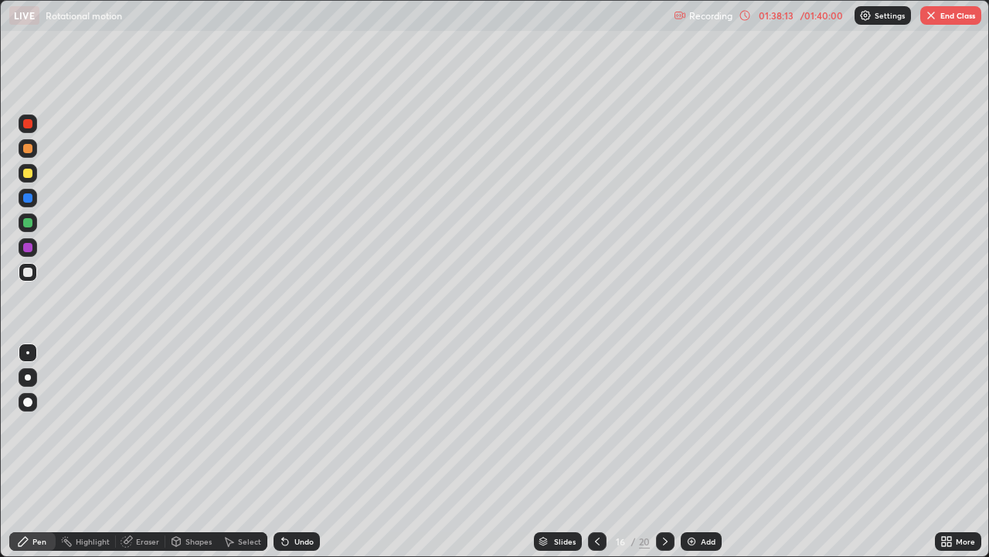
click at [656, 451] on div at bounding box center [665, 541] width 19 height 19
click at [588, 451] on div at bounding box center [597, 541] width 19 height 19
click at [664, 451] on icon at bounding box center [665, 541] width 12 height 12
click at [937, 19] on img "button" at bounding box center [931, 15] width 12 height 12
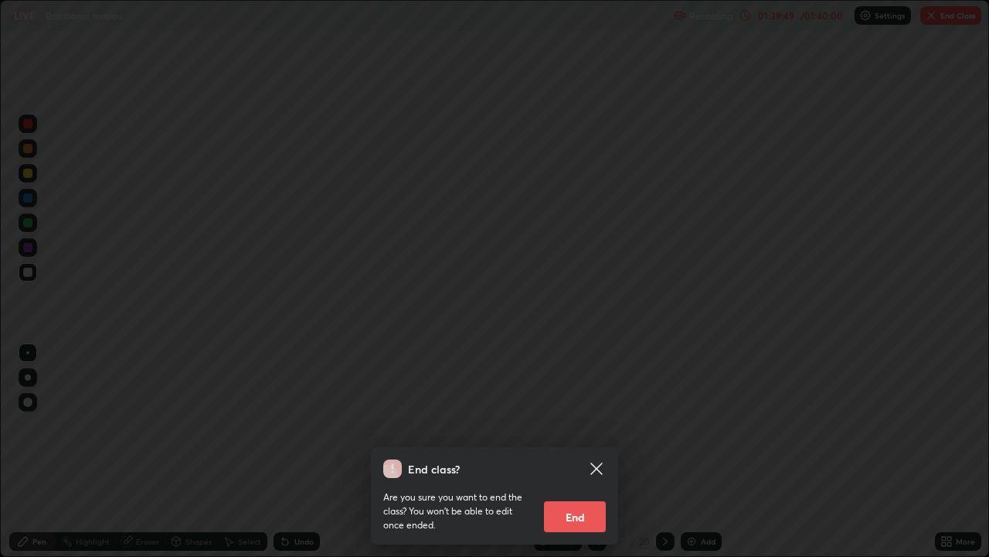
click at [570, 451] on button "End" at bounding box center [575, 516] width 62 height 31
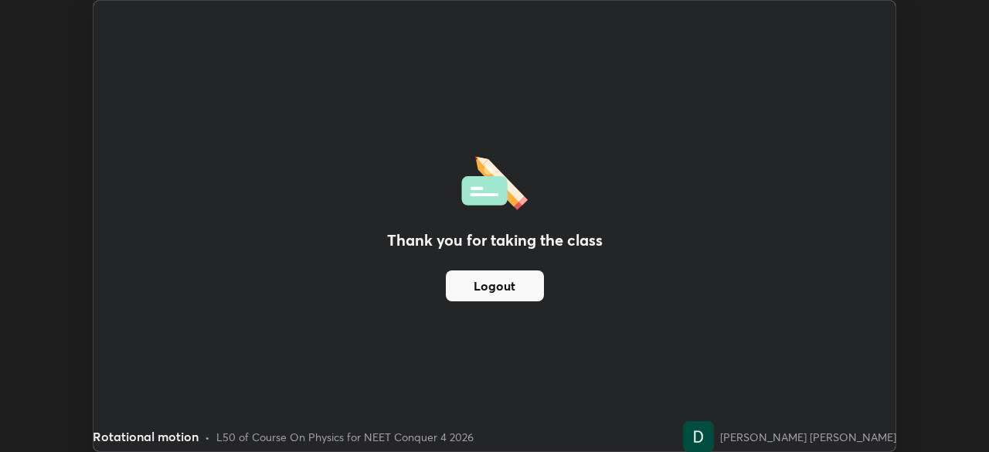
scroll to position [76846, 76309]
